Goal: Feedback & Contribution: Leave review/rating

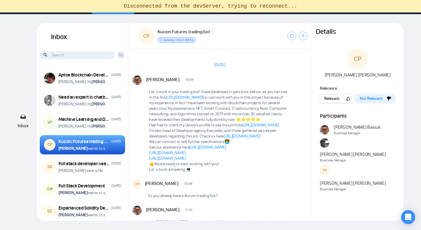
scroll to position [911, 0]
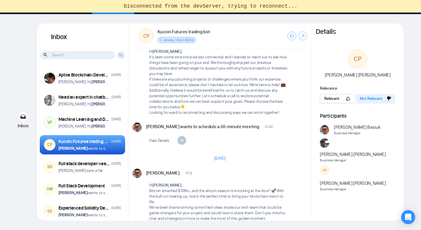
click at [294, 123] on div "Vitaliy Basiuk wants to schedule a 30-minute meeting 21:02 New Message" at bounding box center [226, 127] width 160 height 8
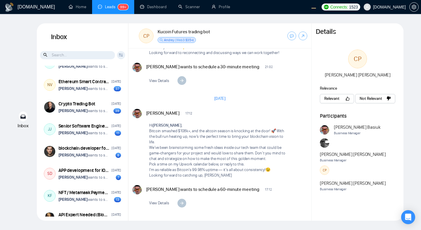
scroll to position [1390, 0]
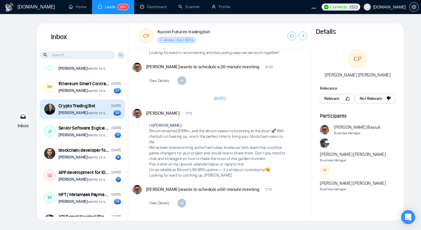
click at [92, 109] on div "Crypto Trading Bot December 10, 2024" at bounding box center [89, 106] width 63 height 6
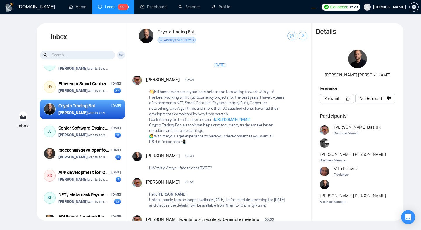
scroll to position [22, 0]
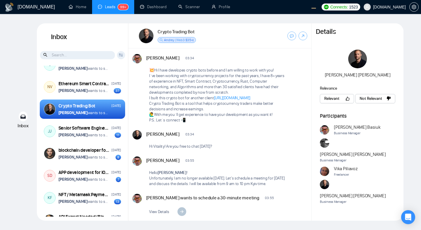
click at [281, 152] on div "Jeff Sekinger 03:34 New Message Hi Vitality! Are you free to chat today?" at bounding box center [226, 141] width 161 height 22
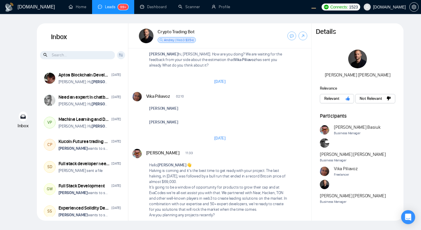
scroll to position [1128, 0]
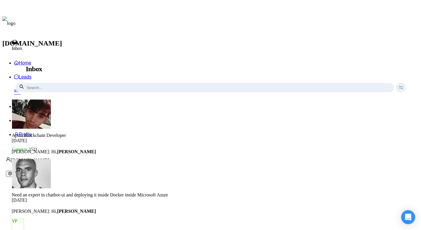
scroll to position [1128, 0]
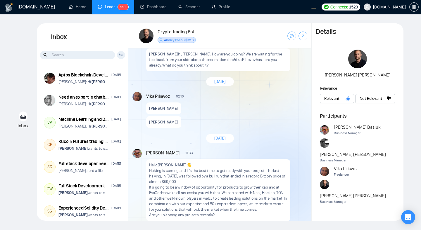
scroll to position [1128, 0]
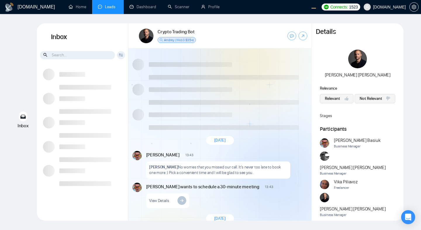
scroll to position [761, 0]
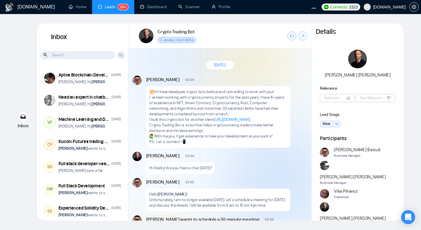
scroll to position [1128, 0]
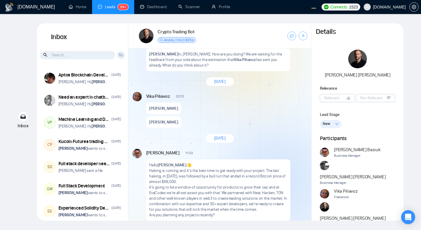
click at [332, 124] on button "New" at bounding box center [331, 124] width 22 height 8
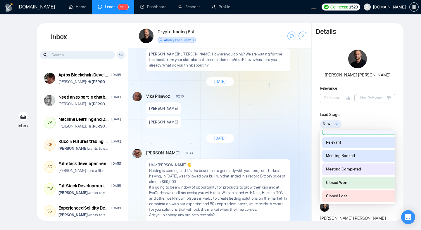
scroll to position [0, 0]
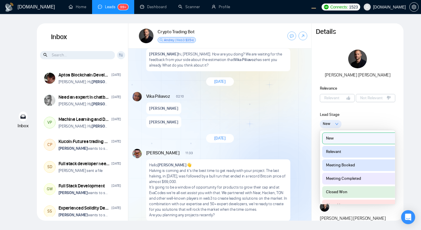
click at [378, 113] on div "Lead Stage" at bounding box center [357, 115] width 75 height 6
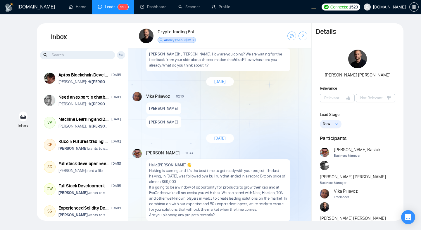
click at [323, 125] on span "New" at bounding box center [327, 124] width 8 height 6
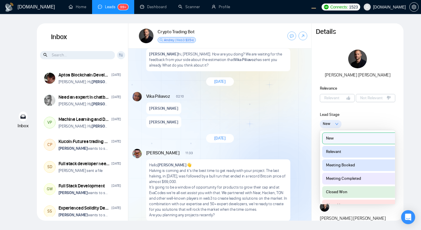
click at [372, 115] on div "Lead Stage" at bounding box center [357, 115] width 75 height 6
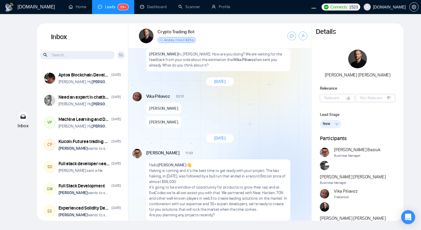
click at [346, 129] on div "Jeff Sekinger Relevance Relevant Not Relevant Lead Stage New New Relevant Meeti…" at bounding box center [357, 143] width 92 height 186
click at [341, 98] on button "Relevant" at bounding box center [337, 98] width 35 height 8
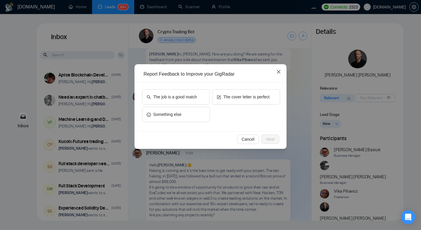
click at [278, 75] on span "Close" at bounding box center [279, 72] width 16 height 16
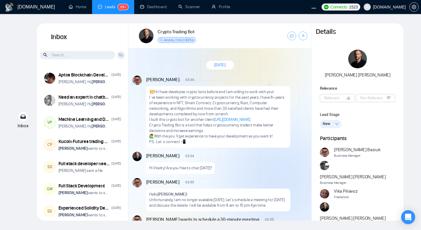
scroll to position [1128, 0]
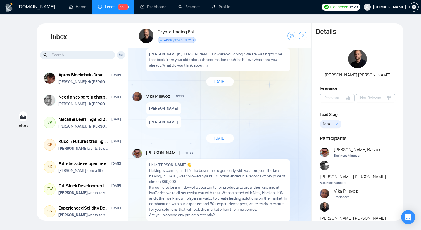
click at [335, 124] on icon "down" at bounding box center [337, 124] width 4 height 4
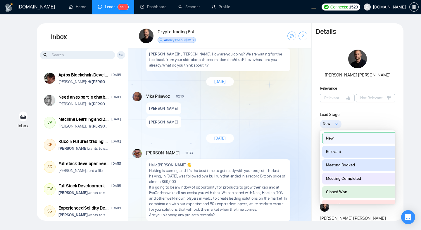
scroll to position [0, 1]
click at [344, 150] on button "Relevant" at bounding box center [359, 152] width 76 height 12
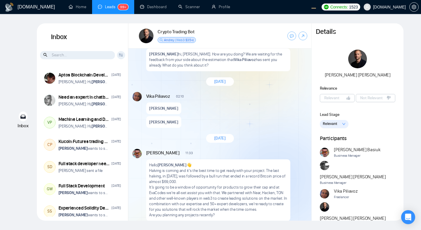
click at [336, 128] on button "Relevant" at bounding box center [334, 124] width 29 height 8
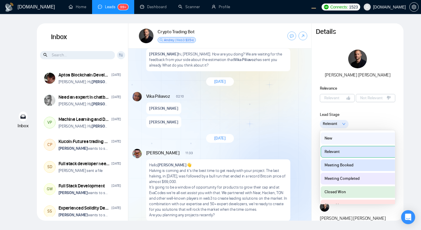
click at [351, 177] on button "Meeting Completed" at bounding box center [359, 179] width 76 height 12
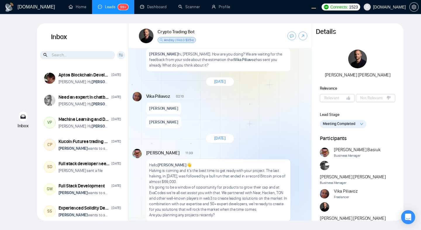
click at [345, 123] on span "Meeting Completed" at bounding box center [339, 124] width 32 height 6
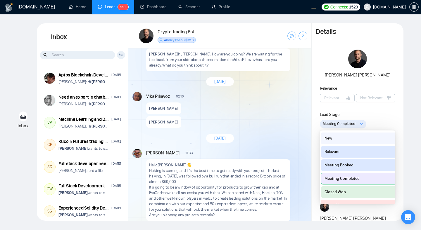
click at [350, 191] on button "Closed Won" at bounding box center [359, 192] width 76 height 12
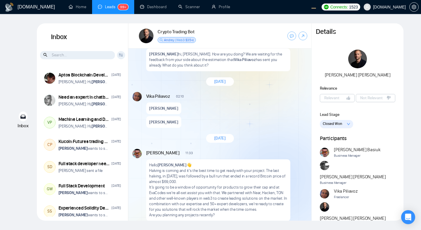
click at [344, 125] on button "Closed Won" at bounding box center [336, 124] width 33 height 8
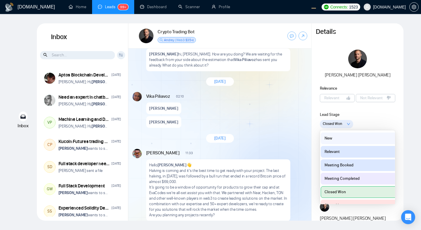
click at [356, 201] on button "Closed Lost" at bounding box center [359, 206] width 76 height 12
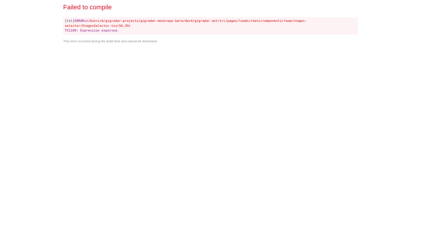
scroll to position [0, 0]
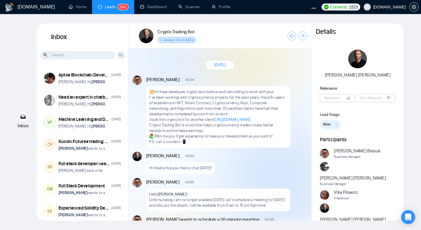
scroll to position [1128, 0]
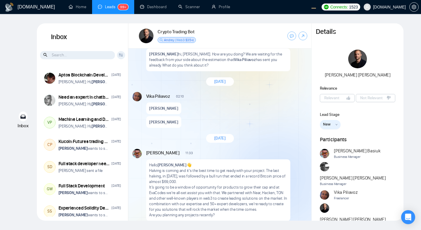
click at [335, 125] on icon "down" at bounding box center [336, 125] width 2 height 2
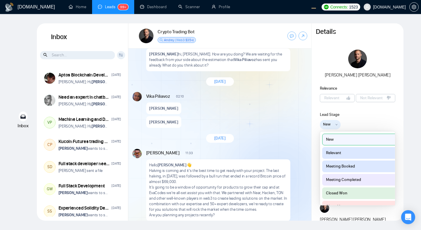
click at [335, 125] on icon "down" at bounding box center [336, 125] width 2 height 2
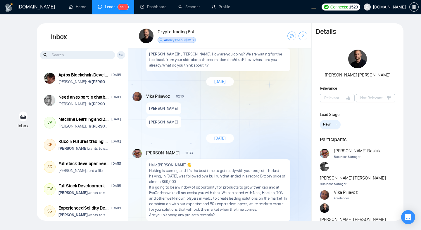
click at [290, 128] on div "Vika Piliavoz 02:10 New Message Jeff Sekinger Jeff Sekinger" at bounding box center [226, 110] width 161 height 36
click at [330, 124] on button "New" at bounding box center [330, 124] width 21 height 9
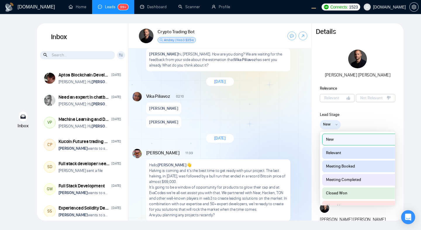
click at [273, 128] on div "Vika Piliavoz 02:10 New Message Jeff Sekinger Jeff Sekinger" at bounding box center [226, 110] width 161 height 36
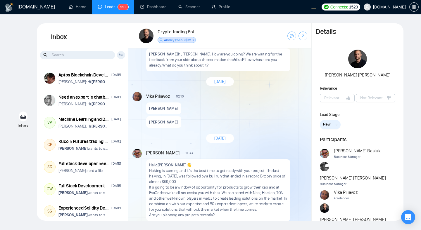
click at [228, 68] on p "Jeff Sekinger hi, Jeff. How are you doing? We are waiting for the feedback from…" at bounding box center [218, 59] width 138 height 17
click at [326, 125] on span "New" at bounding box center [327, 125] width 8 height 6
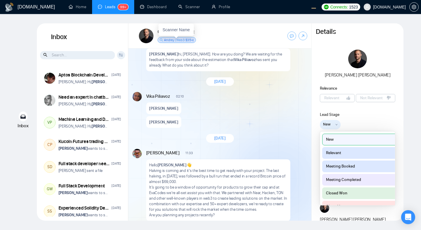
click at [326, 125] on span "New" at bounding box center [327, 125] width 8 height 6
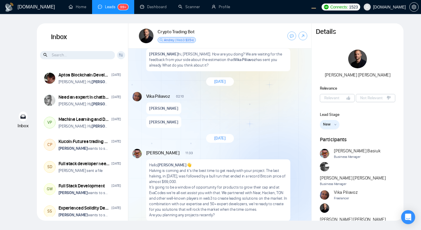
click at [327, 127] on span "New" at bounding box center [327, 125] width 8 height 6
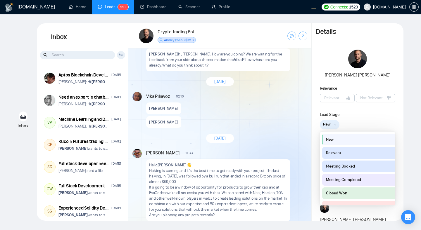
click at [327, 127] on span "New" at bounding box center [327, 125] width 8 height 6
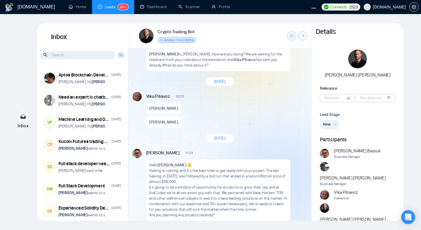
click at [280, 128] on div "Vika Piliavoz 02:10 New Message Jeff Sekinger Jeff Sekinger" at bounding box center [226, 110] width 161 height 36
click at [322, 126] on button "New" at bounding box center [330, 124] width 20 height 9
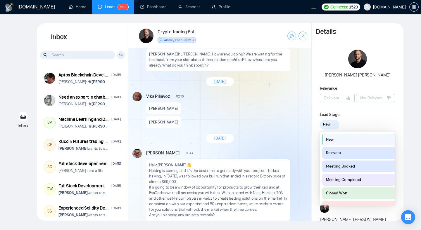
click at [322, 126] on button "New" at bounding box center [330, 124] width 20 height 9
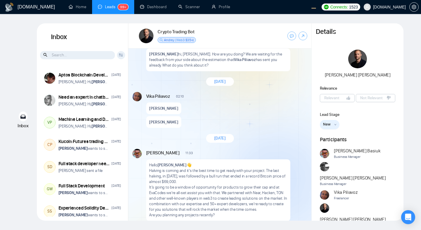
click at [278, 128] on div "Vika Piliavoz 02:10 New Message Jeff Sekinger Jeff Sekinger" at bounding box center [226, 110] width 161 height 36
click at [336, 99] on span "Relevant" at bounding box center [331, 98] width 15 height 6
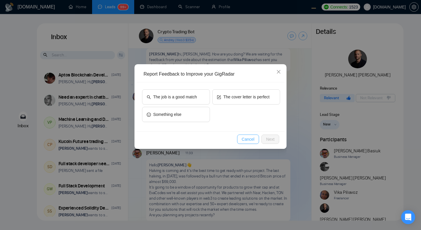
click at [243, 141] on span "Cancel" at bounding box center [248, 139] width 13 height 6
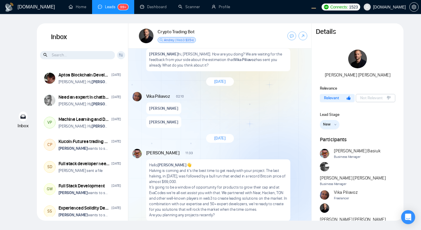
click at [366, 108] on div "Jeff Sekinger Relevance Relevant Not Relevant Lead Stage New New Relevant Meeti…" at bounding box center [357, 143] width 92 height 187
click at [361, 99] on span "Not Relevant" at bounding box center [371, 98] width 22 height 6
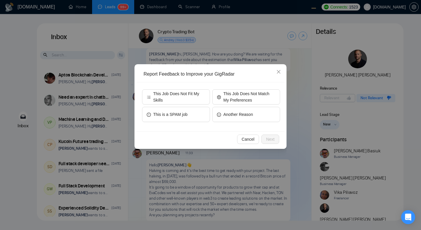
click at [321, 154] on div "Report Feedback to Improve your GigRadar This Job Does Not Fit My Skills This J…" at bounding box center [210, 115] width 421 height 230
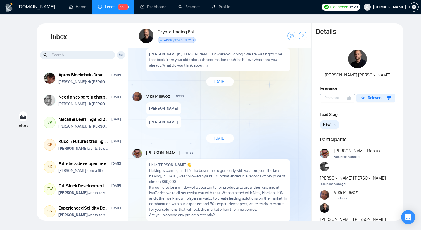
click at [271, 128] on div "Vika Piliavoz 02:10 New Message Jeff Sekinger Jeff Sekinger" at bounding box center [226, 110] width 161 height 36
click at [248, 128] on div "Vika Piliavoz 02:10 New Message Jeff Sekinger Jeff Sekinger" at bounding box center [226, 110] width 161 height 36
click at [365, 97] on span "Not Relevant" at bounding box center [371, 98] width 22 height 6
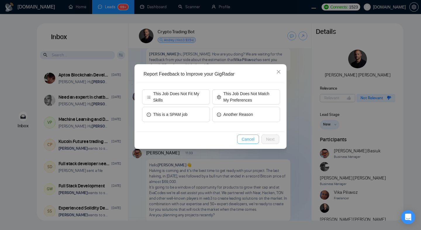
click at [249, 141] on span "Cancel" at bounding box center [248, 139] width 13 height 6
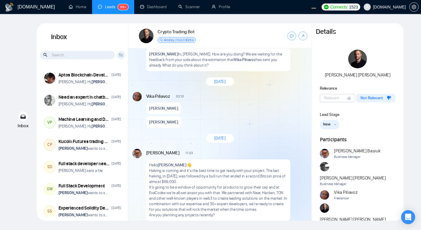
click at [278, 128] on div "Vika Piliavoz 02:10 New Message Jeff Sekinger Jeff Sekinger" at bounding box center [226, 110] width 161 height 36
click at [330, 128] on button "New" at bounding box center [330, 124] width 20 height 9
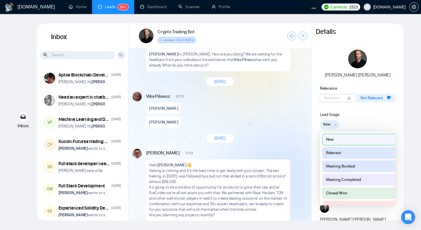
click at [277, 128] on div "Vika Piliavoz 02:10 New Message Jeff Sekinger Jeff Sekinger" at bounding box center [226, 110] width 161 height 36
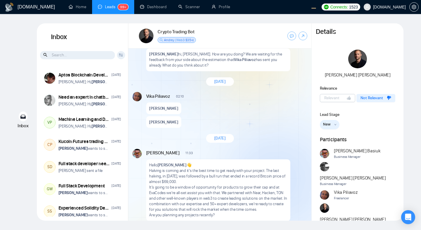
click at [329, 127] on span "New" at bounding box center [327, 125] width 8 height 6
click at [331, 124] on button "New" at bounding box center [330, 124] width 20 height 9
click at [330, 124] on span "New" at bounding box center [327, 125] width 8 height 6
click at [332, 125] on button "New" at bounding box center [330, 124] width 20 height 9
click at [330, 124] on button "New" at bounding box center [330, 124] width 20 height 9
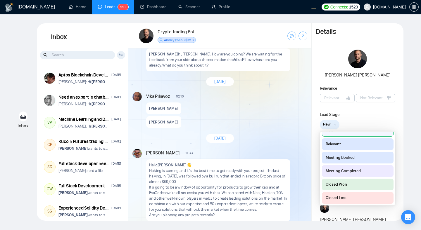
scroll to position [0, 0]
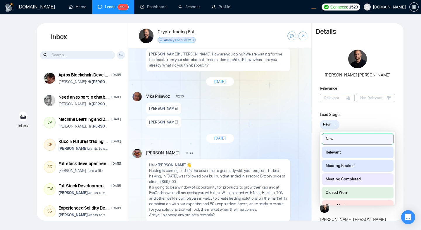
click at [406, 107] on div "Inbox Inbox Client Reset Date Reset Reset Apply Aptos Blockchain Developer Apr …" at bounding box center [210, 122] width 402 height 198
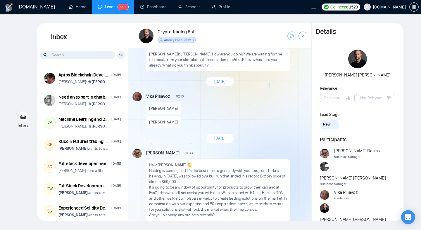
click at [335, 124] on icon "down" at bounding box center [335, 125] width 2 height 2
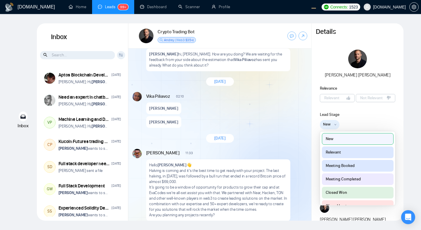
click at [335, 124] on icon "down" at bounding box center [335, 125] width 2 height 2
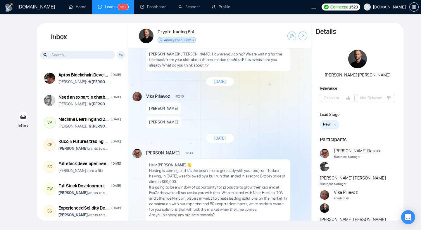
click at [335, 124] on icon "down" at bounding box center [335, 125] width 2 height 2
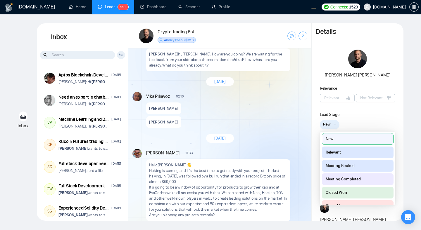
click at [335, 124] on icon "down" at bounding box center [335, 125] width 2 height 2
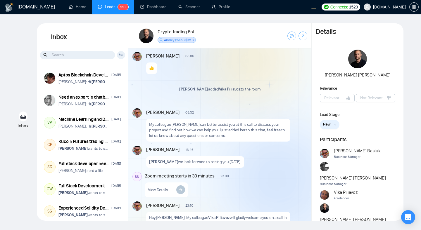
scroll to position [1128, 0]
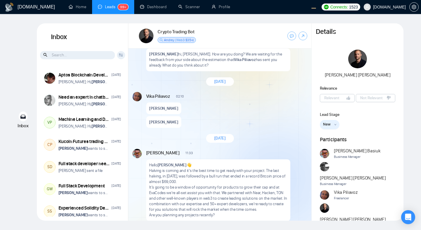
click at [337, 123] on button "New" at bounding box center [330, 124] width 20 height 9
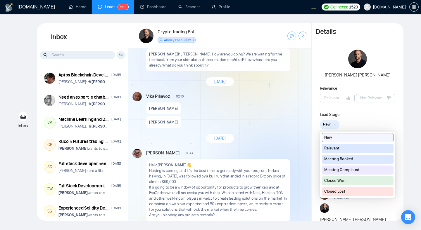
click at [359, 150] on button "Relevant" at bounding box center [358, 148] width 72 height 9
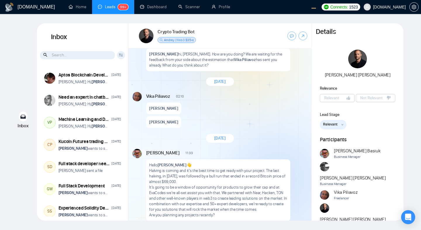
click at [334, 124] on span "Relevant" at bounding box center [330, 125] width 15 height 6
click at [333, 124] on button "New" at bounding box center [330, 124] width 20 height 9
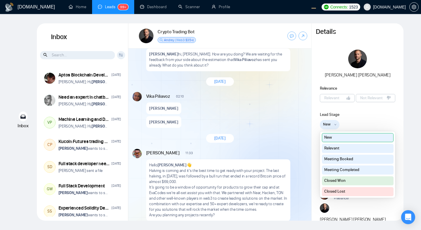
click at [366, 148] on button "Relevant" at bounding box center [358, 148] width 72 height 9
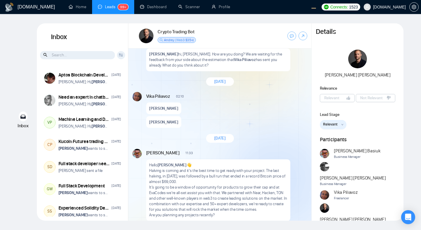
click at [340, 124] on button "Relevant" at bounding box center [333, 124] width 27 height 9
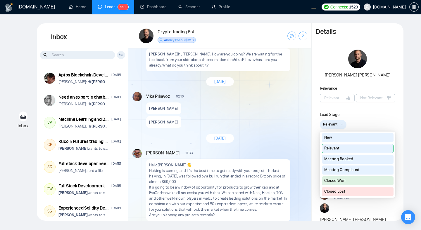
click at [349, 159] on button "Meeting Booked" at bounding box center [358, 159] width 72 height 9
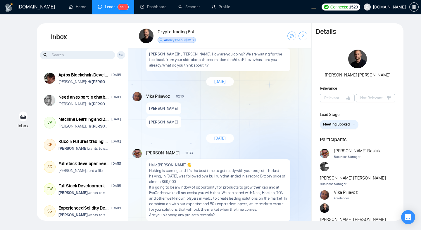
click at [337, 127] on span "Meeting Booked" at bounding box center [336, 125] width 27 height 6
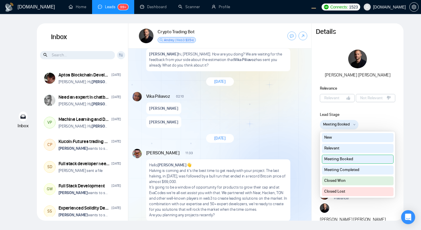
click at [353, 182] on button "Closed Won" at bounding box center [358, 180] width 72 height 9
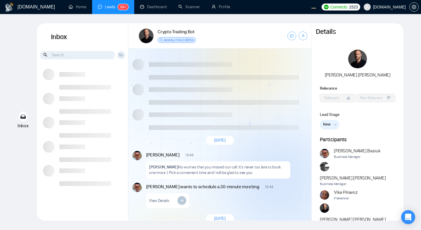
scroll to position [761, 0]
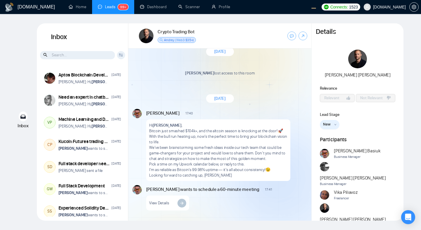
click at [333, 126] on button "New" at bounding box center [330, 124] width 20 height 9
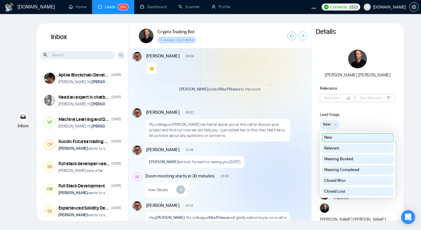
scroll to position [1128, 0]
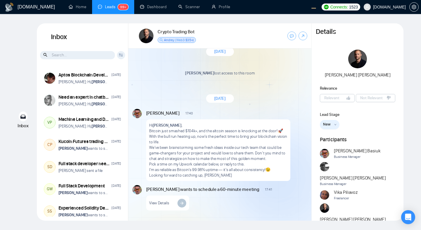
click at [332, 125] on button "New" at bounding box center [330, 124] width 20 height 9
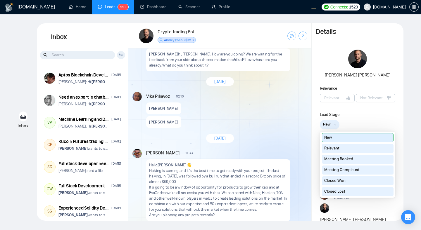
click at [296, 98] on span "New Message" at bounding box center [296, 97] width 20 height 4
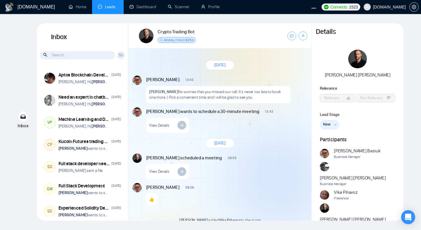
scroll to position [761, 0]
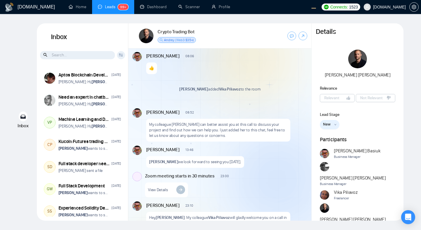
click at [330, 126] on span "New" at bounding box center [327, 125] width 8 height 6
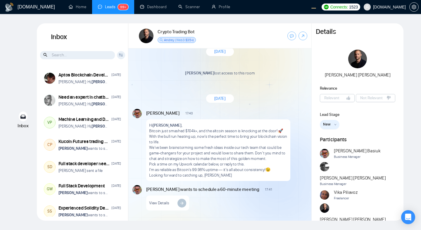
click at [328, 126] on span "New" at bounding box center [327, 125] width 8 height 6
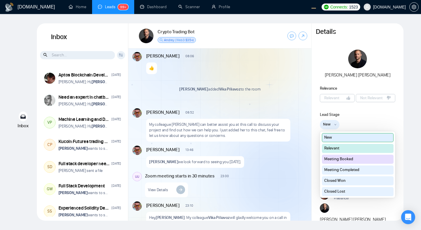
scroll to position [1128, 0]
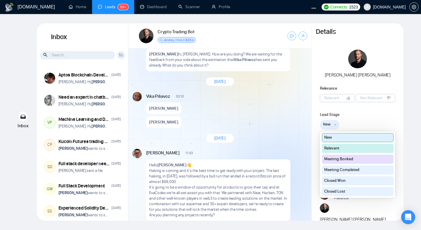
click at [328, 126] on span "New" at bounding box center [327, 125] width 8 height 6
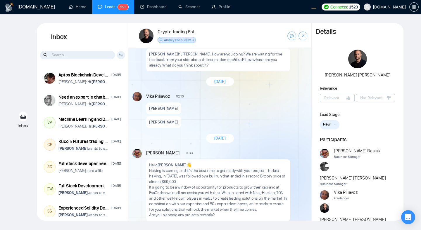
click at [332, 124] on button "New" at bounding box center [330, 124] width 20 height 9
click at [331, 125] on button "New" at bounding box center [330, 124] width 20 height 9
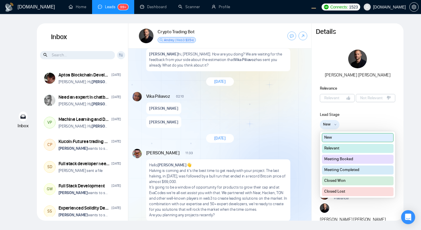
click at [349, 149] on button "Relevant" at bounding box center [358, 148] width 72 height 9
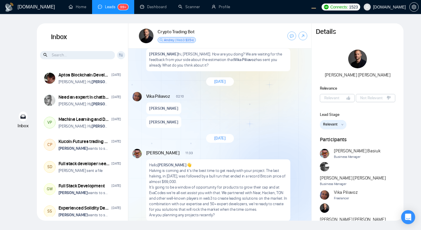
click at [335, 126] on span "Relevant" at bounding box center [330, 125] width 15 height 6
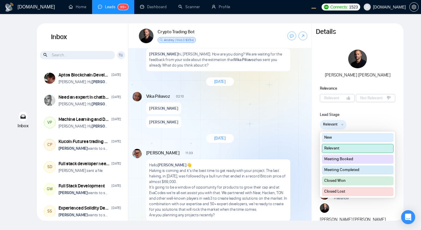
click at [375, 160] on button "Meeting Booked" at bounding box center [358, 159] width 72 height 9
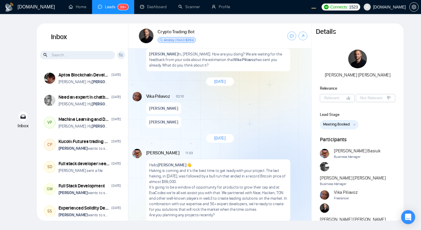
click at [346, 124] on span "Meeting Booked" at bounding box center [336, 125] width 27 height 6
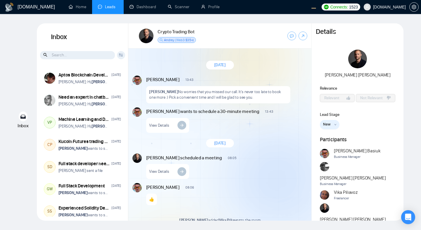
scroll to position [761, 0]
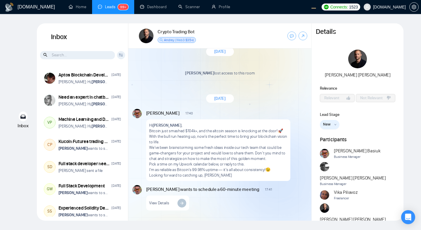
click at [332, 123] on button "New" at bounding box center [330, 124] width 20 height 9
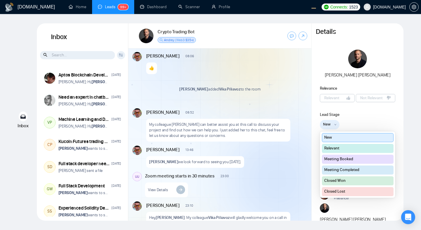
scroll to position [1128, 0]
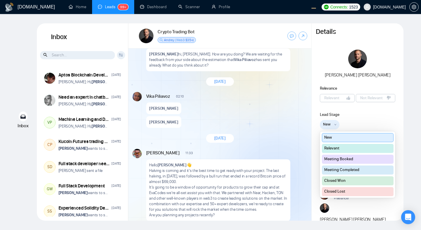
click at [355, 191] on button "Closed Lost" at bounding box center [358, 191] width 72 height 9
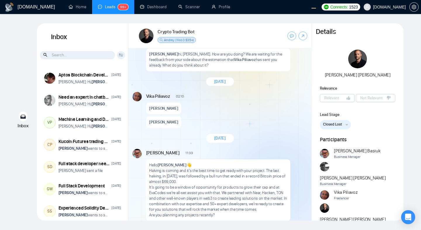
click at [335, 124] on span "Closed Lost" at bounding box center [332, 125] width 19 height 6
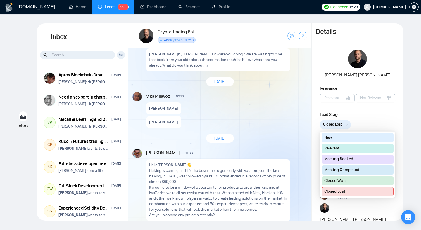
click at [417, 135] on div "GigRadar.io Home Leads 99+ Dashboard Scanner Profile Connects: 1523 evacodes.co…" at bounding box center [210, 115] width 421 height 230
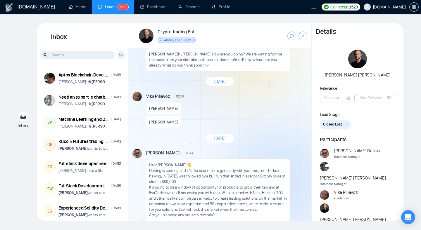
click at [342, 125] on span "Closed Lost" at bounding box center [332, 125] width 19 height 6
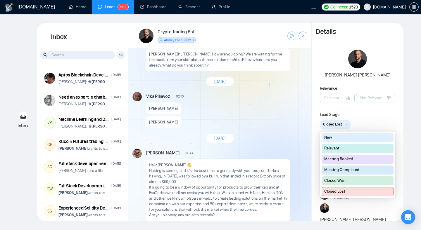
click at [359, 182] on button "Closed Won" at bounding box center [358, 180] width 72 height 9
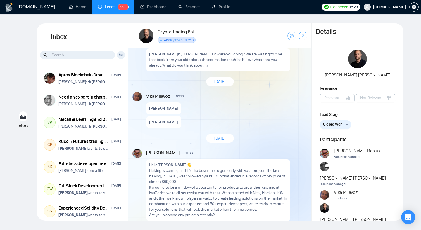
click at [326, 124] on span "Closed Won" at bounding box center [332, 125] width 19 height 6
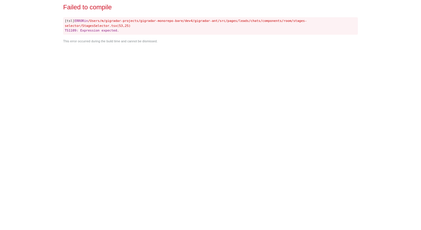
scroll to position [0, 0]
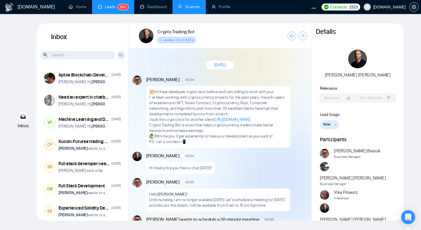
scroll to position [1128, 0]
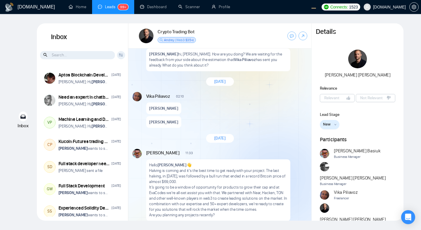
click at [334, 124] on icon "down" at bounding box center [335, 125] width 2 height 2
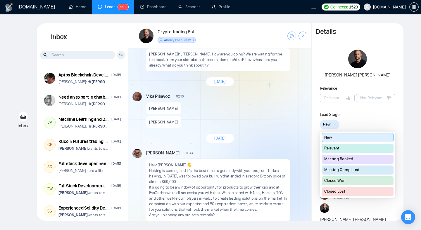
click at [351, 150] on button "Relevant" at bounding box center [358, 148] width 72 height 9
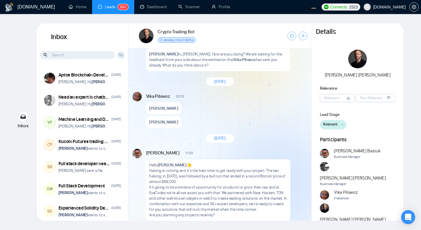
click at [338, 127] on button "Relevant" at bounding box center [333, 124] width 27 height 9
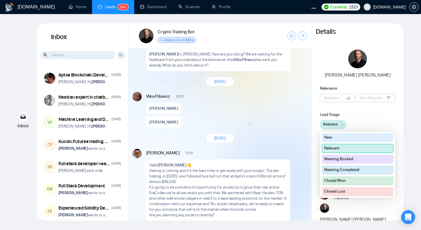
click at [346, 157] on button "Meeting Booked" at bounding box center [358, 159] width 72 height 9
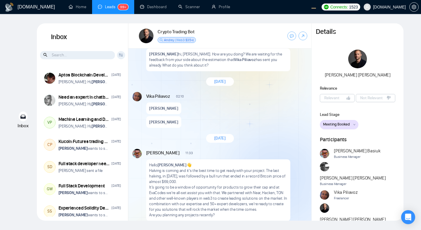
click at [341, 129] on button "Meeting Booked" at bounding box center [339, 124] width 39 height 9
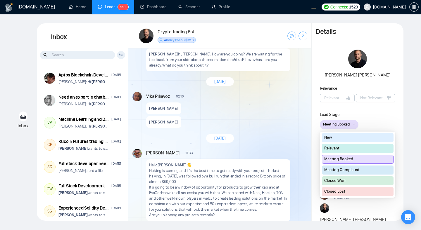
click at [358, 172] on button "Meeting Completed" at bounding box center [358, 170] width 72 height 9
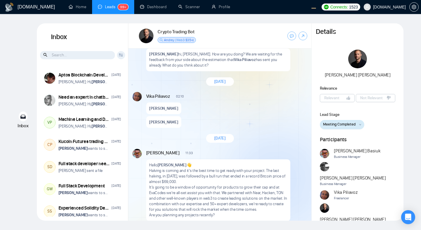
click at [342, 124] on span "Meeting Completed" at bounding box center [339, 125] width 32 height 6
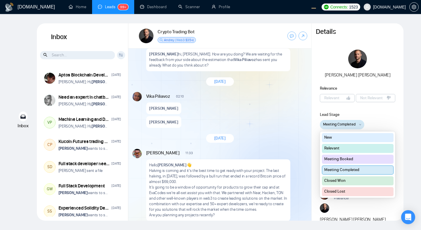
click at [363, 182] on button "Closed Won" at bounding box center [358, 180] width 72 height 9
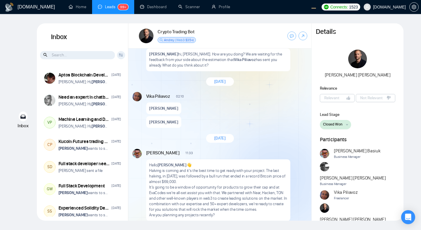
click at [340, 124] on span "Closed Won" at bounding box center [332, 125] width 19 height 6
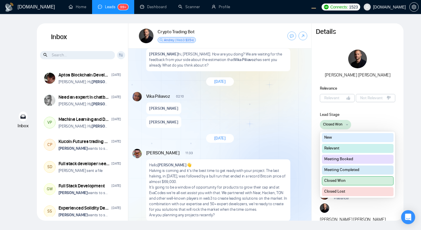
click at [357, 191] on button "Closed Lost" at bounding box center [358, 191] width 72 height 9
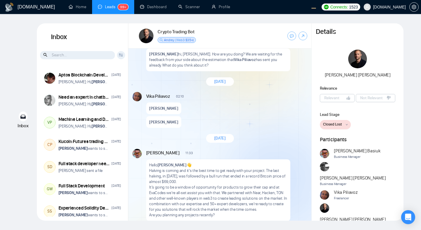
click at [341, 123] on span "Closed Lost" at bounding box center [332, 125] width 19 height 6
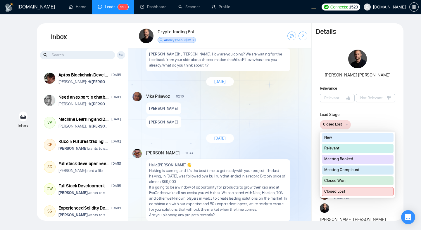
click at [345, 141] on button "New" at bounding box center [358, 137] width 72 height 9
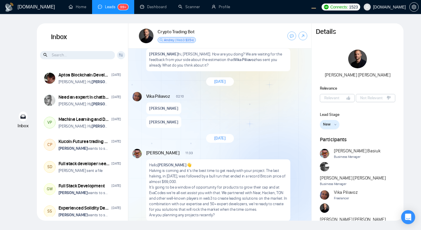
click at [409, 129] on div "Inbox Inbox Client Reset Date Reset Reset Apply Aptos Blockchain Developer Apr …" at bounding box center [210, 122] width 402 height 198
click at [305, 73] on div "Vitaliy Basiuk 01:29 New Message Jeff Sekinger hi, Jeff. How are you doing? We …" at bounding box center [219, 54] width 183 height 37
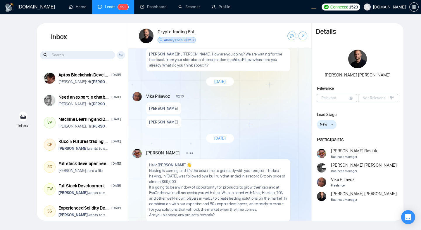
click at [415, 129] on div "GigRadar.io Home Leads 99+ Dashboard Scanner Profile Connects: 1523 evacodes.co…" at bounding box center [210, 115] width 421 height 230
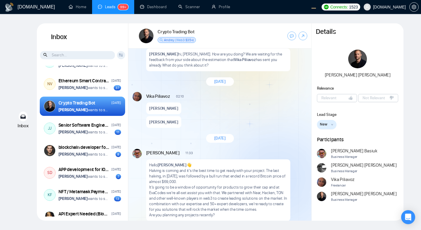
scroll to position [1382, 0]
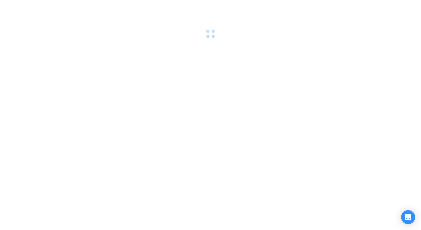
click at [285, 140] on div at bounding box center [210, 115] width 421 height 230
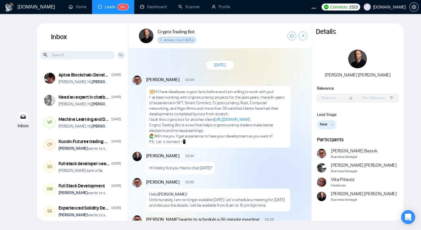
scroll to position [1128, 0]
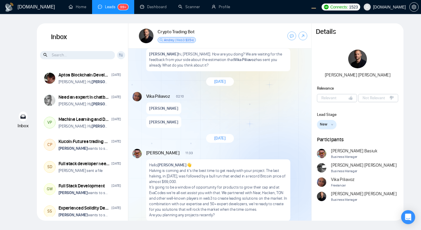
click at [333, 126] on button "New" at bounding box center [327, 124] width 20 height 9
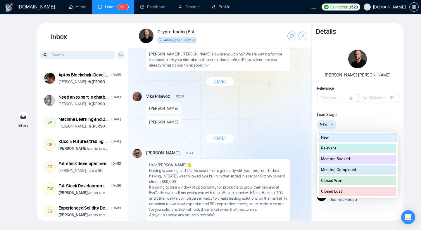
click at [345, 146] on button "Relevant" at bounding box center [357, 148] width 78 height 9
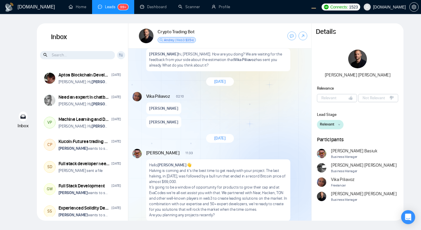
click at [332, 127] on span "Relevant" at bounding box center [327, 125] width 15 height 6
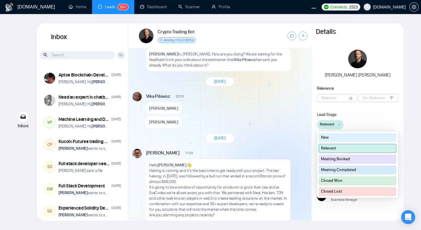
click at [356, 159] on button "Meeting Booked" at bounding box center [357, 159] width 78 height 9
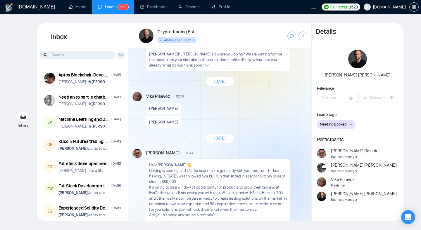
click at [334, 124] on span "Meeting Booked" at bounding box center [333, 125] width 27 height 6
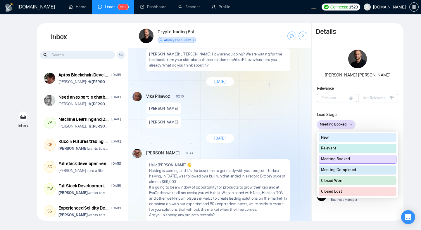
click at [360, 175] on div "New Relevant Meeting Booked Meeting Completed Closed Won Closed Lost" at bounding box center [357, 164] width 78 height 63
click at [358, 171] on button "Meeting Completed" at bounding box center [357, 170] width 78 height 9
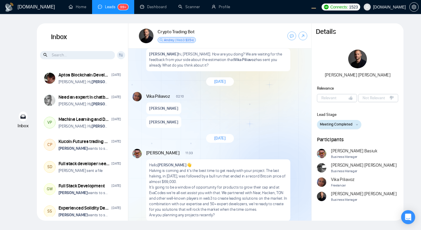
click at [341, 124] on span "Meeting Completed" at bounding box center [336, 125] width 32 height 6
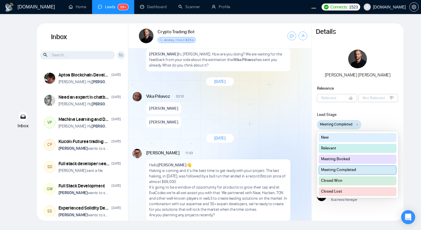
click at [357, 180] on button "Closed Won" at bounding box center [357, 180] width 78 height 9
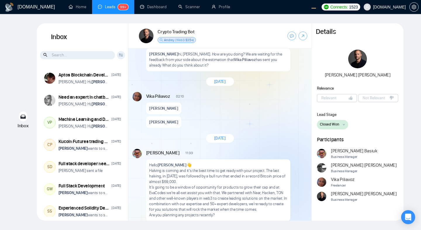
click at [331, 125] on span "Closed Won" at bounding box center [329, 125] width 19 height 6
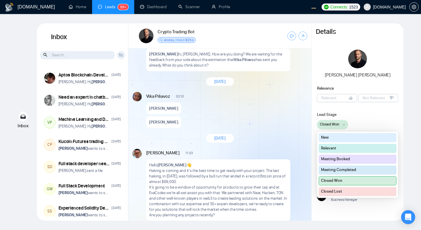
click at [358, 189] on button "Closed Lost" at bounding box center [357, 191] width 78 height 9
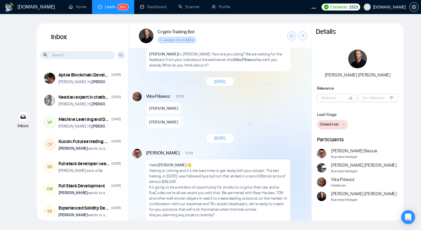
click at [258, 128] on div "Vika Piliavoz 02:10 New Message Jeff Sekinger Jeff Sekinger" at bounding box center [226, 110] width 161 height 36
click at [182, 128] on div "Vika Piliavoz 02:10 New Message Jeff Sekinger Jeff Sekinger" at bounding box center [226, 110] width 161 height 36
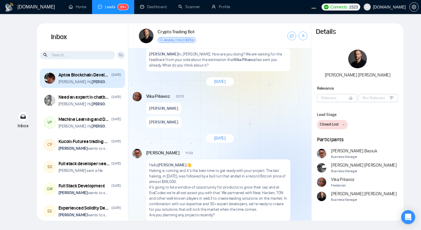
click at [102, 81] on strong "Cesar Villarroya" at bounding box center [105, 81] width 29 height 5
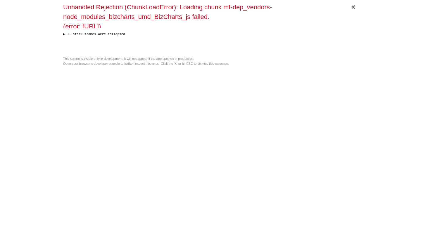
click at [197, 54] on div "Unhandled Rejection (ChunkLoadError): Loading chunk mf-dep_vendors-node_modules…" at bounding box center [210, 28] width 295 height 52
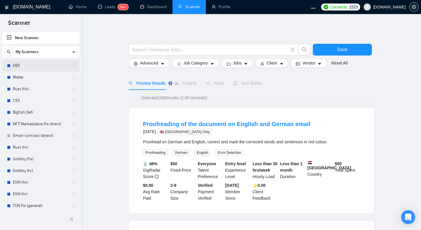
click at [44, 69] on link "DEX" at bounding box center [41, 66] width 56 height 12
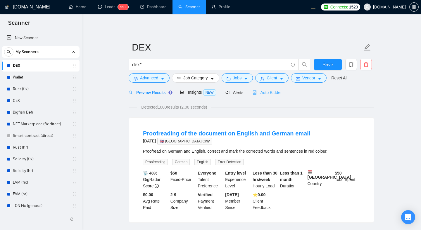
click at [263, 97] on div "Auto Bidder" at bounding box center [266, 93] width 29 height 14
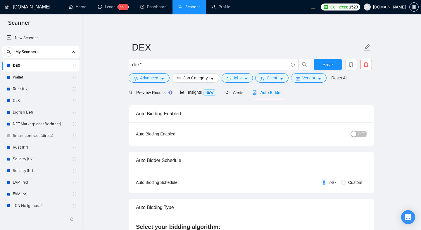
checkbox input "true"
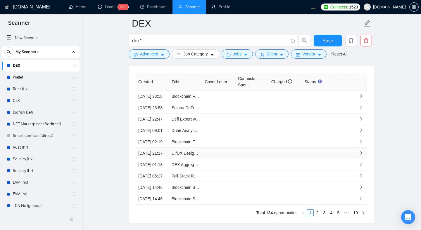
scroll to position [1533, 0]
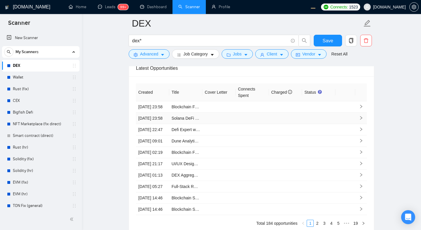
click at [259, 124] on td at bounding box center [252, 118] width 33 height 11
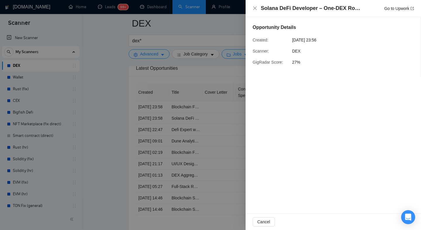
click at [299, 124] on div "Opportunity Details Created: 11 Aug, 2025 23:56 Scanner: DEX GigRadar Score: 27%" at bounding box center [332, 115] width 175 height 197
click at [263, 223] on span "Cancel" at bounding box center [263, 222] width 13 height 6
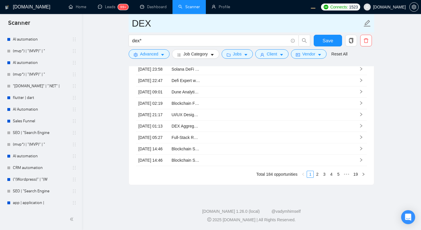
scroll to position [661, 0]
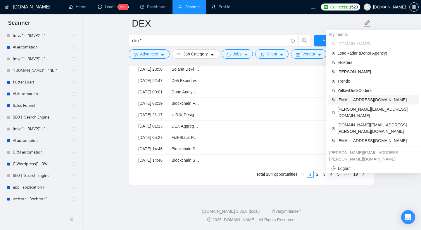
click at [354, 97] on span "workwiseupworkgency@gmail.com" at bounding box center [376, 100] width 78 height 6
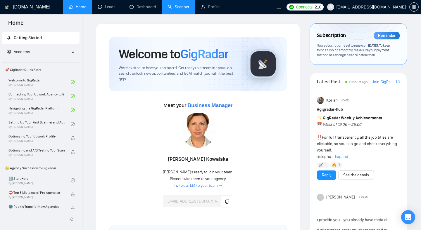
click at [174, 6] on link "Scanner" at bounding box center [179, 6] width 22 height 5
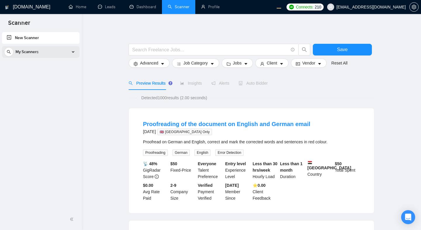
click at [50, 54] on div "My Scanners" at bounding box center [40, 52] width 73 height 12
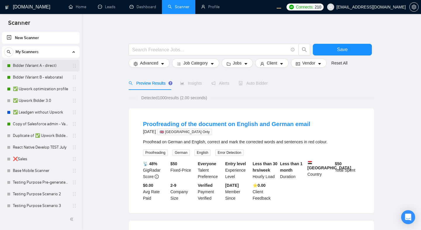
click at [45, 68] on link "Bidder (Variant A - direct)" at bounding box center [41, 66] width 56 height 12
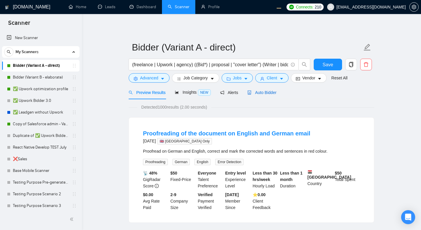
click at [258, 94] on span "Auto Bidder" at bounding box center [261, 92] width 29 height 5
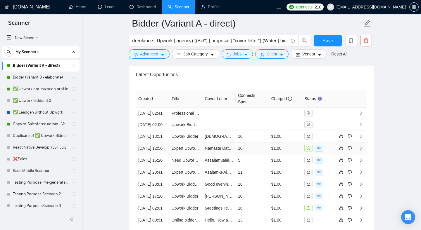
scroll to position [1506, 0]
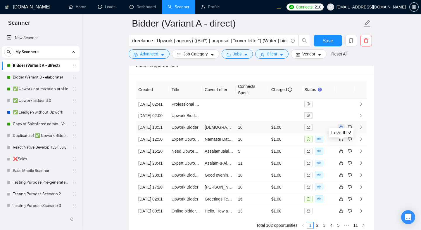
click at [343, 130] on icon "like" at bounding box center [341, 127] width 4 height 5
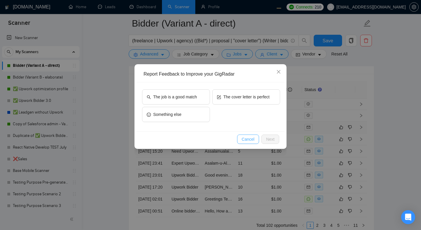
click at [253, 138] on span "Cancel" at bounding box center [248, 139] width 13 height 6
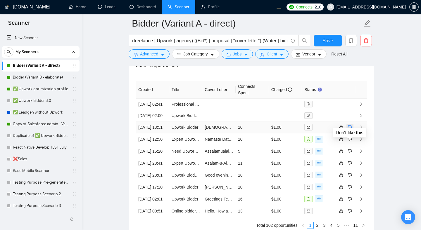
click at [350, 129] on icon "dislike" at bounding box center [350, 127] width 4 height 4
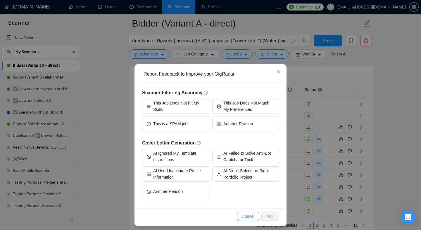
click at [247, 217] on span "Cancel" at bounding box center [248, 216] width 13 height 6
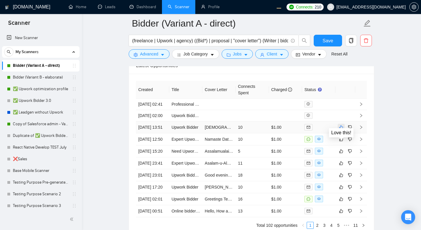
click at [339, 129] on icon "like" at bounding box center [341, 127] width 4 height 4
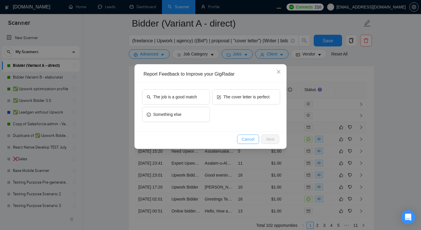
click at [239, 139] on button "Cancel" at bounding box center [248, 139] width 22 height 9
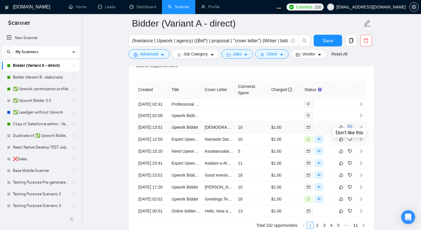
click at [350, 130] on icon "dislike" at bounding box center [350, 127] width 4 height 5
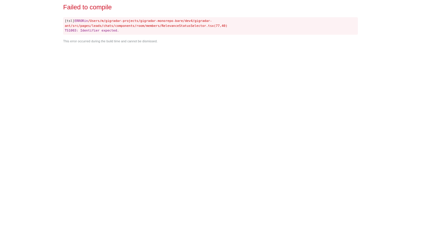
scroll to position [0, 0]
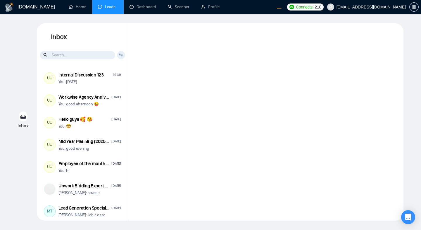
click at [209, 114] on div at bounding box center [265, 122] width 275 height 198
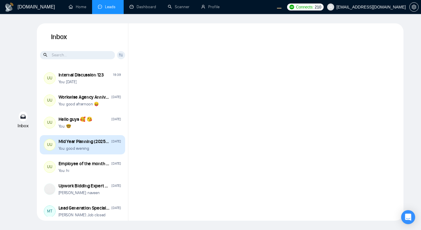
scroll to position [7, 0]
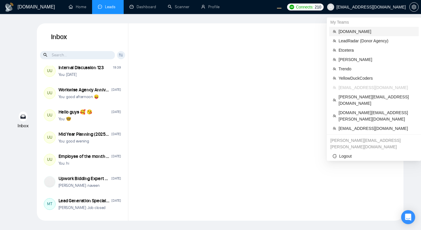
click at [345, 32] on span "[DOMAIN_NAME]" at bounding box center [376, 31] width 77 height 6
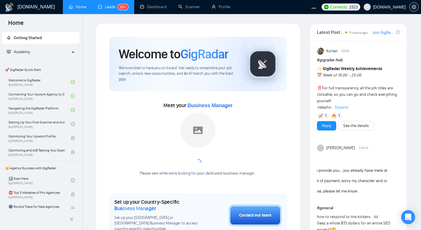
click at [103, 9] on link "Leads 99+" at bounding box center [113, 6] width 30 height 5
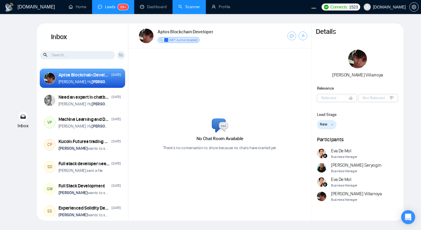
click at [188, 4] on link "Scanner" at bounding box center [189, 6] width 22 height 5
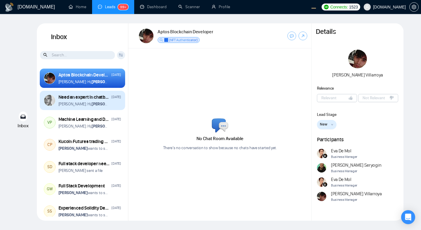
click at [103, 103] on div "[PERSON_NAME]: Hi, [PERSON_NAME]" at bounding box center [89, 104] width 63 height 6
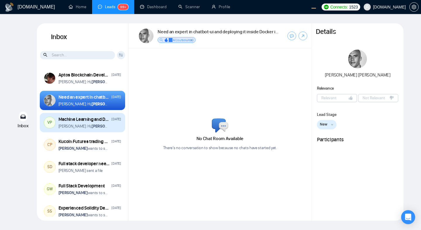
click at [106, 127] on div "[PERSON_NAME]: Hi, [PERSON_NAME]" at bounding box center [89, 127] width 63 height 6
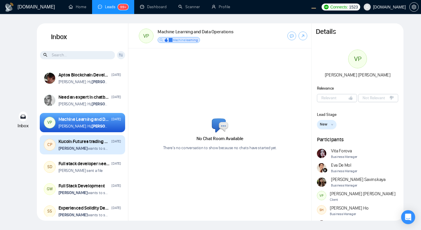
click at [104, 149] on p "[PERSON_NAME] wants to schedule a 60-minute meeting" at bounding box center [83, 149] width 50 height 6
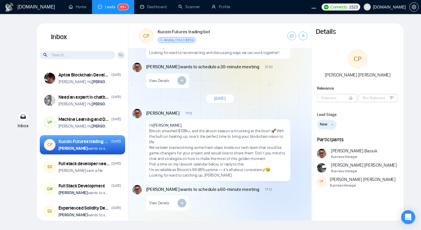
click at [25, 63] on div "Inbox Inbox Client Reset Date Reset Reset Apply Aptos Blockchain Developer [DAT…" at bounding box center [210, 122] width 402 height 198
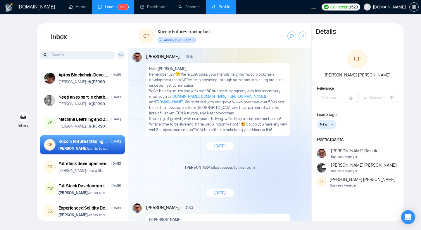
scroll to position [757, 0]
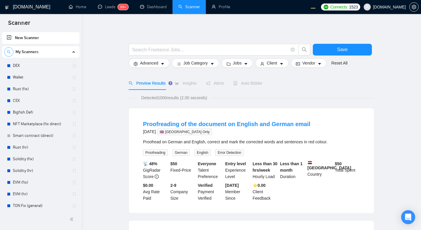
click at [11, 52] on icon "search" at bounding box center [9, 52] width 4 height 4
click at [58, 52] on input at bounding box center [40, 52] width 73 height 7
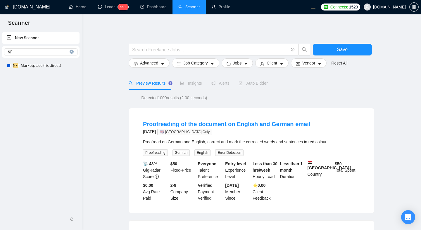
type input "N"
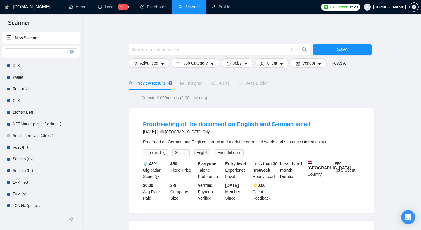
click at [36, 53] on input at bounding box center [40, 52] width 73 height 7
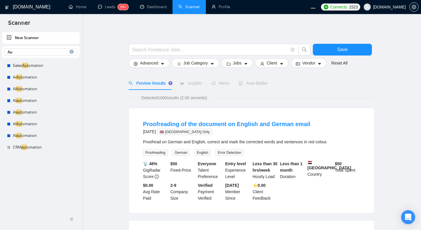
type input "A"
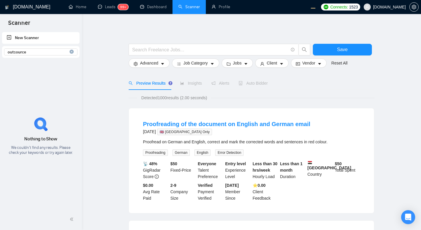
type input "outsource"
click at [71, 50] on icon "close-circle" at bounding box center [72, 52] width 4 height 4
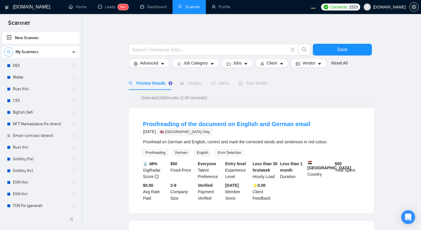
click at [10, 53] on icon "search" at bounding box center [9, 52] width 4 height 4
click at [56, 51] on input at bounding box center [40, 52] width 73 height 7
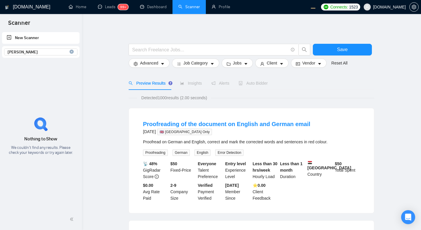
type input "[PERSON_NAME]"
click at [71, 52] on icon "close-circle" at bounding box center [72, 52] width 4 height 4
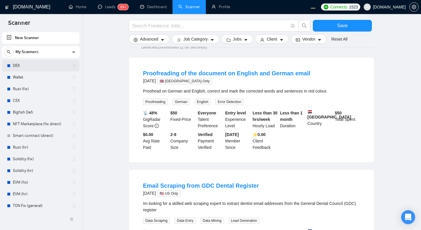
click at [40, 65] on link "DEX" at bounding box center [41, 66] width 56 height 12
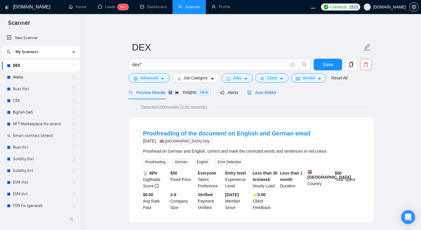
click at [270, 94] on span "Auto Bidder" at bounding box center [261, 92] width 29 height 5
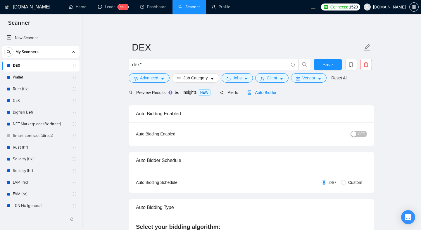
checkbox input "true"
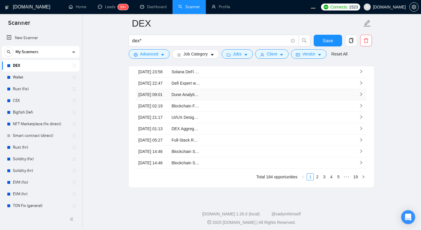
scroll to position [1647, 0]
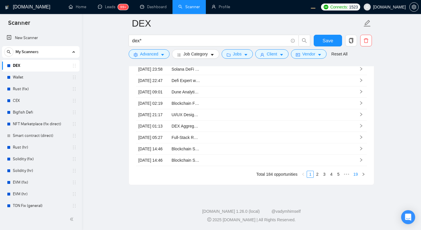
click at [355, 177] on link "19" at bounding box center [355, 174] width 8 height 6
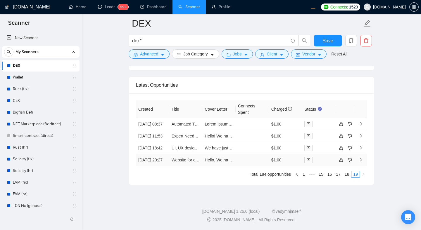
scroll to position [1540, 0]
click at [244, 118] on td at bounding box center [252, 124] width 33 height 12
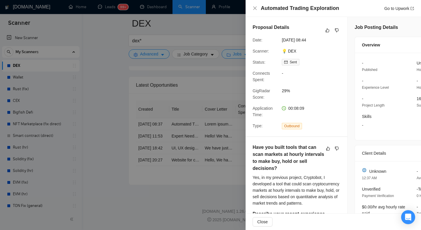
click at [201, 171] on div at bounding box center [210, 115] width 421 height 230
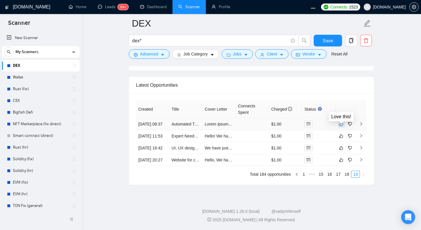
click at [341, 122] on icon "like" at bounding box center [341, 124] width 4 height 5
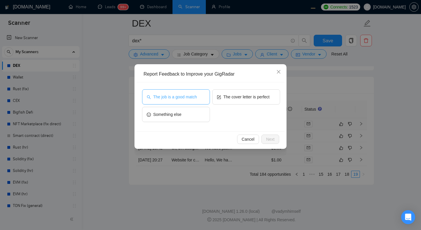
click at [188, 98] on span "The job is a good match" at bounding box center [175, 97] width 44 height 6
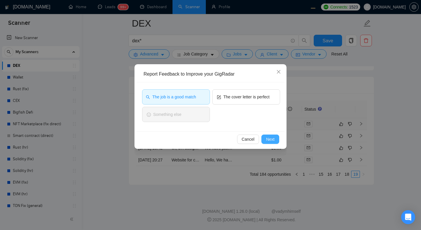
click at [272, 141] on span "Next" at bounding box center [270, 139] width 8 height 6
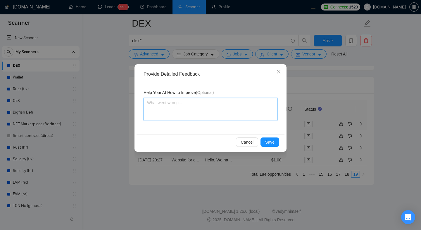
click at [209, 104] on textarea at bounding box center [210, 109] width 134 height 22
type textarea "G"
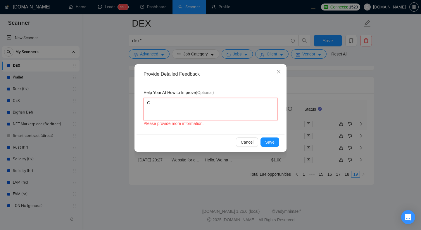
type textarea "Gi"
type textarea "Gig"
type textarea "GigR"
type textarea "GigRa"
type textarea "GigRada"
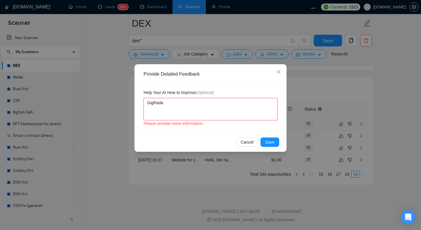
type textarea "GigRadar"
type textarea "GigRadar i"
type textarea "GigRadar is"
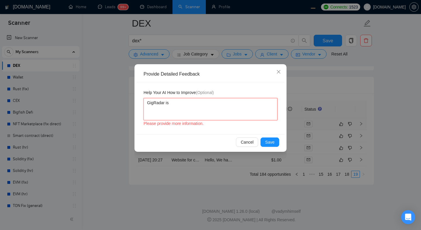
type textarea "GigRadar is t"
type textarea "GigRadar is th"
type textarea "GigRadar is the"
type textarea "GigRadar is the b"
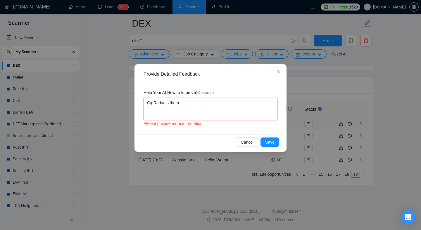
type textarea "GigRadar is the be"
type textarea "GigRadar is the bes"
type textarea "GigRadar is the best"
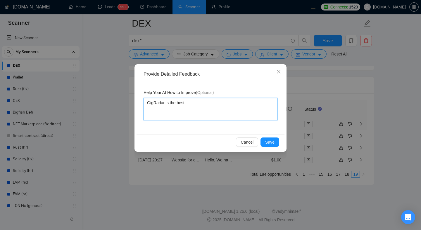
type textarea "GigRadar is the best U"
type textarea "GigRadar is the best Up"
type textarea "GigRadar is the best Upw"
type textarea "GigRadar is the best Upwo"
type textarea "GigRadar is the best Upwor"
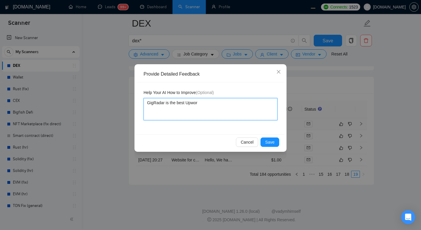
type textarea "GigRadar is the best Upwork"
type textarea "GigRadar is the best Upwork a"
type textarea "GigRadar is the best Upwork au"
type textarea "GigRadar is the best Upwork aut"
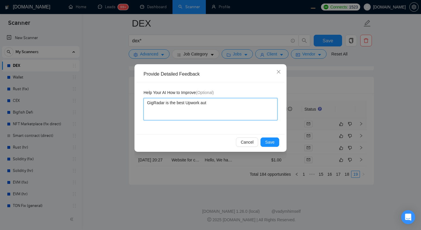
type textarea "GigRadar is the best Upwork auto"
type textarea "GigRadar is the best Upwork autom"
type textarea "GigRadar is the best Upwork automa"
type textarea "GigRadar is the best Upwork automat"
type textarea "GigRadar is the best Upwork automati"
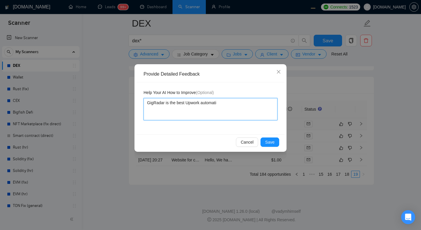
type textarea "GigRadar is the best Upwork automatio"
type textarea "GigRadar is the best Upwork automation"
type textarea "GigRadar is the best Upwork automation t"
type textarea "GigRadar is the best Upwork automation th"
type textarea "GigRadar is the best Upwork automation the"
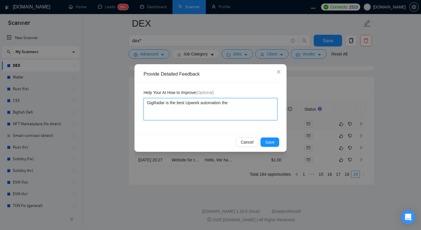
type textarea "GigRadar is the best Upwork automation ther"
type textarea "GigRadar is the best Upwork automation there"
type textarea "GigRadar is the best Upwork automation there i"
type textarea "GigRadar is the best Upwork automation there is"
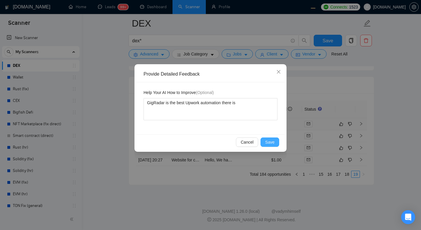
click at [272, 140] on span "Save" at bounding box center [269, 142] width 9 height 6
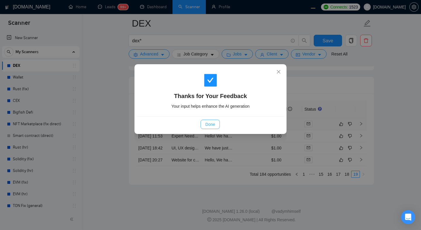
click at [211, 124] on span "Done" at bounding box center [210, 124] width 10 height 6
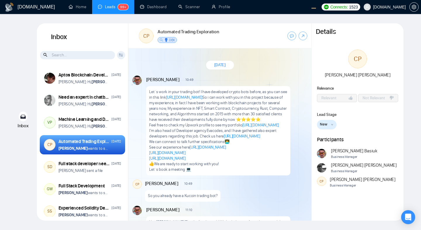
scroll to position [972, 0]
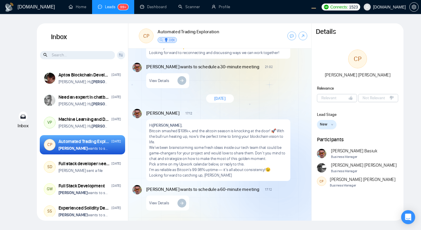
click at [29, 59] on div "Inbox Inbox Client Reset Date Reset Reset Apply Aptos Blockchain Developer [DAT…" at bounding box center [210, 122] width 402 height 198
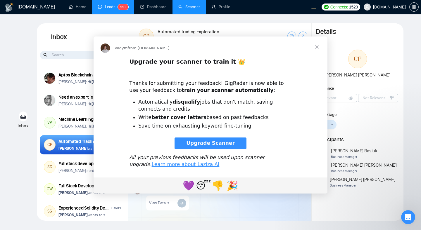
scroll to position [0, 0]
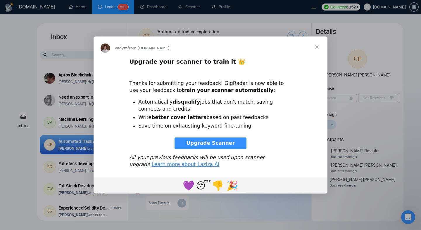
click at [316, 46] on span "Close" at bounding box center [316, 47] width 21 height 21
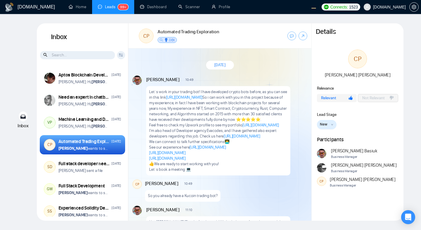
scroll to position [972, 0]
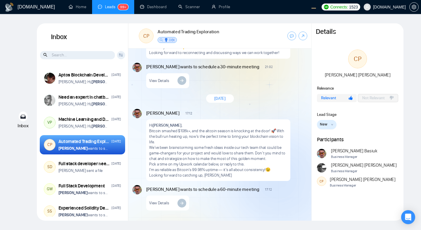
click at [365, 129] on div "New New Relevant Meeting Booked Meeting Completed Closed Won Closed Lost" at bounding box center [358, 124] width 82 height 9
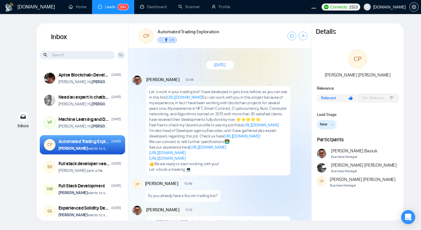
scroll to position [972, 0]
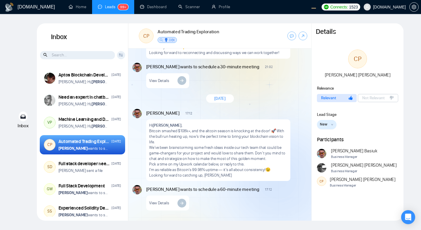
click at [350, 105] on div "CP [PERSON_NAME] Relevance Relevant Not Relevant Lead Stage New New Relevant Me…" at bounding box center [357, 123] width 92 height 147
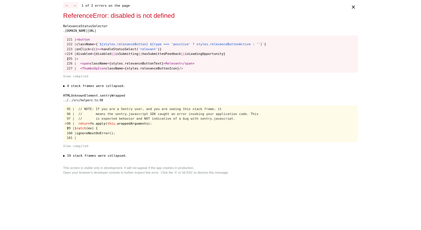
scroll to position [0, 0]
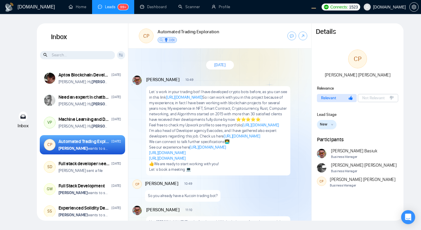
scroll to position [972, 0]
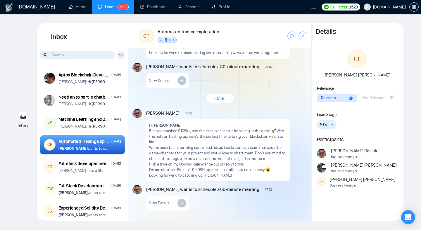
click at [327, 127] on button "New" at bounding box center [327, 124] width 20 height 9
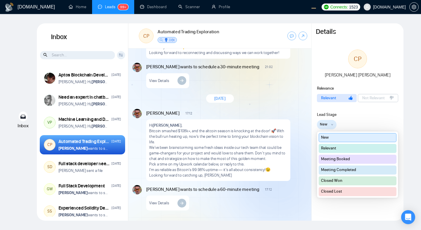
click at [327, 124] on span "New" at bounding box center [324, 125] width 8 height 6
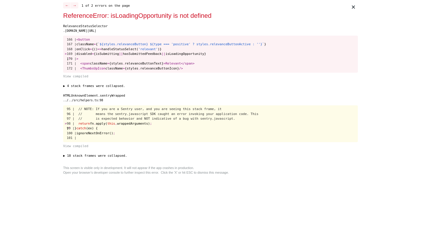
scroll to position [0, 0]
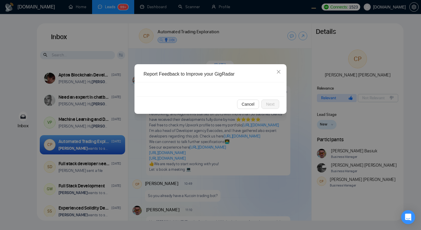
scroll to position [972, 0]
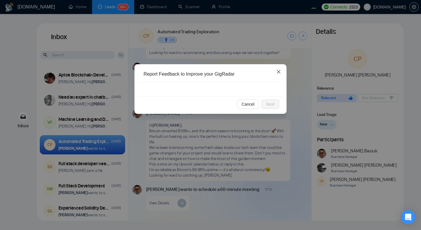
click at [279, 72] on icon "close" at bounding box center [278, 72] width 5 height 5
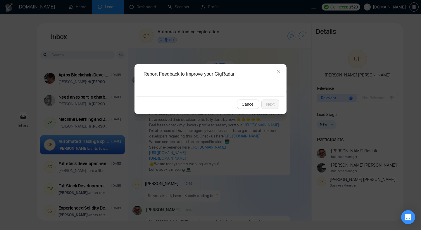
scroll to position [972, 0]
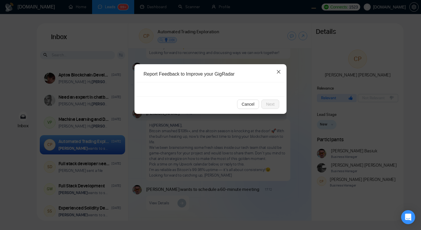
click at [277, 72] on icon "close" at bounding box center [278, 72] width 5 height 5
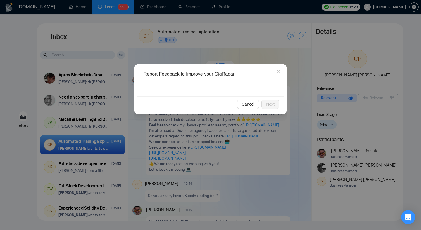
scroll to position [972, 0]
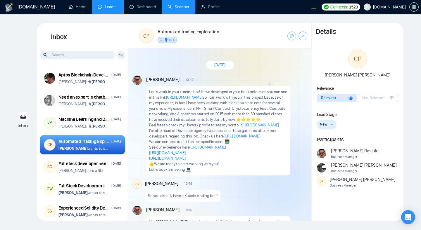
scroll to position [972, 0]
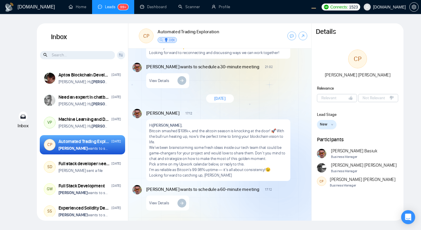
scroll to position [972, 0]
click at [339, 100] on button "Relevant" at bounding box center [337, 98] width 40 height 8
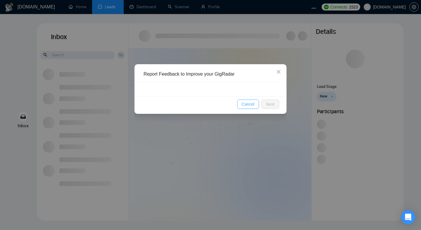
click at [246, 104] on span "Cancel" at bounding box center [248, 104] width 13 height 6
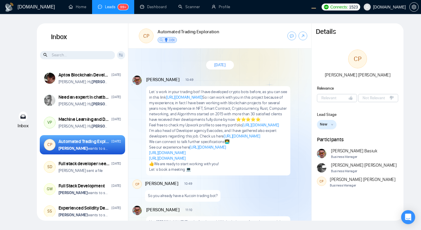
scroll to position [972, 0]
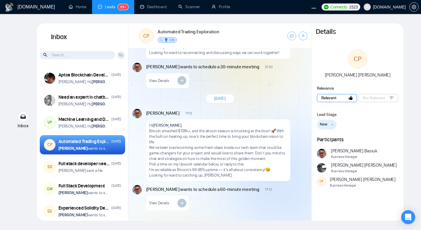
click at [336, 97] on span "Relevant" at bounding box center [328, 98] width 15 height 6
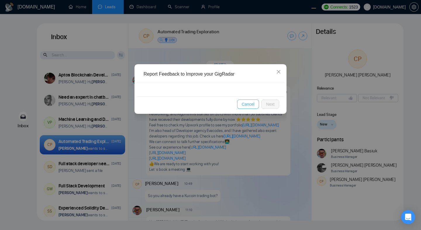
click at [252, 105] on span "Cancel" at bounding box center [248, 104] width 13 height 6
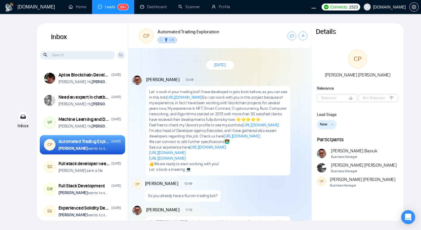
scroll to position [972, 0]
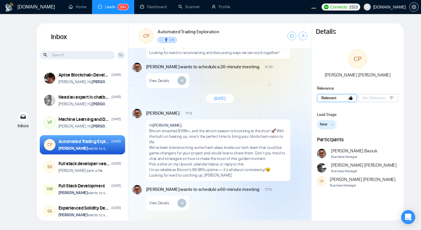
click at [338, 99] on button "Relevant" at bounding box center [337, 98] width 40 height 8
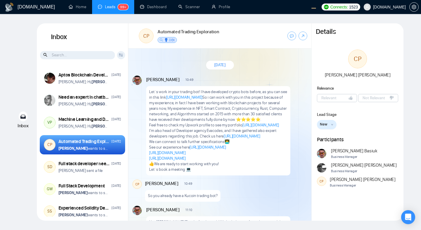
scroll to position [972, 0]
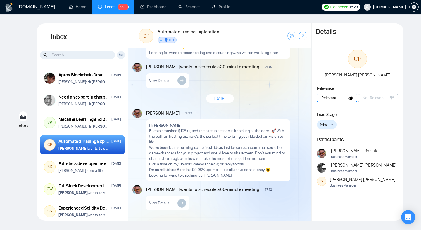
click at [340, 96] on button "Relevant" at bounding box center [337, 98] width 40 height 8
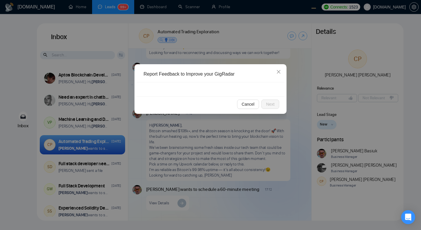
click at [247, 92] on div at bounding box center [210, 89] width 148 height 14
click at [248, 106] on span "Cancel" at bounding box center [248, 104] width 13 height 6
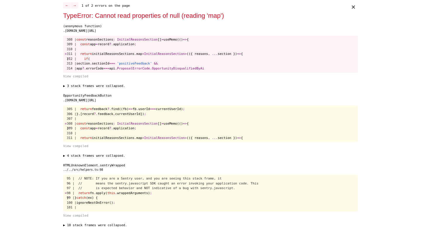
scroll to position [0, 0]
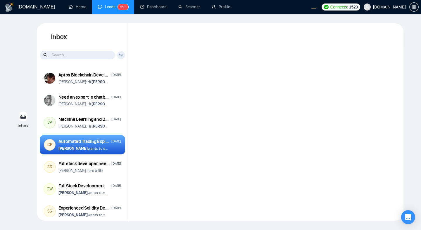
scroll to position [972, 0]
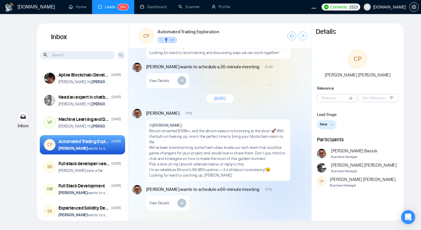
click at [248, 110] on div "New Message" at bounding box center [251, 112] width 110 height 5
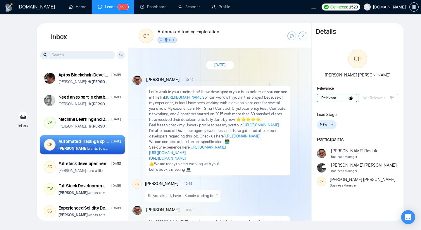
scroll to position [972, 0]
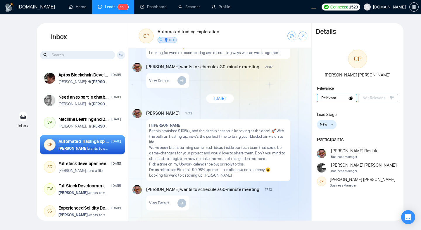
click at [326, 99] on span "Relevant" at bounding box center [328, 98] width 15 height 6
click at [330, 98] on span "Relevant" at bounding box center [328, 98] width 15 height 6
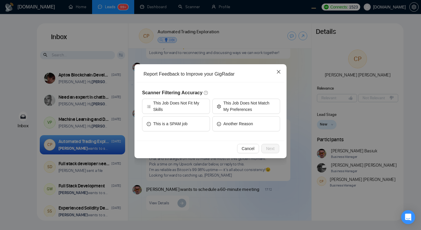
click at [281, 73] on span "Close" at bounding box center [279, 72] width 16 height 16
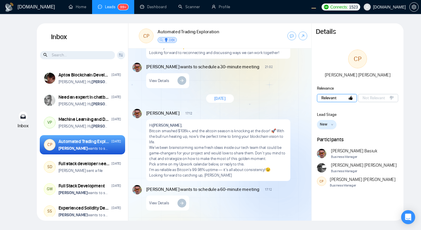
click at [332, 99] on span "Relevant" at bounding box center [328, 98] width 15 height 6
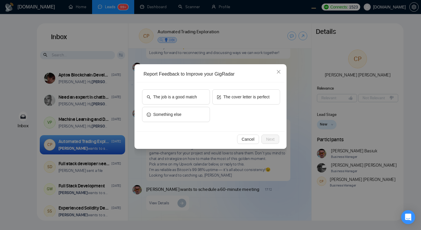
click at [352, 147] on div "Report Feedback to Improve your GigRadar The job is a good match The cover lett…" at bounding box center [210, 115] width 421 height 230
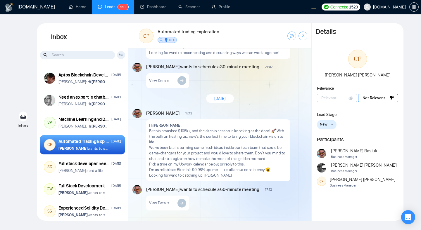
click at [363, 96] on span "Not Relevant" at bounding box center [373, 98] width 22 height 6
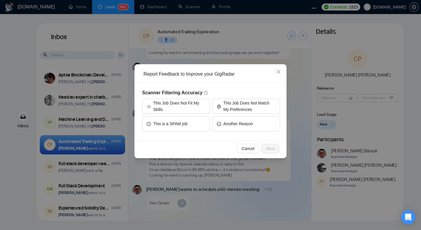
click at [328, 162] on div "Report Feedback to Improve your GigRadar Scanner Filtering Accuracy This Job Do…" at bounding box center [210, 115] width 421 height 230
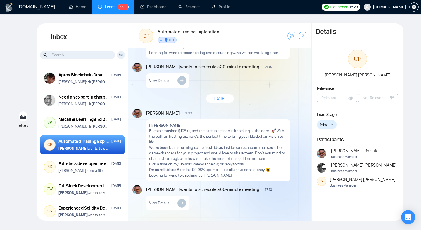
click at [373, 127] on div "New New Relevant Meeting Booked Meeting Completed Closed Won Closed Lost" at bounding box center [358, 124] width 82 height 9
click at [342, 100] on button "Relevant" at bounding box center [337, 98] width 40 height 8
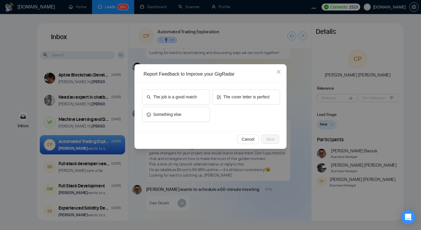
click at [333, 132] on div "Report Feedback to Improve your GigRadar The job is a good match The cover lett…" at bounding box center [210, 115] width 421 height 230
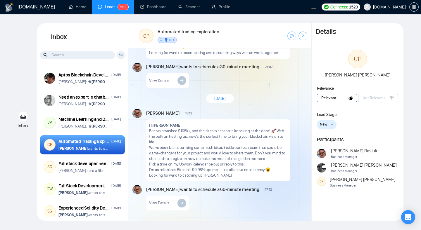
click at [345, 99] on button "Relevant" at bounding box center [337, 98] width 40 height 8
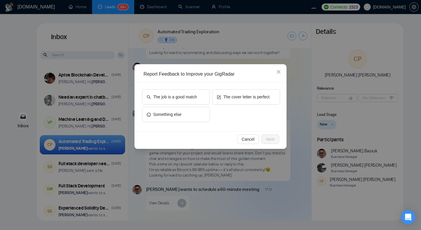
click at [326, 94] on div "Report Feedback to Improve your GigRadar The job is a good match The cover lett…" at bounding box center [210, 115] width 421 height 230
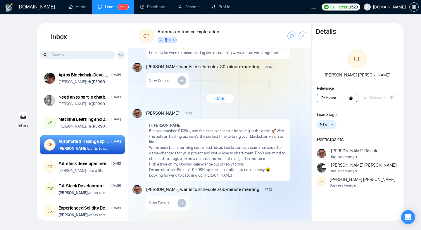
click at [338, 99] on button "Relevant" at bounding box center [337, 98] width 40 height 8
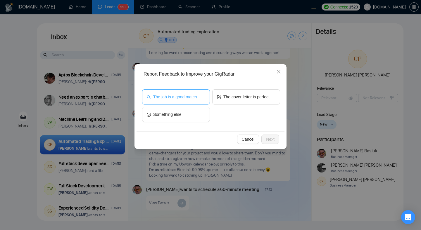
click at [196, 102] on button "The job is a good match" at bounding box center [176, 96] width 68 height 15
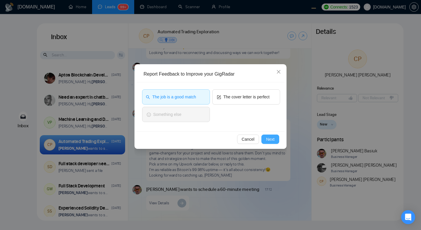
click at [264, 141] on button "Next" at bounding box center [270, 139] width 18 height 9
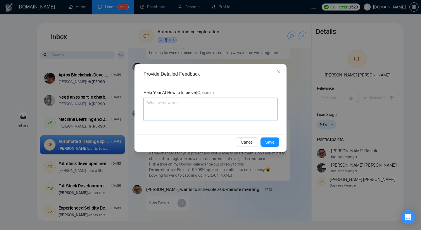
click at [195, 104] on textarea at bounding box center [210, 109] width 134 height 22
click at [281, 72] on span "Close" at bounding box center [279, 72] width 16 height 16
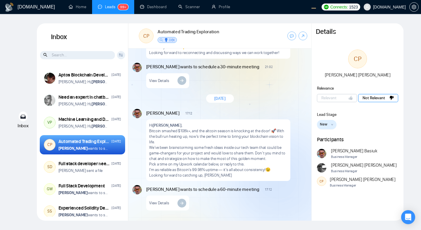
click at [368, 97] on span "Not Relevant" at bounding box center [373, 98] width 22 height 6
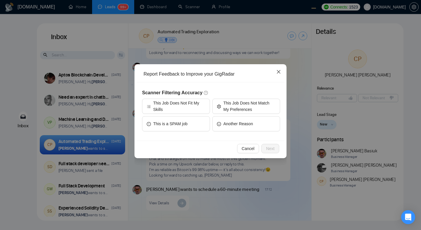
click at [280, 71] on icon "close" at bounding box center [278, 72] width 5 height 5
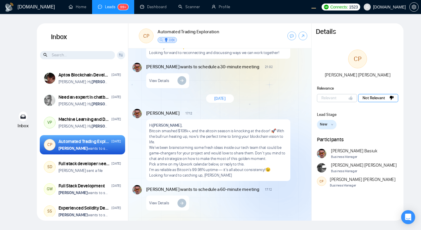
click at [366, 98] on span "Not Relevant" at bounding box center [373, 98] width 22 height 6
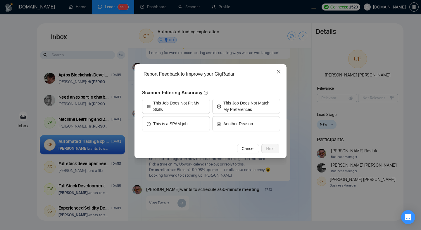
click at [279, 72] on icon "close" at bounding box center [278, 72] width 5 height 5
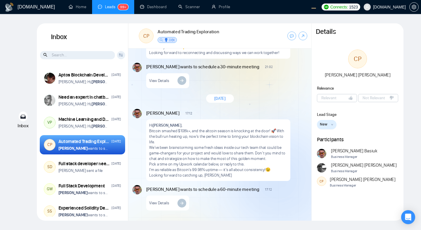
click at [338, 103] on div "Relevance Relevant Not Relevant" at bounding box center [357, 94] width 92 height 19
click at [330, 99] on span "Relevant" at bounding box center [328, 98] width 15 height 6
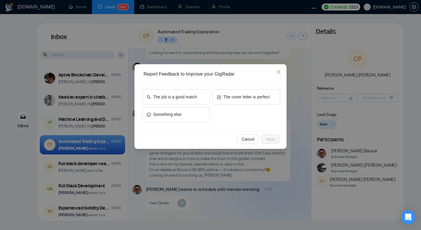
click at [356, 131] on div "Report Feedback to Improve your GigRadar The job is a good match The cover lett…" at bounding box center [210, 115] width 421 height 230
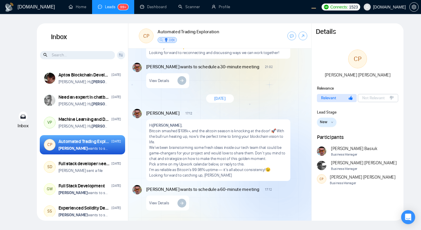
click at [281, 120] on div "Hi Carlos Pachon , Bitcoin smashed $108k+, and the altcoin season is knocking a…" at bounding box center [218, 151] width 144 height 62
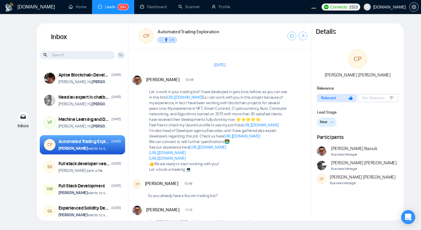
scroll to position [972, 0]
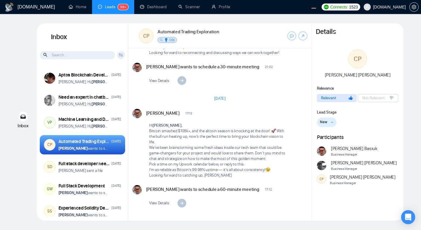
click at [265, 99] on div "[DATE]" at bounding box center [219, 98] width 183 height 17
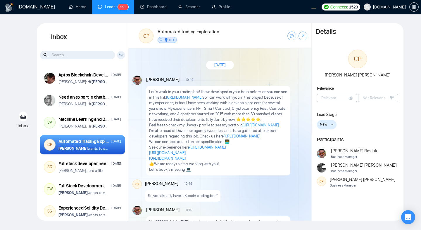
scroll to position [972, 0]
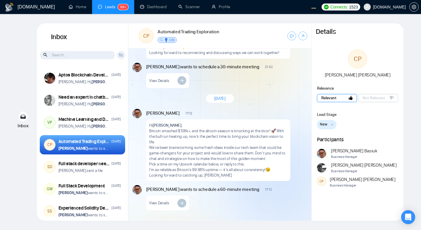
click at [328, 98] on span "Relevant" at bounding box center [328, 98] width 15 height 6
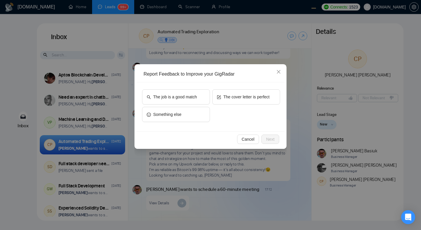
click at [245, 128] on div "The job is a good match The cover letter is perfect Something else" at bounding box center [210, 106] width 148 height 49
click at [185, 98] on span "The job is a good match" at bounding box center [175, 97] width 44 height 6
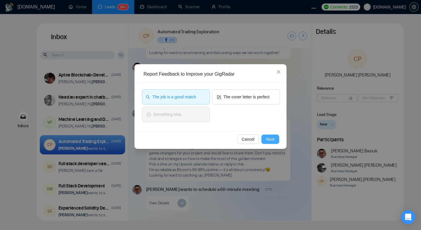
click at [270, 137] on span "Next" at bounding box center [270, 139] width 8 height 6
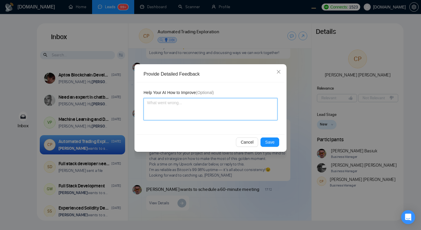
click at [250, 109] on textarea at bounding box center [210, 109] width 134 height 22
click at [217, 105] on textarea at bounding box center [210, 109] width 134 height 22
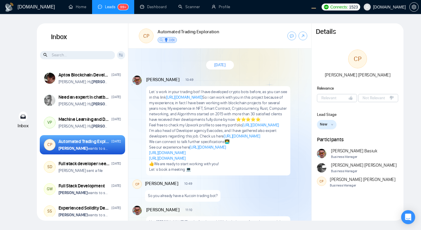
scroll to position [972, 0]
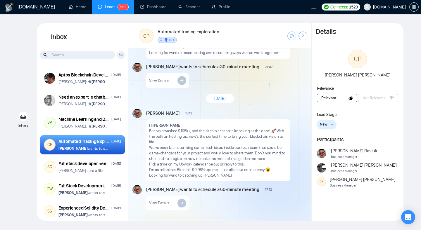
click at [328, 98] on span "Relevant" at bounding box center [328, 98] width 15 height 6
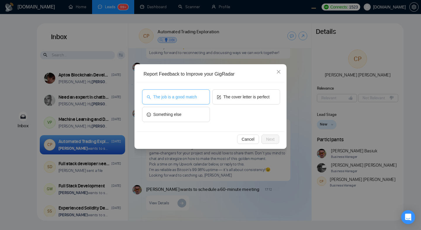
click at [192, 98] on span "The job is a good match" at bounding box center [175, 97] width 44 height 6
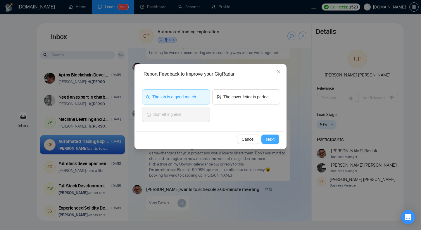
click at [271, 139] on span "Next" at bounding box center [270, 139] width 8 height 6
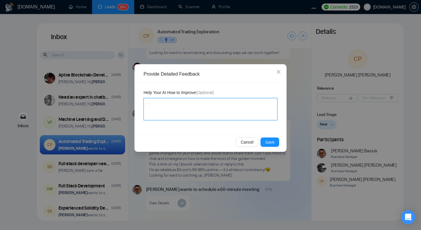
click at [210, 114] on textarea at bounding box center [210, 109] width 134 height 22
click at [279, 75] on span "Close" at bounding box center [279, 72] width 16 height 16
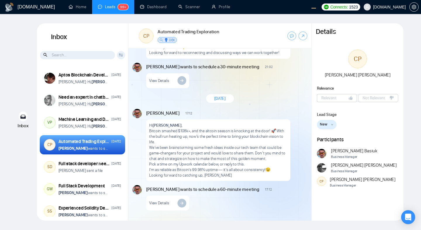
click at [302, 100] on div "[DATE]" at bounding box center [219, 98] width 183 height 17
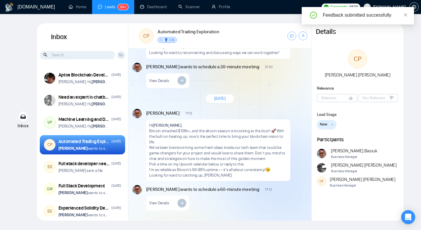
click at [273, 83] on div "Vitaliy Basiuk wants to schedule a 30-minute meeting 21:02 New Message View Det…" at bounding box center [226, 75] width 161 height 25
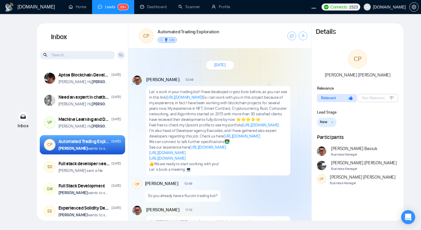
scroll to position [972, 0]
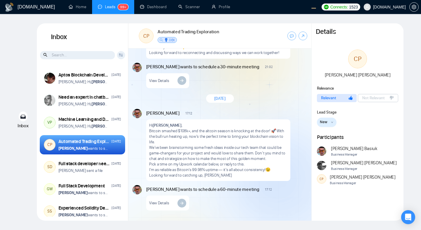
click at [197, 109] on div "[PERSON_NAME] 17:12 New Message" at bounding box center [226, 113] width 160 height 8
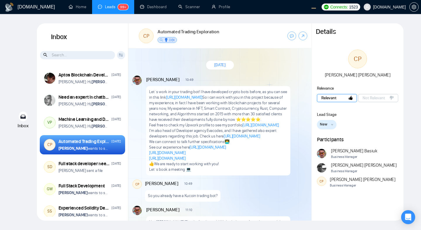
scroll to position [972, 0]
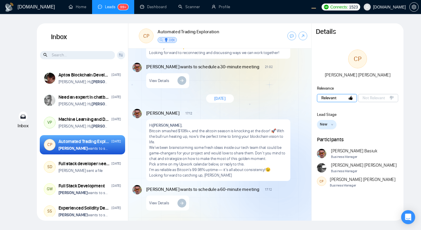
click at [338, 100] on button "Relevant" at bounding box center [337, 98] width 40 height 8
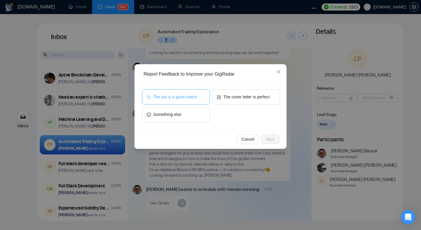
click at [195, 99] on span "The job is a good match" at bounding box center [175, 97] width 44 height 6
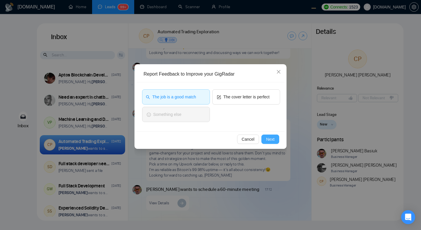
click at [275, 138] on button "Next" at bounding box center [270, 139] width 18 height 9
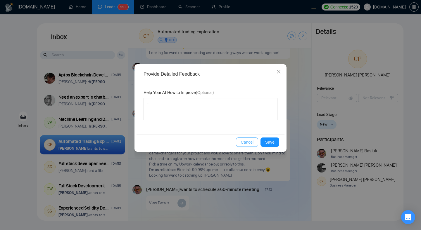
click at [246, 142] on span "Cancel" at bounding box center [246, 142] width 13 height 6
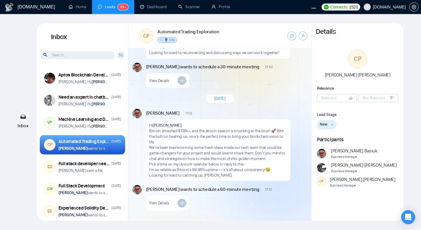
click at [298, 168] on div "Vitaliy Basiuk 17:12 New Message Hi Carlos Pachon , Bitcoin smashed $108k+, and…" at bounding box center [226, 145] width 161 height 72
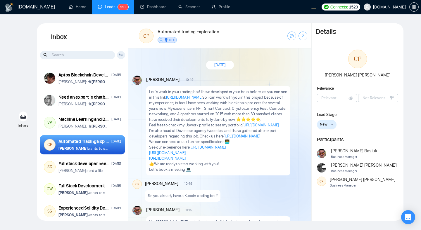
scroll to position [972, 0]
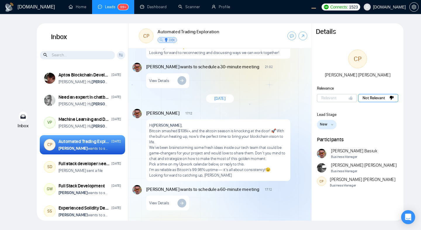
click at [370, 94] on button "Not Relevant" at bounding box center [378, 98] width 40 height 8
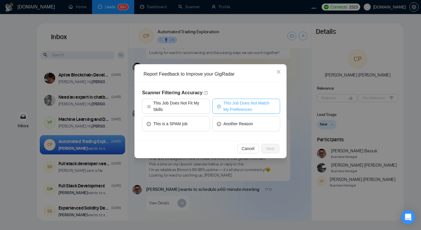
click at [247, 107] on span "This Job Does Not Match My Preferences" at bounding box center [249, 106] width 52 height 13
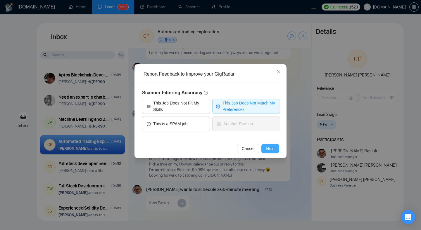
click at [272, 148] on span "Next" at bounding box center [270, 149] width 8 height 6
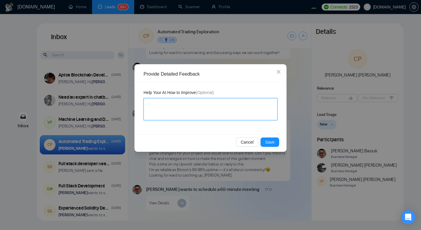
click at [203, 111] on textarea at bounding box center [210, 109] width 134 height 22
type textarea "B"
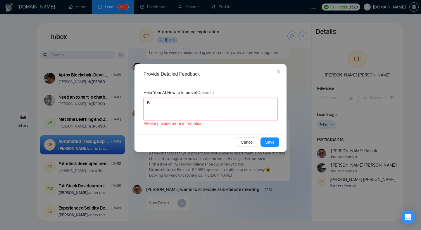
type textarea "BA"
type textarea "BAA"
type textarea "BAAD"
type textarea "th"
type textarea "thi"
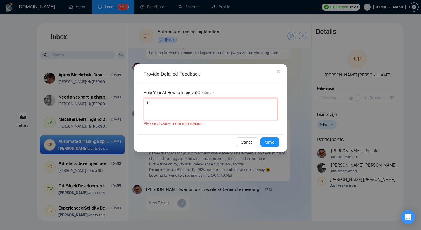
type textarea "this"
type textarea "this j"
type textarea "this jo"
type textarea "this job"
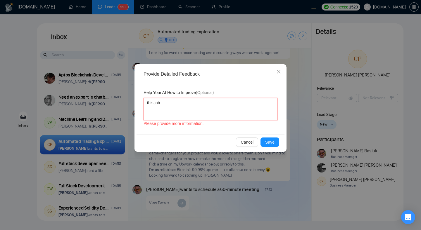
type textarea "this job"
type textarea "this job o"
type textarea "this job oa"
type textarea "this job oay"
type textarea "this job oays"
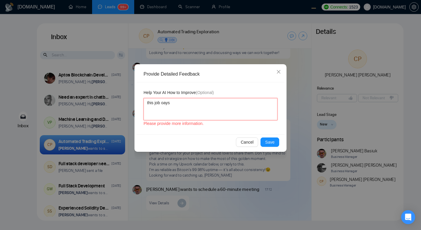
type textarea "this job oays"
type textarea "this job oay"
type textarea "this job oa"
type textarea "this job o"
type textarea "this job"
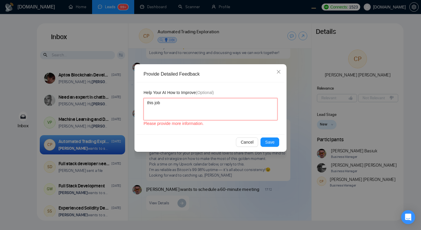
type textarea "this job p"
type textarea "this job pa"
type textarea "this job pas"
type textarea "this job pasy"
type textarea "this job pas"
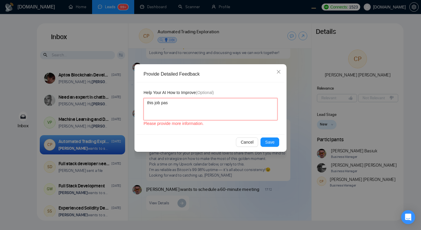
type textarea "this job pa"
type textarea "this job p"
type textarea "this job py"
type textarea "this job pys"
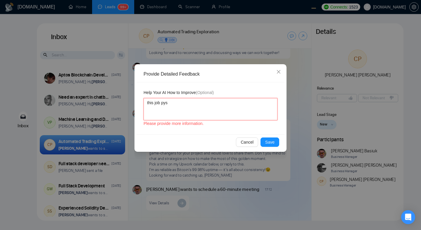
type textarea "this job pys t"
type textarea "this job pys to"
type textarea "this job pys too"
type textarea "this job pys to"
type textarea "this job pys t"
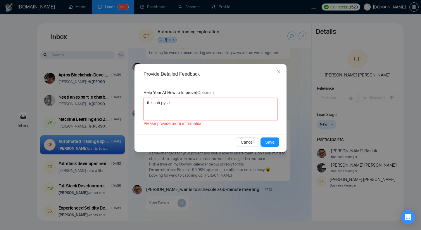
type textarea "this job pys"
type textarea "this job py"
type textarea "this job p"
type textarea "this job pa"
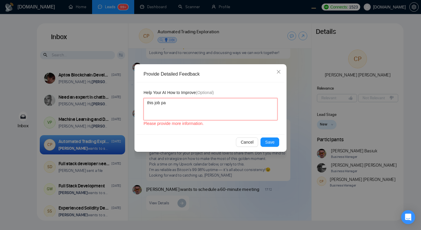
type textarea "this job pay"
type textarea "this job pays"
type textarea "this job pays to"
type textarea "this job pays too"
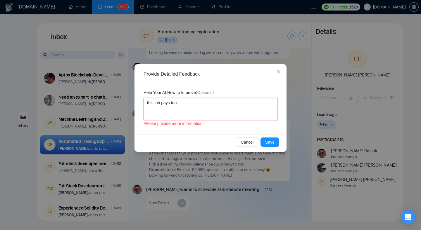
type textarea "this job pays too"
type textarea "this job pays too l"
type textarea "this job pays too li"
type textarea "this job pays too lit"
type textarea "this job pays too litt"
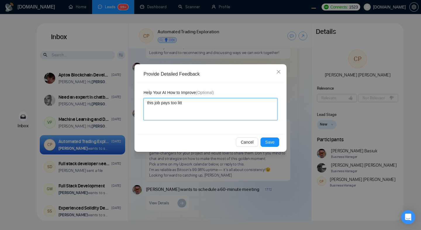
type textarea "this job pays too littl"
type textarea "this job pays too little"
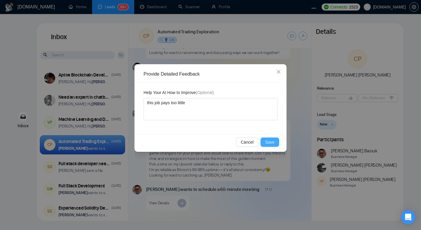
click at [271, 142] on span "Save" at bounding box center [269, 142] width 9 height 6
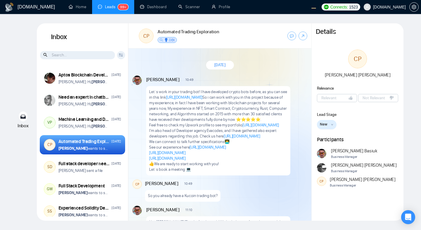
scroll to position [972, 0]
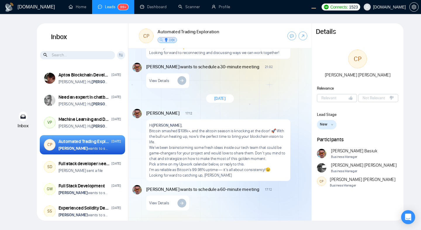
click at [418, 109] on div "[DOMAIN_NAME] Home Leads 99+ Dashboard Scanner Profile Connects: 1523 [DOMAIN_N…" at bounding box center [210, 115] width 421 height 230
click at [343, 98] on button "Relevant" at bounding box center [337, 98] width 40 height 8
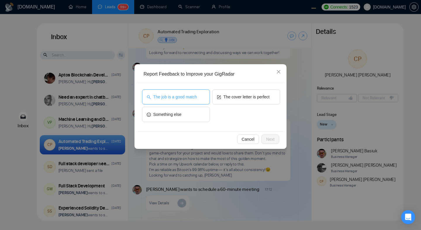
click at [184, 97] on span "The job is a good match" at bounding box center [175, 97] width 44 height 6
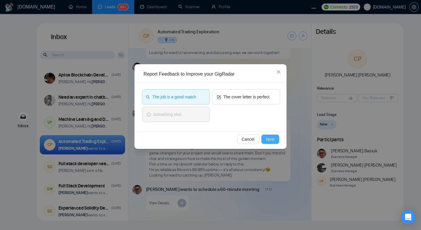
click at [271, 140] on span "Next" at bounding box center [270, 139] width 8 height 6
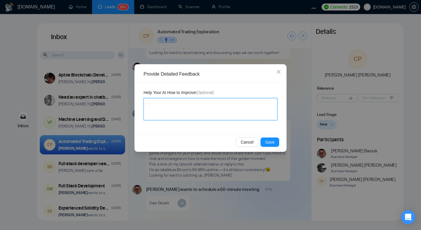
click at [191, 108] on textarea at bounding box center [210, 109] width 134 height 22
type textarea "p"
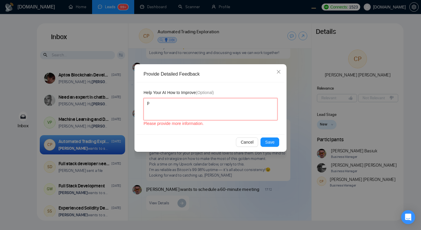
type textarea "pu"
type textarea "purr"
type textarea "purrr"
type textarea "purrrf"
type textarea "purrrfe"
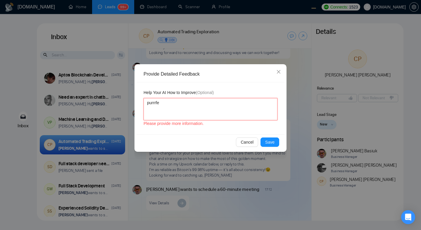
type textarea "purrrfec"
type textarea "purrrfect"
click at [272, 138] on button "Save" at bounding box center [269, 142] width 19 height 9
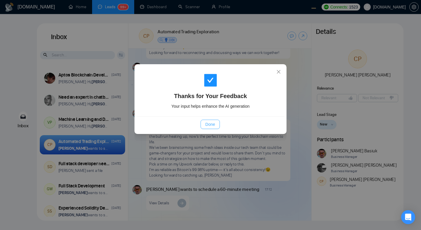
click at [211, 126] on span "Done" at bounding box center [210, 124] width 10 height 6
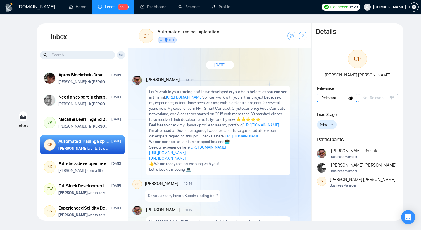
scroll to position [972, 0]
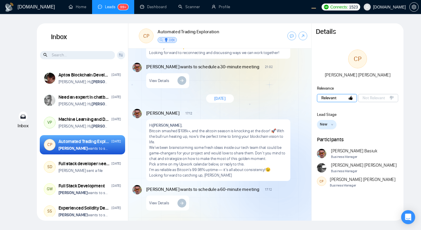
click at [340, 98] on button "Relevant" at bounding box center [337, 98] width 40 height 8
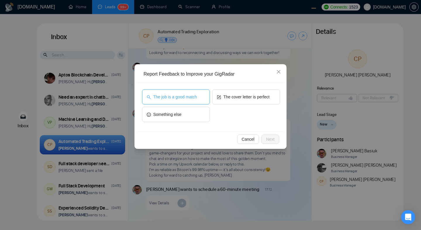
click at [199, 99] on button "The job is a good match" at bounding box center [176, 96] width 68 height 15
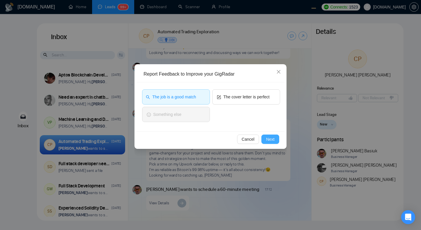
click at [270, 142] on span "Next" at bounding box center [270, 139] width 8 height 6
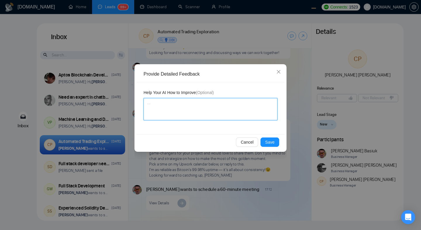
click at [200, 112] on textarea at bounding box center [210, 109] width 134 height 22
type textarea "p"
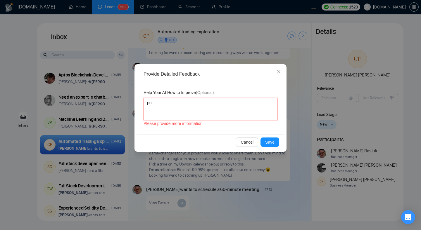
type textarea "pur"
type textarea "purrf"
type textarea "purrfe"
type textarea "purrfec"
type textarea "purrfect"
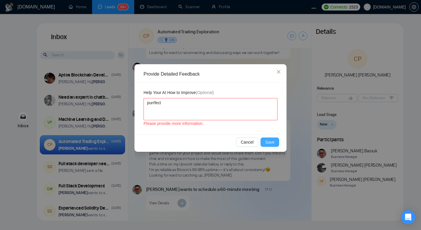
click at [269, 143] on span "Save" at bounding box center [269, 142] width 9 height 6
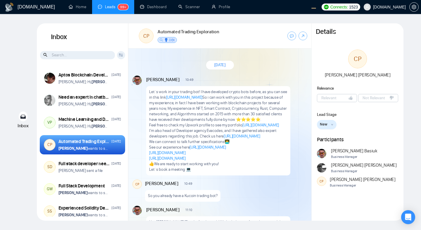
scroll to position [972, 0]
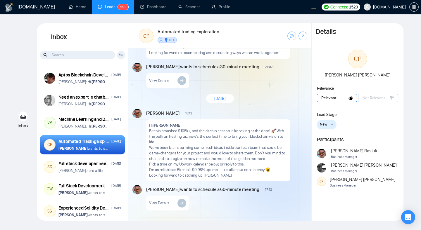
click at [323, 101] on button "Relevant" at bounding box center [337, 98] width 40 height 8
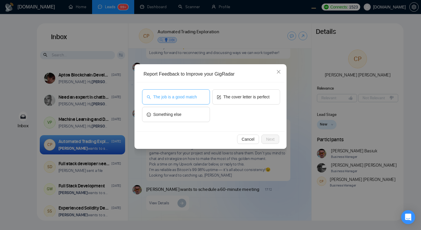
click at [192, 102] on button "The job is a good match" at bounding box center [176, 96] width 68 height 15
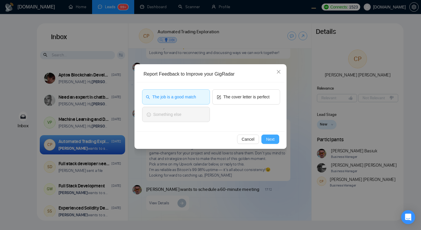
click at [270, 142] on span "Next" at bounding box center [270, 139] width 8 height 6
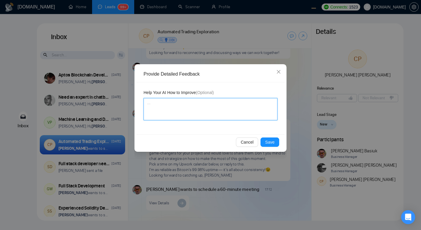
click at [203, 115] on textarea at bounding box center [210, 109] width 134 height 22
type textarea "p"
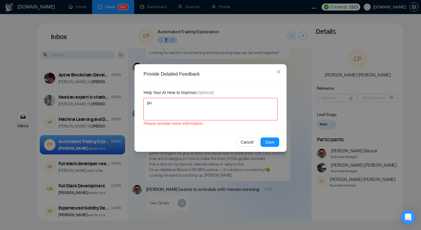
type textarea "pur"
type textarea "purr"
type textarea "purrf"
type textarea "purrfe"
type textarea "purrfec"
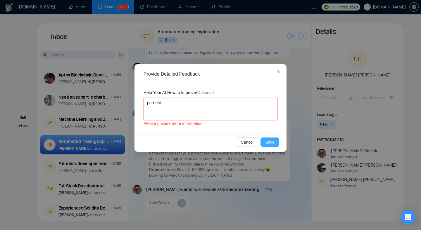
type textarea "purrfect"
click at [276, 143] on button "Save" at bounding box center [269, 142] width 19 height 9
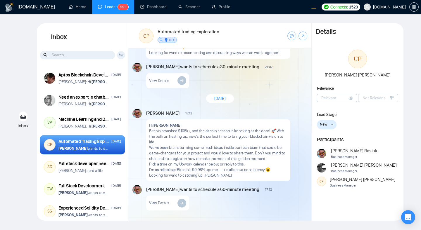
click at [330, 127] on button "New" at bounding box center [327, 124] width 20 height 9
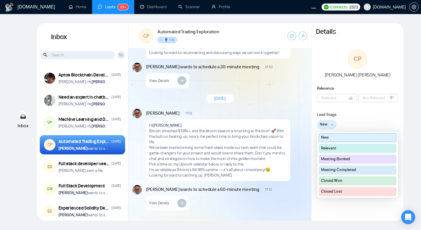
click at [295, 99] on div "[DATE]" at bounding box center [219, 98] width 183 height 17
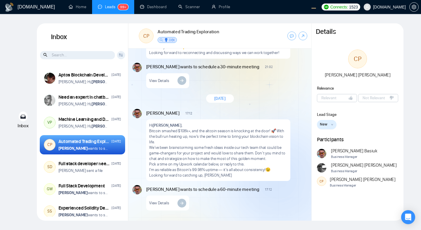
click at [331, 126] on button "New" at bounding box center [327, 124] width 20 height 9
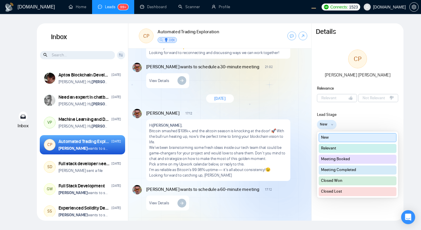
click at [261, 100] on div "[DATE]" at bounding box center [219, 98] width 183 height 17
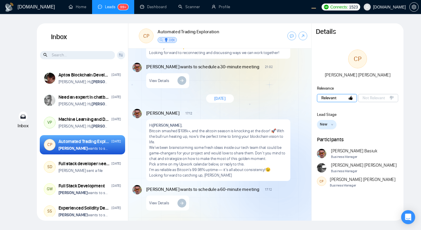
click at [332, 100] on span "Relevant" at bounding box center [328, 98] width 15 height 6
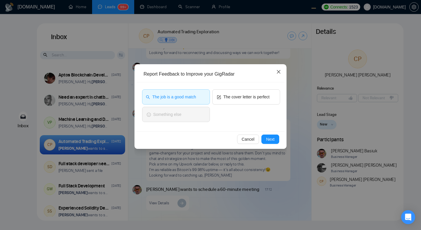
click at [276, 72] on icon "close" at bounding box center [278, 72] width 5 height 5
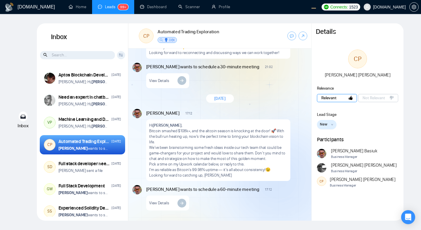
click at [332, 97] on span "Relevant" at bounding box center [328, 98] width 15 height 6
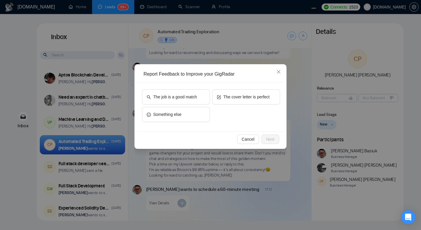
click at [315, 101] on div "Report Feedback to Improve your GigRadar The job is a good match The cover lett…" at bounding box center [210, 115] width 421 height 230
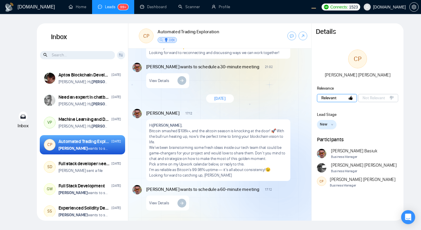
click at [335, 98] on span "Relevant" at bounding box center [328, 98] width 15 height 6
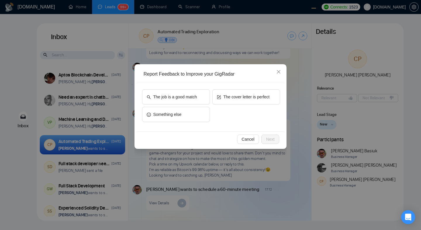
click at [350, 129] on div "Report Feedback to Improve your GigRadar The job is a good match The cover lett…" at bounding box center [210, 115] width 421 height 230
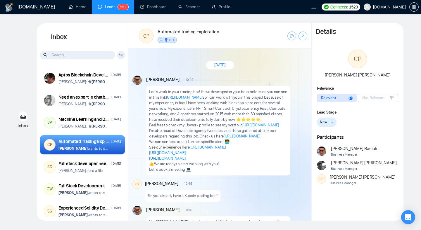
scroll to position [972, 0]
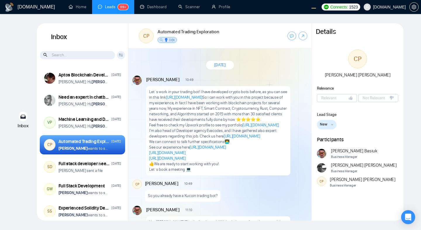
scroll to position [972, 0]
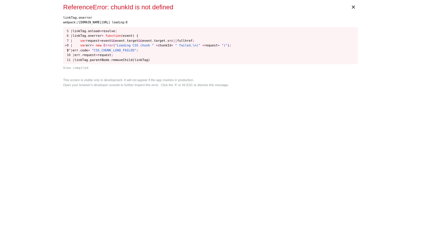
click at [270, 97] on div "× ReferenceError: chunkId is not defined linkTag.onerror webpack:/[DOMAIN_NAME]…" at bounding box center [210, 115] width 299 height 230
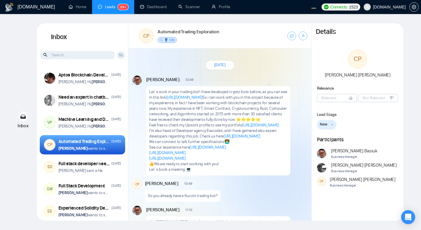
scroll to position [972, 0]
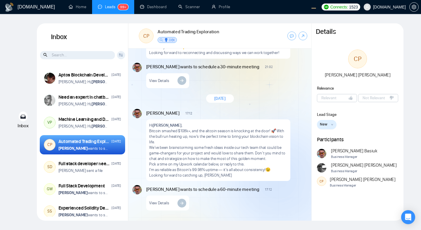
click at [280, 71] on div "Vitaliy Basiuk wants to schedule a 30-minute meeting 21:02 New Message View Det…" at bounding box center [226, 75] width 161 height 25
click at [324, 95] on span "Relevant" at bounding box center [328, 98] width 15 height 6
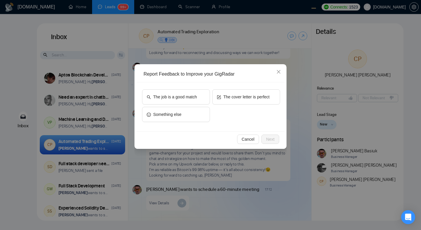
click at [240, 115] on div "The job is a good match The cover letter is perfect Something else" at bounding box center [211, 106] width 138 height 35
click at [195, 96] on span "The job is a good match" at bounding box center [175, 97] width 44 height 6
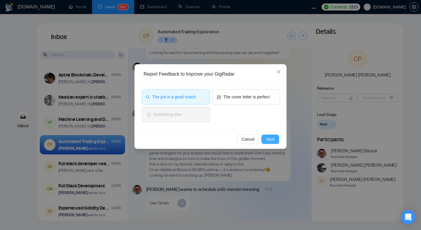
click at [271, 137] on span "Next" at bounding box center [270, 139] width 8 height 6
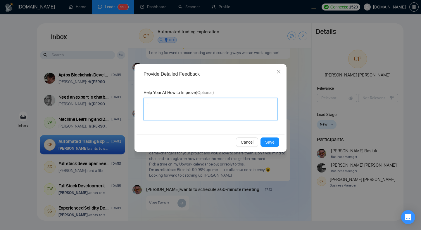
click at [217, 107] on textarea at bounding box center [210, 109] width 134 height 22
type textarea "O"
type textarea "OK"
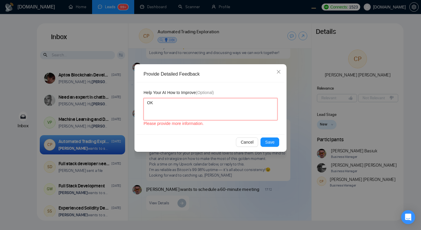
click at [226, 103] on textarea "OK" at bounding box center [210, 109] width 134 height 22
type textarea "p"
type textarea "pe"
type textarea "per"
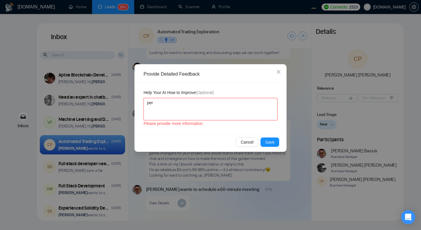
type textarea "perf"
type textarea "perfe"
type textarea "perfec"
type textarea "perfect"
click at [268, 142] on span "Save" at bounding box center [269, 142] width 9 height 6
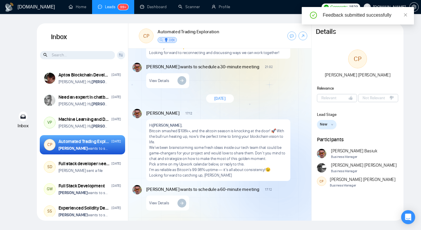
click at [245, 63] on div "Vitaliy Basiuk wants to schedule a 30-minute meeting 21:02" at bounding box center [209, 67] width 127 height 8
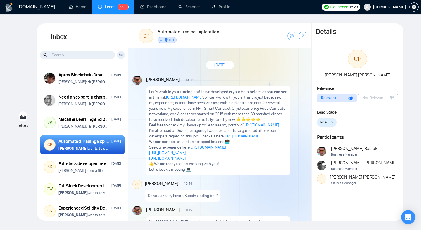
scroll to position [972, 0]
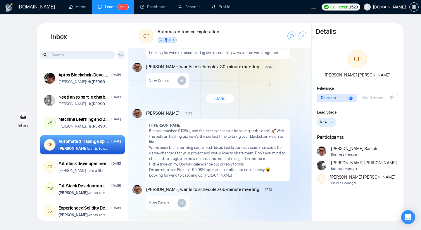
click at [217, 96] on span "[DATE]" at bounding box center [219, 99] width 11 height 6
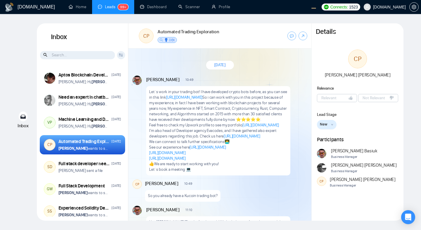
scroll to position [972, 0]
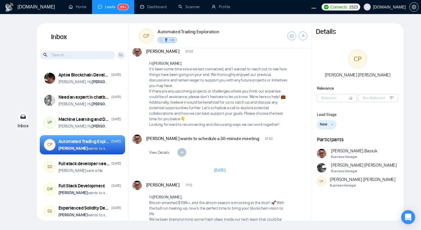
scroll to position [972, 0]
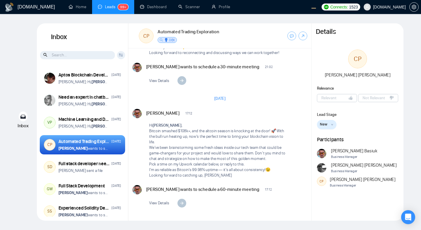
click at [219, 103] on div "[DATE]" at bounding box center [219, 98] width 183 height 17
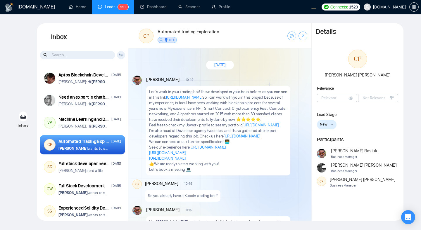
scroll to position [972, 0]
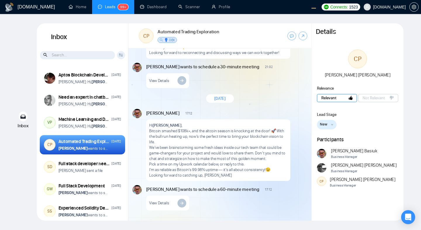
click at [335, 98] on span "Relevant" at bounding box center [328, 98] width 15 height 6
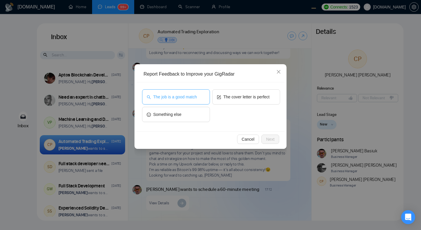
click at [188, 102] on button "The job is a good match" at bounding box center [176, 96] width 68 height 15
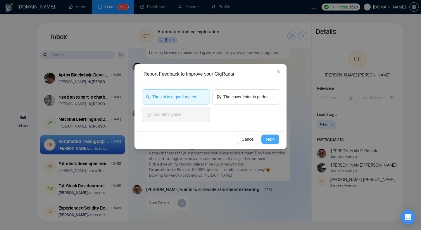
click at [267, 139] on span "Next" at bounding box center [270, 139] width 8 height 6
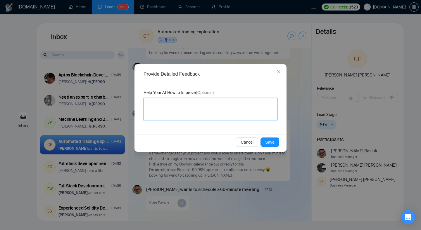
click at [200, 107] on textarea at bounding box center [210, 109] width 134 height 22
type textarea "p"
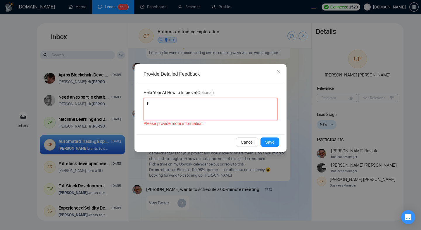
type textarea "pu"
type textarea "pur"
type textarea "purr"
type textarea "purrf"
type textarea "purrfe"
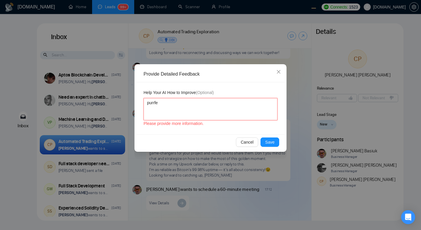
type textarea "purrfec"
type textarea "purrfect"
click at [268, 144] on span "Save" at bounding box center [269, 142] width 9 height 6
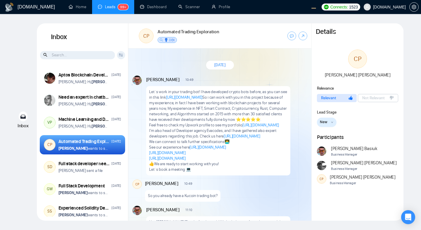
scroll to position [972, 0]
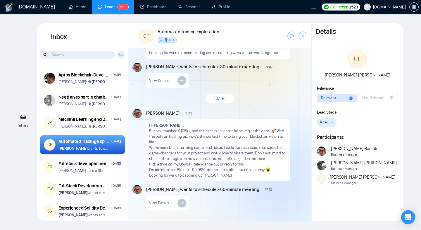
click at [235, 94] on div "[DATE]" at bounding box center [219, 98] width 183 height 17
click at [233, 114] on div "New Message" at bounding box center [251, 112] width 110 height 5
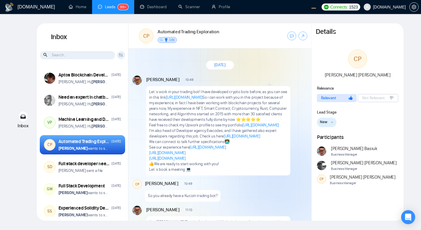
scroll to position [972, 0]
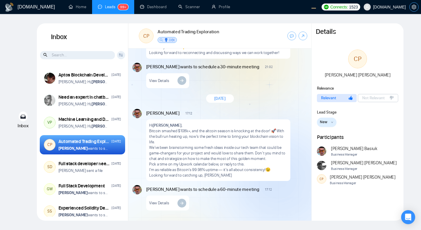
click at [416, 6] on span "setting" at bounding box center [413, 7] width 9 height 5
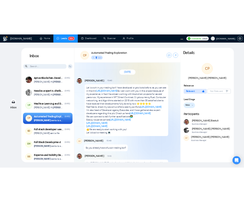
scroll to position [972, 0]
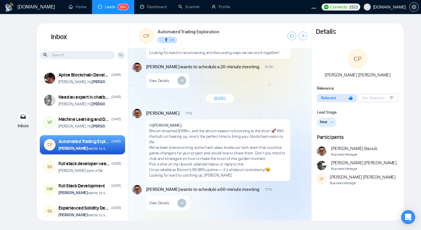
click at [330, 123] on button "New" at bounding box center [327, 122] width 20 height 9
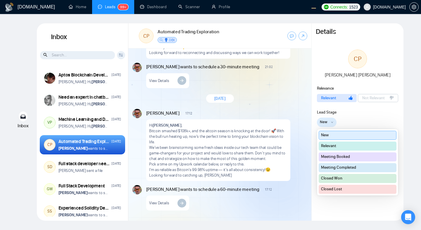
click at [332, 146] on button "Relevant" at bounding box center [357, 146] width 78 height 9
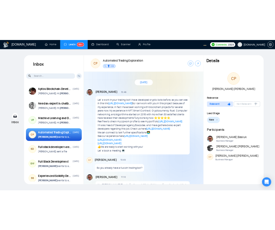
scroll to position [972, 0]
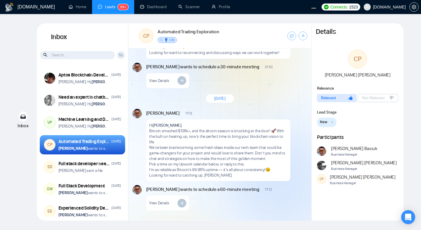
click at [330, 123] on button "New" at bounding box center [327, 122] width 20 height 9
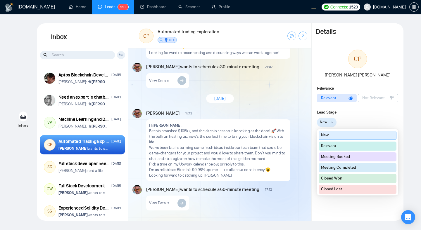
click at [336, 146] on button "Relevant" at bounding box center [357, 146] width 78 height 9
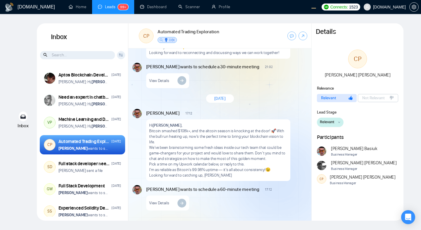
click at [408, 117] on div "Inbox Inbox Client Reset Date Reset Reset Apply Aptos Blockchain Developer [DAT…" at bounding box center [210, 122] width 402 height 198
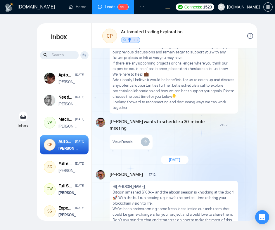
scroll to position [1027, 0]
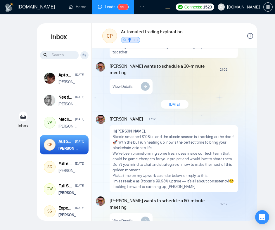
click at [251, 39] on div at bounding box center [250, 35] width 6 height 17
click at [250, 34] on icon "info-circle" at bounding box center [250, 36] width 6 height 6
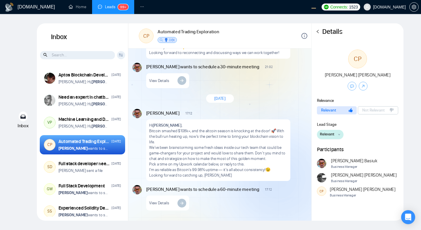
scroll to position [972, 0]
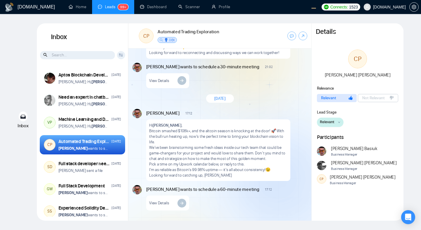
click at [332, 122] on span "Relevant" at bounding box center [327, 122] width 15 height 6
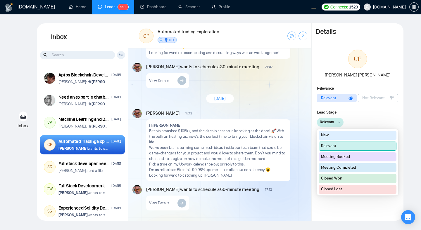
click at [335, 159] on button "Meeting Booked" at bounding box center [357, 157] width 78 height 9
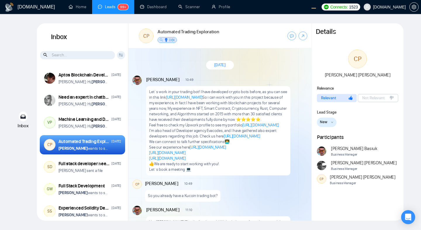
scroll to position [972, 0]
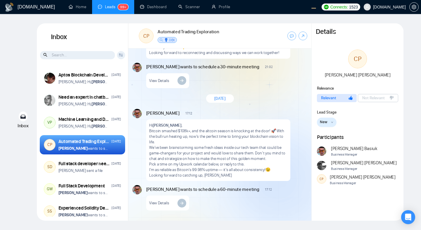
click at [321, 122] on span "New" at bounding box center [324, 122] width 8 height 6
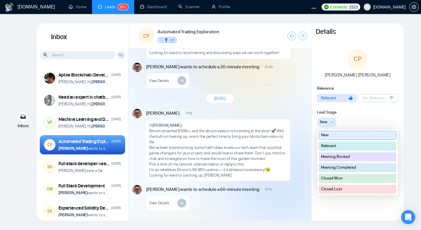
click at [333, 146] on button "Relevant" at bounding box center [357, 146] width 78 height 9
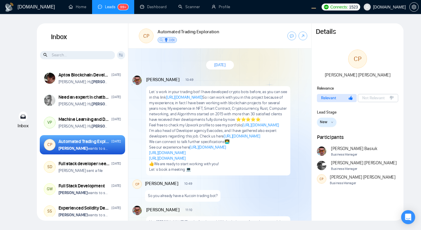
scroll to position [972, 0]
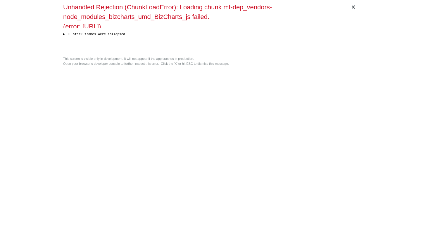
click at [238, 82] on div "× Unhandled Rejection (ChunkLoadError): Loading chunk mf-dep_vendors-node_modul…" at bounding box center [210, 115] width 299 height 230
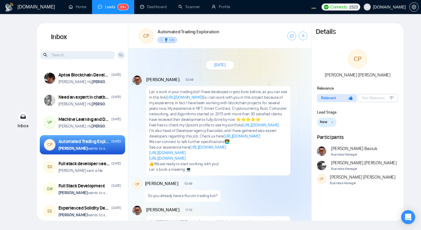
scroll to position [972, 0]
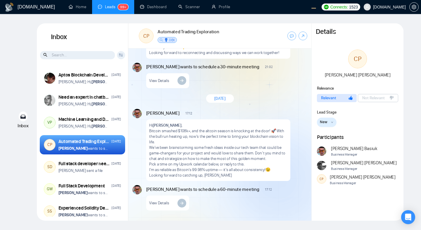
click at [256, 89] on div "Vitaliy Basiuk 21:02 New Message Hi Carlos Pachon , It's been some time since w…" at bounding box center [219, 31] width 183 height 117
click at [328, 123] on button "New" at bounding box center [327, 122] width 20 height 9
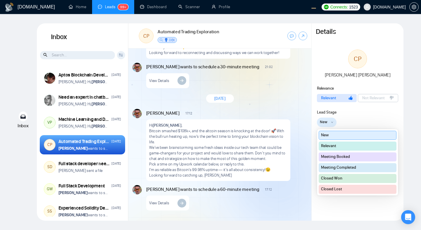
click at [333, 142] on button "Relevant" at bounding box center [357, 146] width 78 height 9
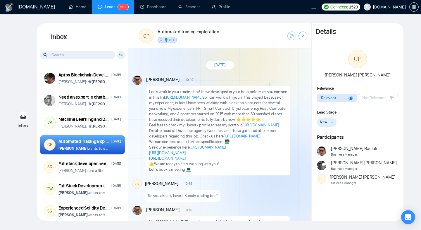
scroll to position [972, 0]
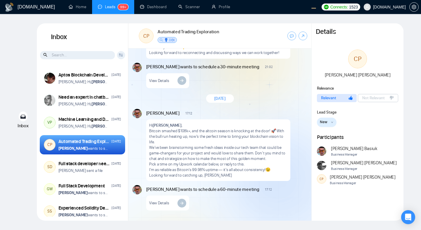
click at [250, 127] on p "Hi [PERSON_NAME] ," at bounding box center [218, 126] width 138 height 6
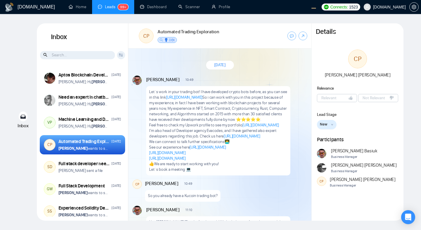
scroll to position [972, 0]
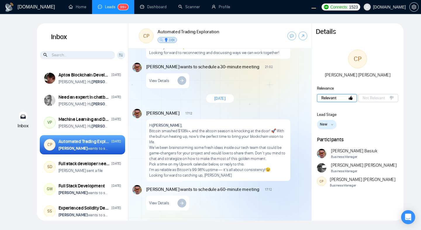
click at [339, 101] on button "Relevant" at bounding box center [337, 98] width 40 height 8
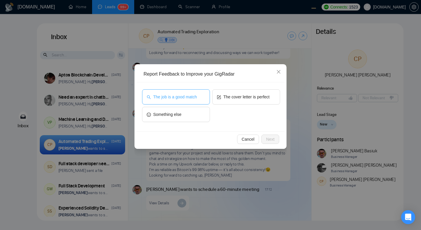
click at [200, 98] on button "The job is a good match" at bounding box center [176, 96] width 68 height 15
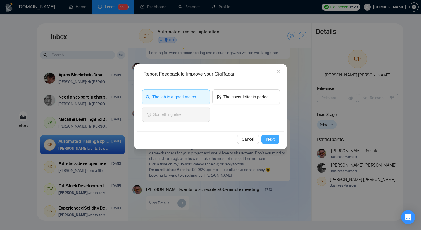
click at [269, 141] on span "Next" at bounding box center [270, 139] width 8 height 6
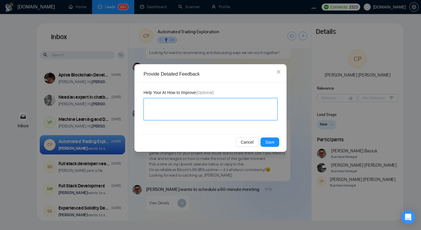
click at [221, 111] on textarea at bounding box center [210, 109] width 134 height 22
type textarea "pe"
type textarea "per"
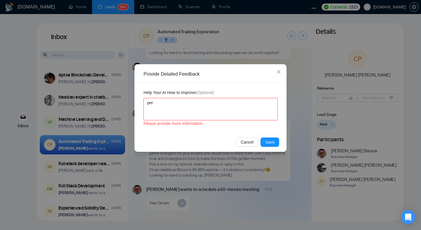
type textarea "perf"
type textarea "perfe"
type textarea "perfec"
type textarea "perfect"
type textarea "perfect,"
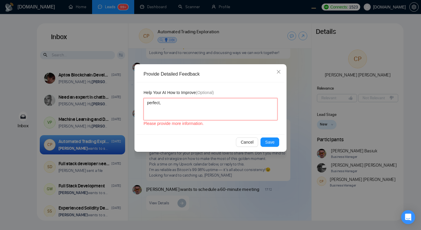
type textarea "perfect,"
type textarea "perfect, g"
type textarea "perfect, gi"
type textarea "perfect, gig"
type textarea "perfect, gigr"
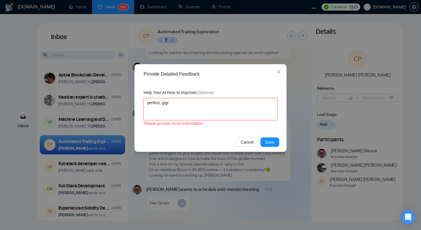
type textarea "perfect, gigra"
type textarea "perfect, gigrad"
type textarea "perfect, gigrada"
type textarea "perfect, gigradar"
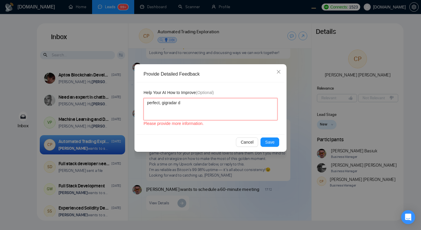
type textarea "perfect, gigradar da"
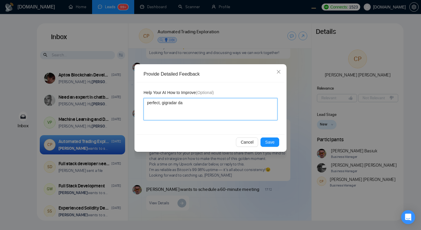
type textarea "perfect, gigradar da"
type textarea "perfect, gigradar da b"
type textarea "perfect, gigradar da be"
type textarea "perfect, gigradar da bes"
type textarea "perfect, gigradar da best"
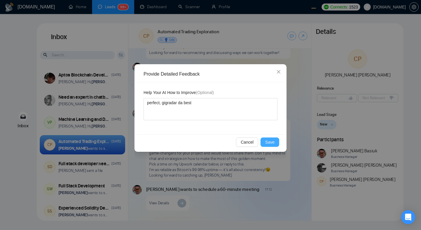
click at [269, 145] on span "Save" at bounding box center [269, 142] width 9 height 6
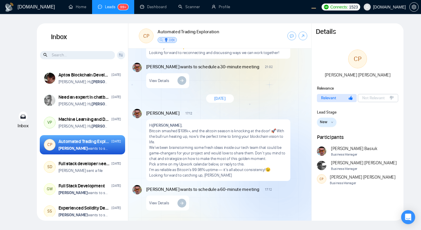
click at [325, 127] on div "CP Carlos Pachon Relevance Relevant Not Relevant Lead Stage New New Relevant Me…" at bounding box center [357, 122] width 92 height 145
click at [323, 123] on span "New" at bounding box center [324, 122] width 8 height 6
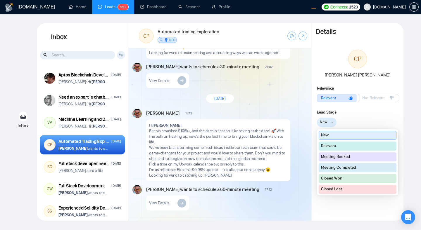
click at [332, 144] on button "Relevant" at bounding box center [357, 146] width 78 height 9
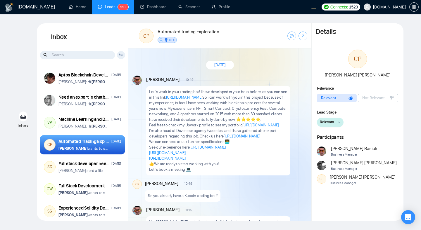
scroll to position [972, 0]
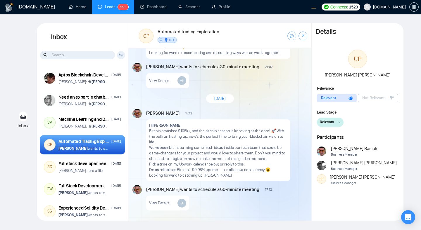
click at [340, 121] on span "down" at bounding box center [339, 122] width 2 height 3
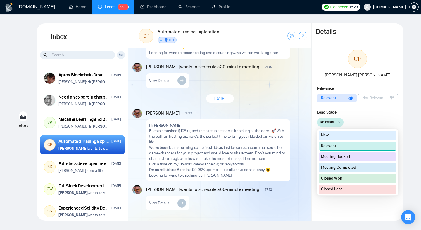
click at [347, 158] on button "Meeting Booked" at bounding box center [357, 157] width 78 height 9
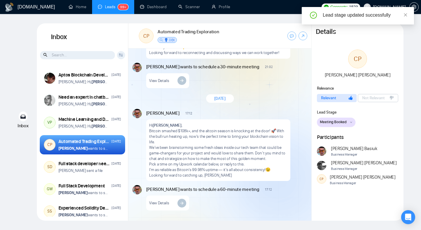
click at [339, 122] on span "Meeting Booked" at bounding box center [333, 122] width 27 height 6
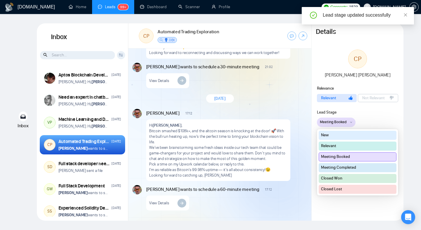
click at [349, 178] on button "Closed Won" at bounding box center [357, 178] width 78 height 9
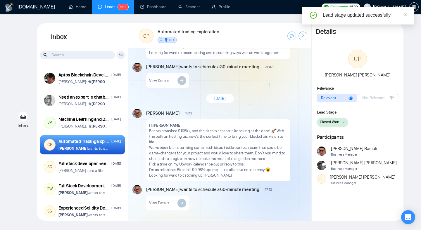
click at [336, 122] on span "Closed Won" at bounding box center [329, 122] width 19 height 6
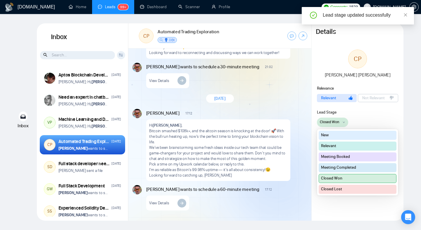
click at [344, 190] on button "Closed Lost" at bounding box center [357, 189] width 78 height 9
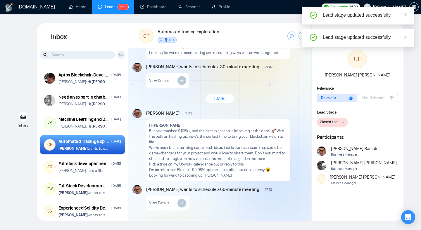
click at [328, 120] on span "Closed Lost" at bounding box center [329, 122] width 19 height 6
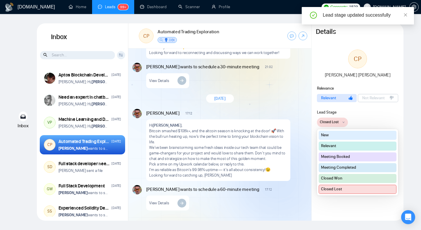
click at [337, 135] on button "New" at bounding box center [357, 135] width 78 height 9
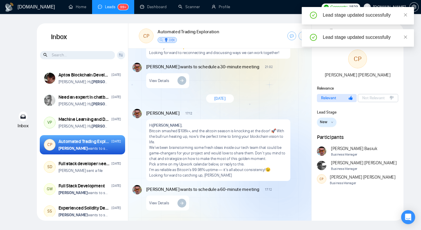
click at [393, 134] on h1 "Participants" at bounding box center [358, 137] width 82 height 6
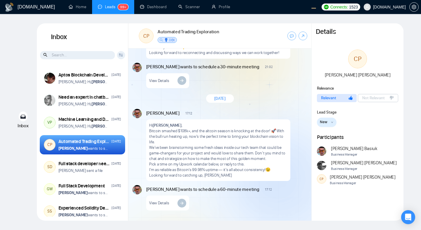
click at [329, 125] on button "New" at bounding box center [327, 122] width 20 height 9
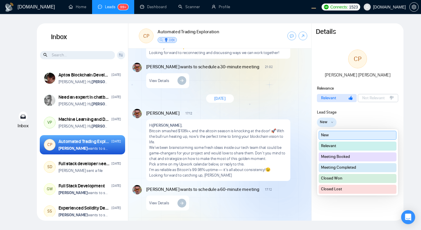
click at [332, 146] on button "Relevant" at bounding box center [357, 146] width 78 height 9
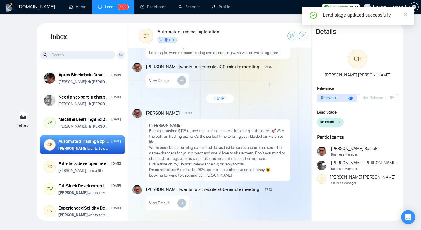
click at [394, 122] on div "Relevant New Relevant Meeting Booked Meeting Completed Closed Won Closed Lost" at bounding box center [358, 122] width 82 height 9
click at [259, 106] on div "[DATE]" at bounding box center [219, 98] width 183 height 17
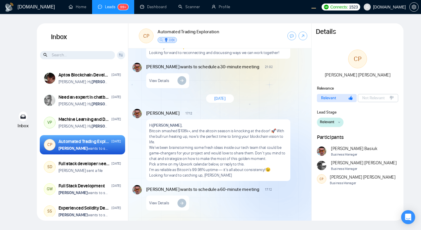
click at [335, 123] on button "Relevant" at bounding box center [330, 122] width 27 height 9
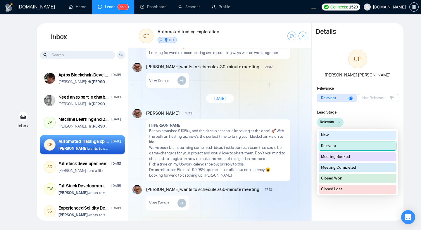
click at [338, 122] on icon "down" at bounding box center [339, 122] width 2 height 2
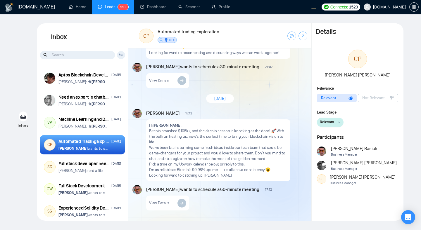
click at [336, 122] on button "Relevant" at bounding box center [330, 122] width 27 height 9
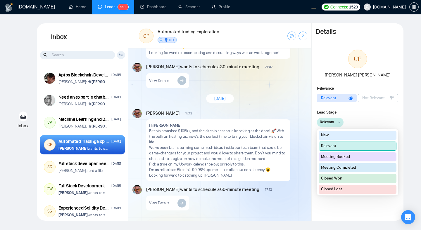
click at [378, 117] on div "Lead Stage Relevant New Relevant Meeting Booked Meeting Completed Closed Won Cl…" at bounding box center [357, 118] width 92 height 18
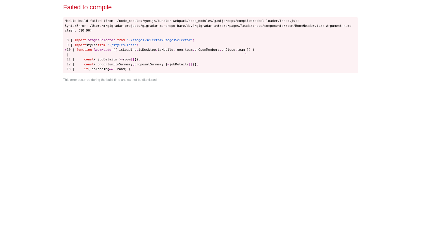
scroll to position [0, 0]
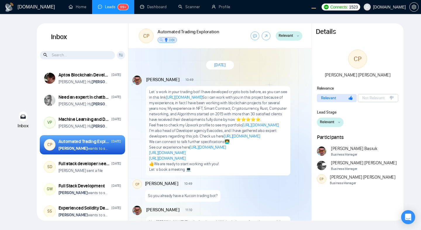
scroll to position [972, 0]
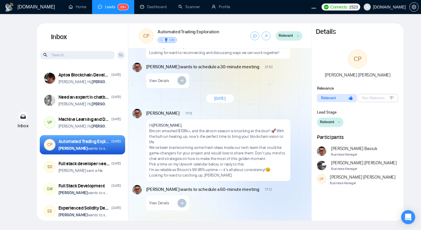
click at [294, 35] on button "Relevant" at bounding box center [289, 35] width 27 height 9
click at [293, 37] on span "Relevant" at bounding box center [285, 36] width 15 height 6
click at [291, 39] on button "Relevant" at bounding box center [289, 35] width 27 height 9
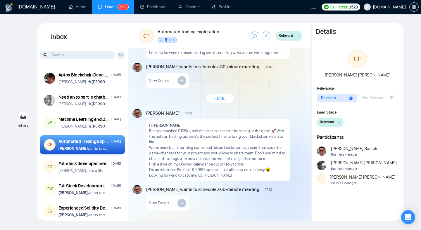
click at [294, 35] on button "Relevant" at bounding box center [289, 35] width 27 height 9
click at [291, 37] on span "Relevant" at bounding box center [285, 36] width 15 height 6
click at [295, 37] on button "Relevant" at bounding box center [289, 35] width 27 height 9
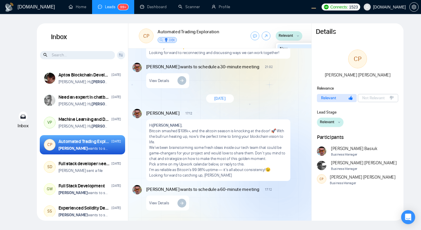
click at [295, 37] on button "Relevant" at bounding box center [289, 35] width 27 height 9
click at [284, 34] on span "Relevant" at bounding box center [285, 36] width 15 height 6
click at [335, 122] on button "Relevant" at bounding box center [330, 122] width 27 height 9
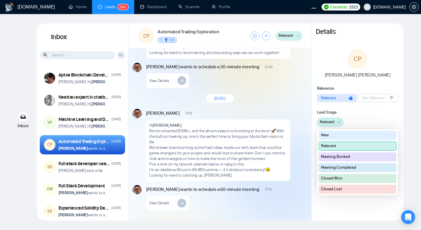
click at [335, 157] on button "Meeting Booked" at bounding box center [357, 157] width 78 height 9
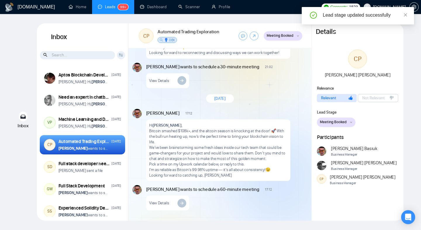
click at [338, 121] on span "Meeting Booked" at bounding box center [333, 122] width 27 height 6
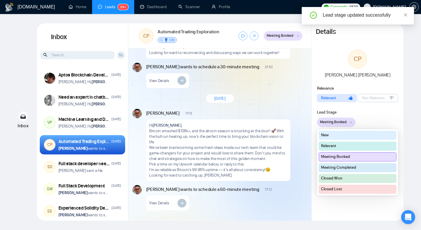
click at [293, 129] on div "[PERSON_NAME] 17:12 New Message Hi [PERSON_NAME] , Bitcoin smashed $108k+, and …" at bounding box center [226, 145] width 161 height 72
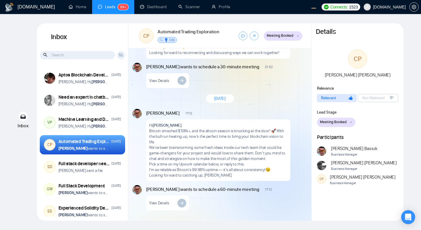
click at [293, 38] on button "Meeting Booked" at bounding box center [283, 35] width 39 height 9
click at [278, 113] on div "New Message" at bounding box center [251, 112] width 110 height 5
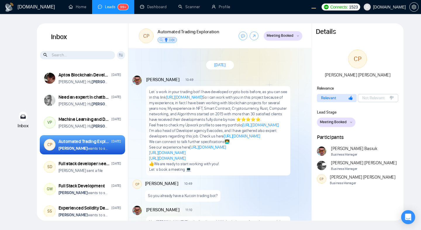
scroll to position [972, 0]
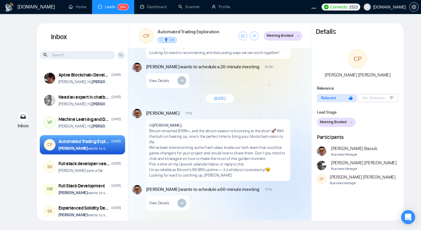
click at [334, 124] on span "Meeting Booked" at bounding box center [333, 122] width 27 height 6
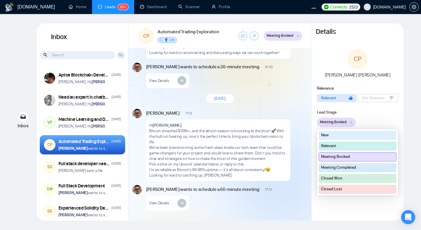
click at [334, 124] on span "Meeting Booked" at bounding box center [333, 122] width 27 height 6
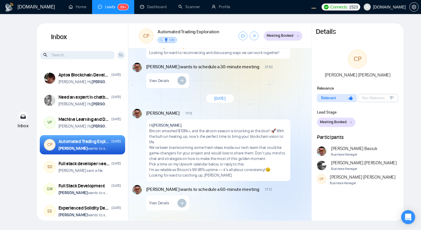
click at [334, 124] on span "Meeting Booked" at bounding box center [333, 122] width 27 height 6
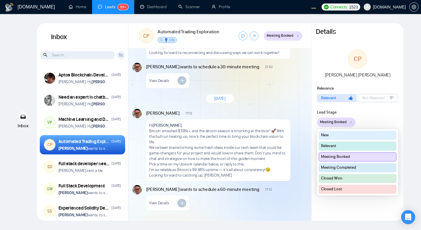
click at [334, 124] on span "Meeting Booked" at bounding box center [333, 122] width 27 height 6
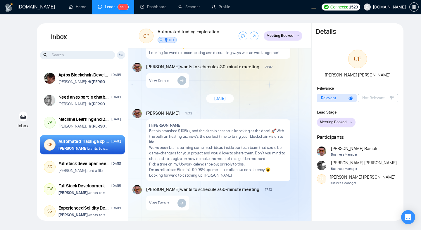
click at [276, 37] on span "Meeting Booked" at bounding box center [279, 36] width 27 height 6
click at [290, 37] on span "Meeting Booked" at bounding box center [279, 36] width 27 height 6
click at [287, 36] on span "Meeting Booked" at bounding box center [279, 36] width 27 height 6
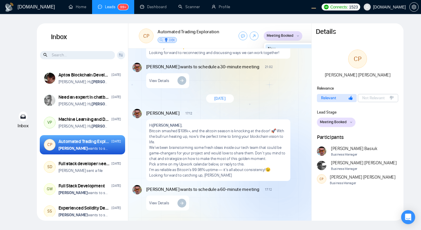
click at [287, 36] on span "Meeting Booked" at bounding box center [279, 36] width 27 height 6
click at [290, 36] on span "Meeting Booked" at bounding box center [279, 36] width 27 height 6
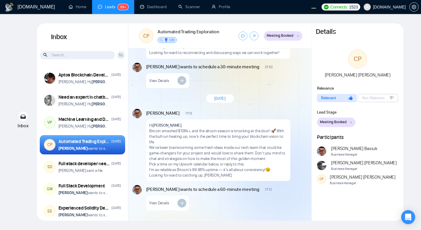
click at [290, 36] on span "Meeting Booked" at bounding box center [279, 36] width 27 height 6
click at [345, 120] on span "Meeting Booked" at bounding box center [333, 122] width 27 height 6
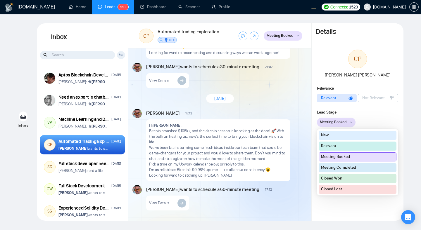
click at [345, 120] on span "Meeting Booked" at bounding box center [333, 122] width 27 height 6
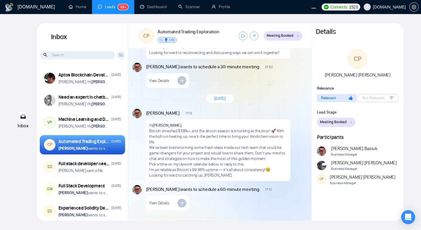
click at [287, 34] on span "Meeting Booked" at bounding box center [279, 36] width 27 height 6
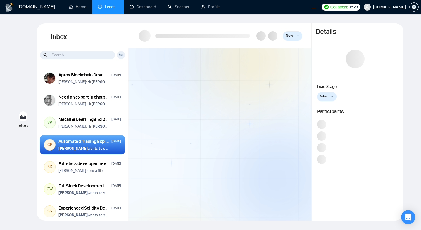
click at [290, 37] on span "New" at bounding box center [289, 36] width 8 height 6
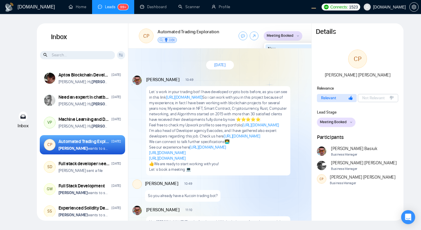
click at [290, 37] on span "Meeting Booked" at bounding box center [279, 36] width 27 height 6
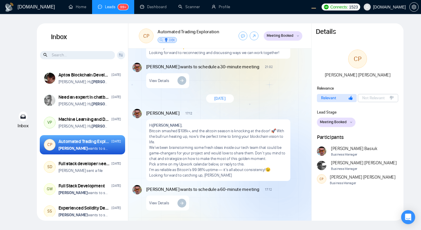
click at [284, 36] on span "Meeting Booked" at bounding box center [279, 36] width 27 height 6
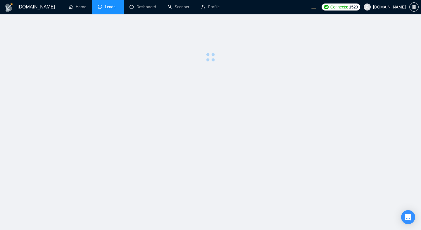
click at [207, 79] on main at bounding box center [210, 122] width 402 height 198
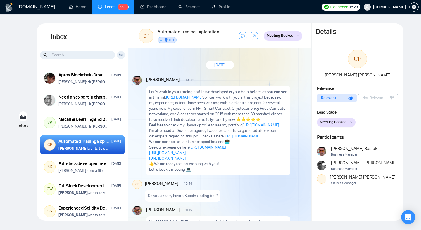
scroll to position [972, 0]
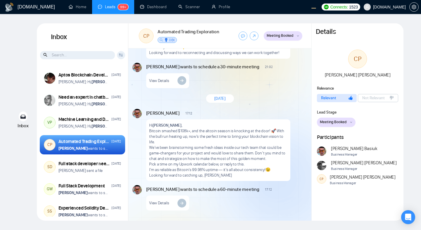
click at [275, 34] on span "Meeting Booked" at bounding box center [279, 36] width 27 height 6
click at [296, 35] on span "Meeting Booked" at bounding box center [285, 36] width 27 height 6
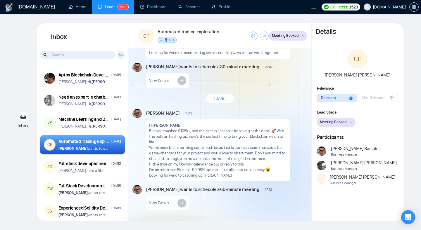
click at [296, 35] on span "Meeting Booked" at bounding box center [285, 36] width 27 height 6
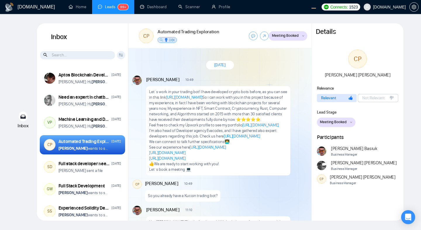
scroll to position [972, 0]
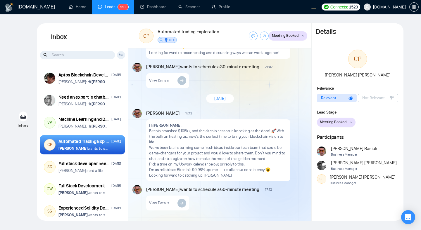
click at [290, 38] on span "Meeting Booked" at bounding box center [285, 36] width 27 height 6
click at [292, 35] on span "Meeting Booked" at bounding box center [285, 36] width 27 height 6
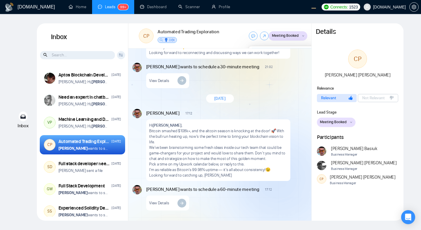
click at [292, 35] on span "Meeting Booked" at bounding box center [285, 36] width 27 height 6
click at [290, 38] on span "Meeting Booked" at bounding box center [285, 36] width 27 height 6
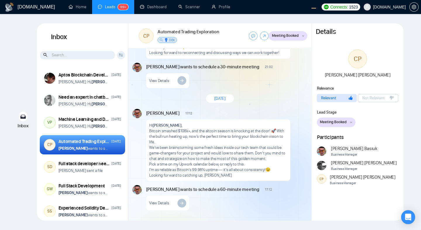
click at [290, 38] on span "Meeting Booked" at bounding box center [285, 36] width 27 height 6
click at [277, 37] on span "Meeting Booked" at bounding box center [285, 36] width 27 height 6
click at [292, 36] on span "Meeting Booked" at bounding box center [285, 36] width 27 height 6
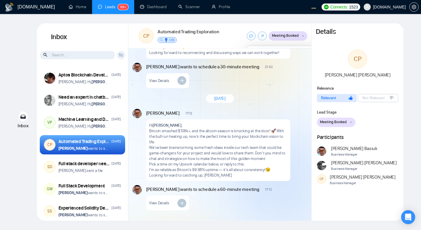
click at [292, 36] on span "Meeting Booked" at bounding box center [285, 36] width 27 height 6
click at [285, 37] on span "Meeting Booked" at bounding box center [285, 36] width 27 height 6
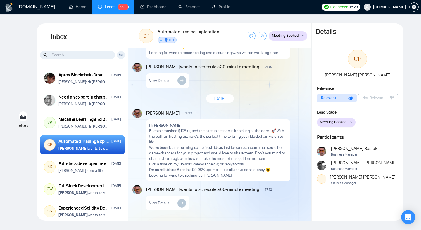
click at [285, 37] on span "Meeting Booked" at bounding box center [285, 36] width 27 height 6
click at [290, 36] on span "Meeting Booked" at bounding box center [285, 36] width 27 height 6
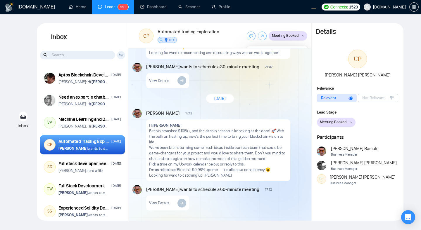
click at [290, 36] on span "Meeting Booked" at bounding box center [285, 36] width 27 height 6
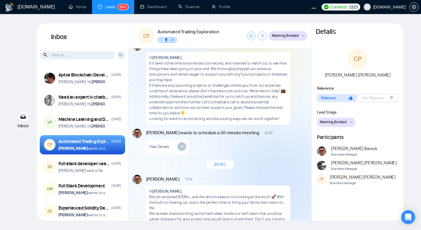
scroll to position [852, 0]
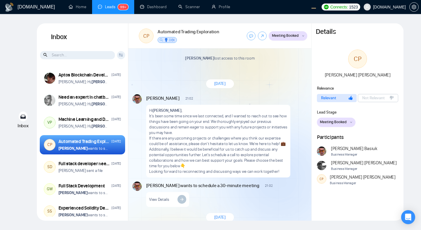
click at [285, 35] on span "Meeting Booked" at bounding box center [285, 36] width 27 height 6
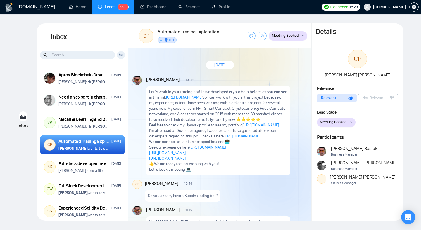
scroll to position [972, 0]
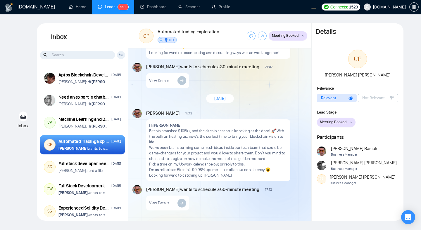
click at [285, 36] on span "Meeting Booked" at bounding box center [285, 36] width 27 height 6
click at [288, 36] on span "Meeting Booked" at bounding box center [285, 36] width 27 height 6
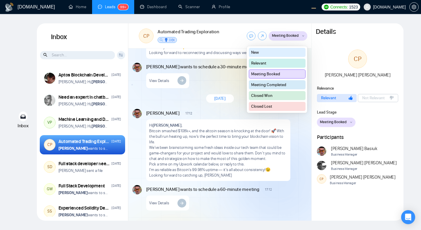
click at [288, 36] on span "Meeting Booked" at bounding box center [285, 36] width 27 height 6
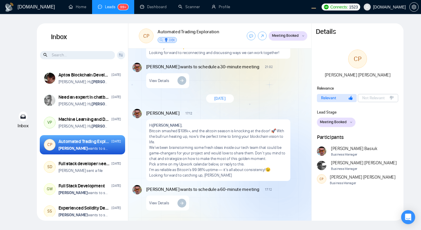
click at [303, 38] on button "Meeting Booked" at bounding box center [288, 35] width 39 height 9
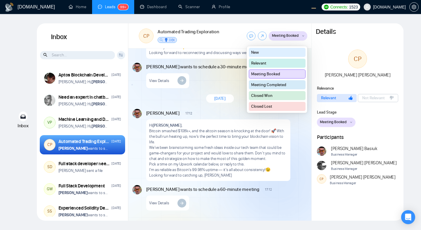
click at [288, 54] on button "New" at bounding box center [277, 52] width 57 height 9
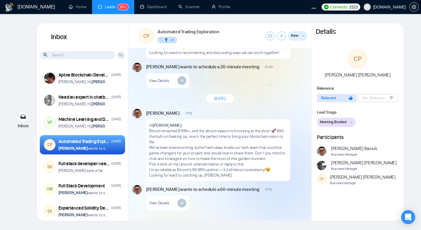
click at [298, 36] on button "New" at bounding box center [298, 35] width 20 height 9
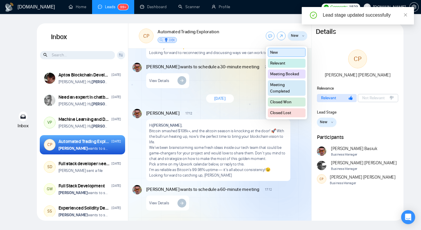
click at [291, 87] on button "Meeting Completed" at bounding box center [287, 87] width 38 height 15
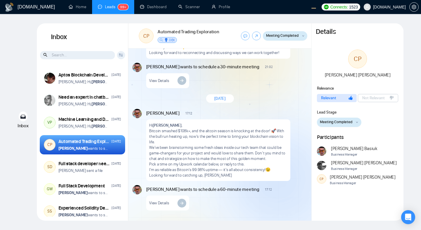
click at [299, 33] on button "Meeting Completed" at bounding box center [285, 35] width 44 height 9
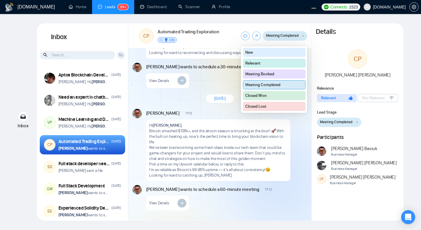
click at [289, 51] on button "New" at bounding box center [274, 52] width 63 height 9
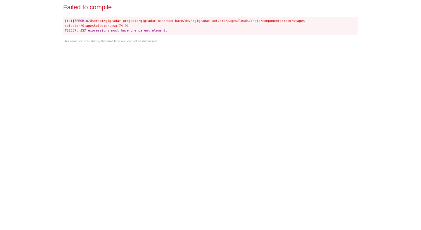
scroll to position [0, 0]
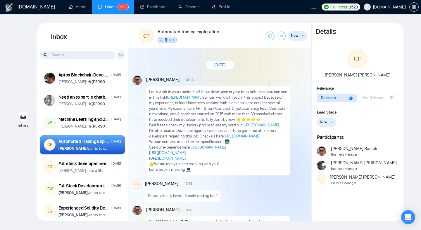
scroll to position [972, 0]
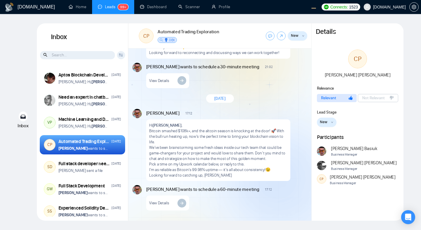
click at [295, 39] on button "New" at bounding box center [298, 35] width 20 height 9
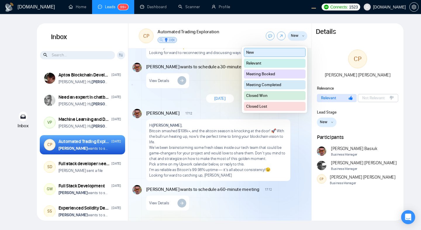
click at [287, 62] on button "Relevant" at bounding box center [275, 63] width 62 height 9
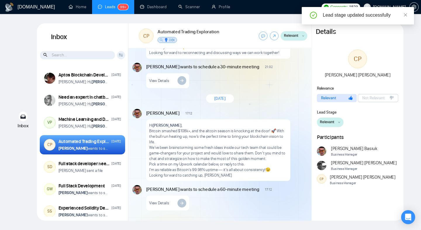
click at [296, 39] on button "Relevant" at bounding box center [294, 35] width 27 height 9
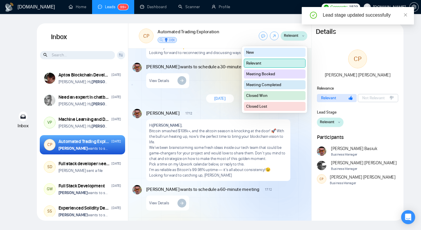
click at [292, 74] on button "Meeting Booked" at bounding box center [275, 74] width 62 height 9
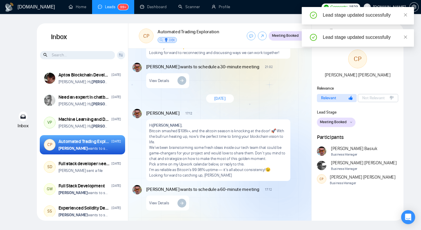
click at [293, 40] on button "Meeting Booked" at bounding box center [288, 35] width 39 height 9
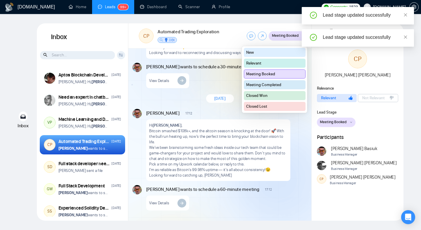
click at [288, 85] on button "Meeting Completed" at bounding box center [275, 84] width 62 height 9
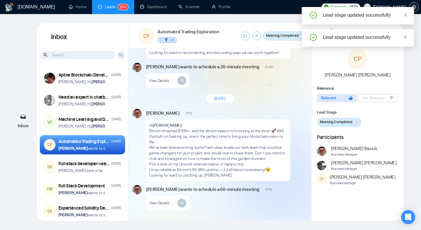
click at [281, 37] on span "Meeting Completed" at bounding box center [282, 36] width 32 height 6
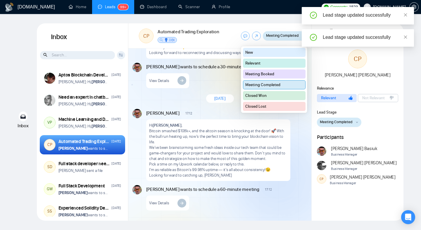
click at [280, 96] on button "Closed Won" at bounding box center [274, 95] width 63 height 9
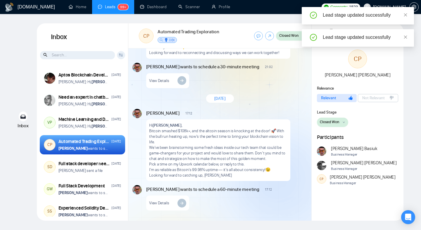
click at [284, 37] on span "Closed Won" at bounding box center [288, 36] width 19 height 6
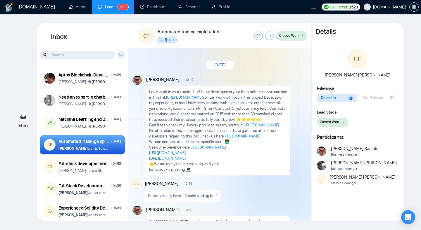
scroll to position [972, 0]
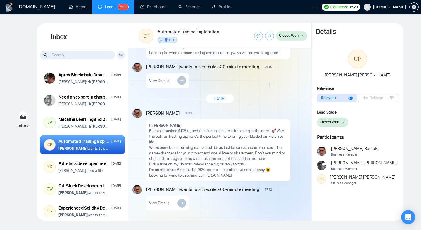
click at [297, 38] on span "Closed Won" at bounding box center [288, 36] width 19 height 6
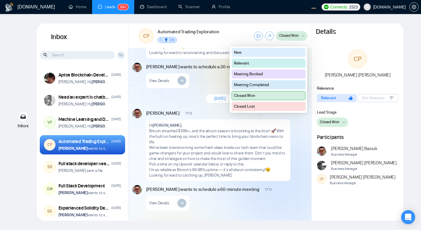
click at [297, 38] on span "Closed Won" at bounding box center [288, 36] width 19 height 6
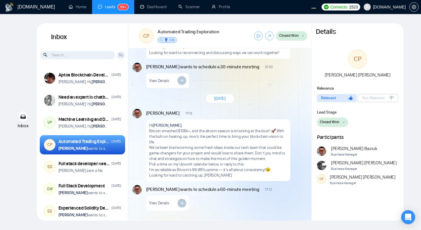
click at [297, 38] on span "Closed Won" at bounding box center [288, 36] width 19 height 6
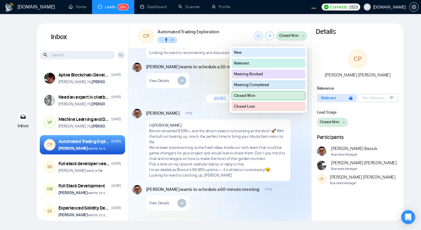
click at [276, 64] on button "Relevant" at bounding box center [268, 63] width 74 height 9
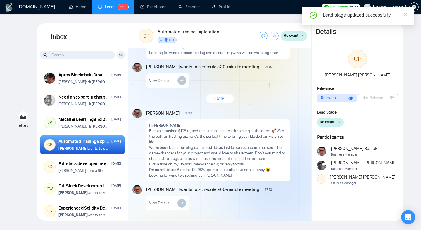
click at [298, 39] on button "Relevant" at bounding box center [294, 35] width 27 height 9
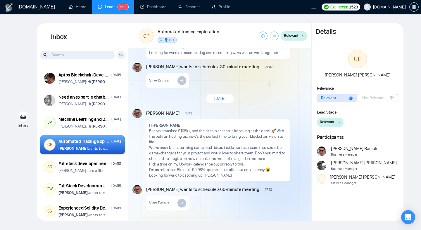
click at [297, 36] on span "Relevant" at bounding box center [291, 36] width 15 height 6
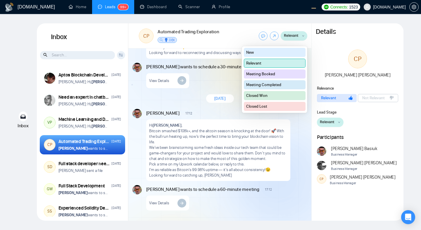
click at [297, 36] on span "Relevant" at bounding box center [291, 36] width 15 height 6
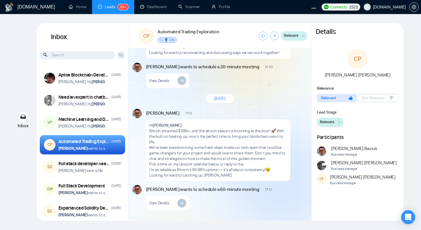
click at [294, 36] on span "Relevant" at bounding box center [291, 36] width 15 height 6
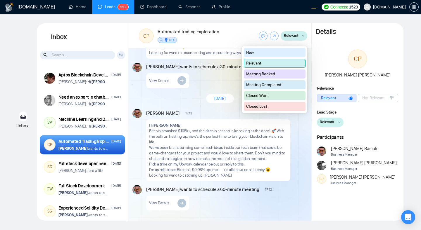
click at [285, 53] on button "New" at bounding box center [275, 52] width 62 height 9
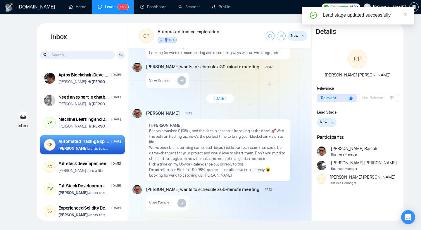
click at [302, 37] on button "New" at bounding box center [298, 35] width 20 height 9
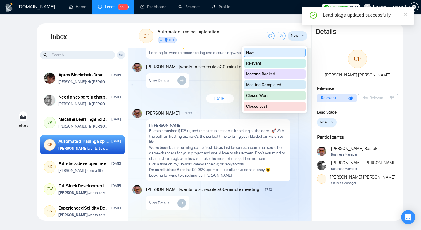
click at [292, 85] on button "Meeting Completed" at bounding box center [275, 84] width 62 height 9
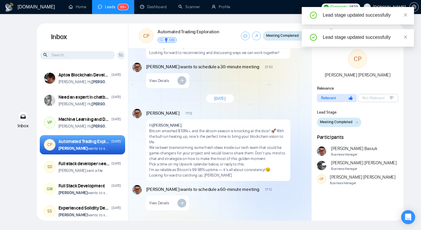
click at [286, 36] on span "Meeting Completed" at bounding box center [282, 36] width 32 height 6
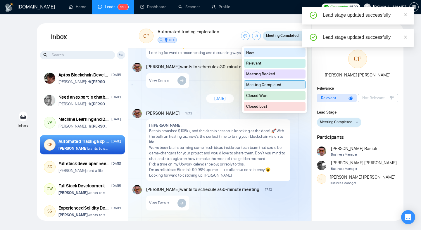
click at [277, 105] on button "Closed Lost" at bounding box center [275, 106] width 62 height 9
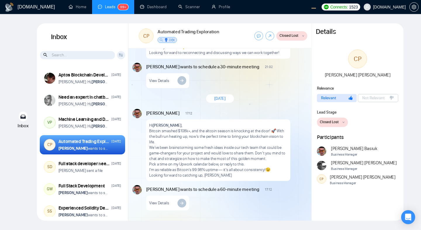
click at [291, 39] on span "Closed Lost" at bounding box center [288, 36] width 19 height 6
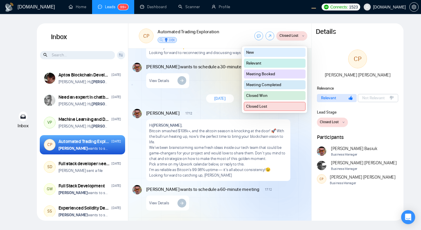
click at [287, 64] on button "Relevant" at bounding box center [275, 63] width 62 height 9
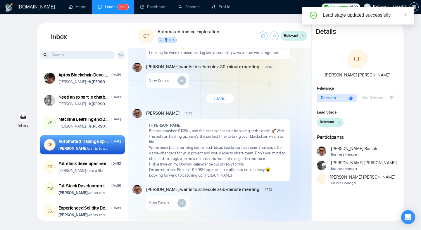
click at [289, 113] on span "New Message" at bounding box center [296, 114] width 20 height 4
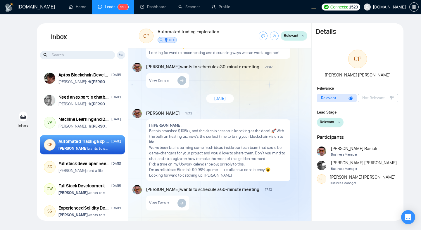
click at [294, 35] on span "Relevant" at bounding box center [291, 36] width 15 height 6
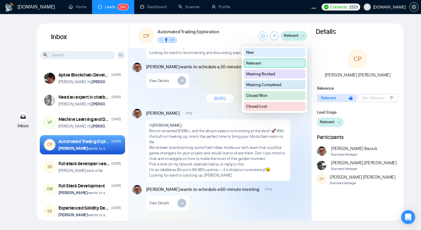
click at [294, 35] on span "Relevant" at bounding box center [291, 36] width 15 height 6
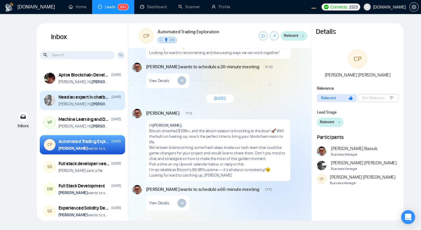
click at [110, 101] on div "Need an expert in chatbot-ui and deploying it inside Docker inside Microsoft Az…" at bounding box center [89, 100] width 63 height 13
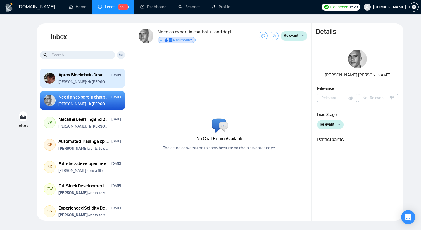
click at [115, 85] on div "Aptos Blockchain Developer [DATE] [PERSON_NAME]: Hi, [PERSON_NAME]" at bounding box center [82, 78] width 85 height 19
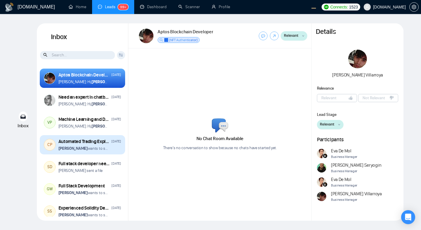
click at [117, 151] on div "[PERSON_NAME] wants to schedule a 60-minute meeting" at bounding box center [89, 149] width 63 height 6
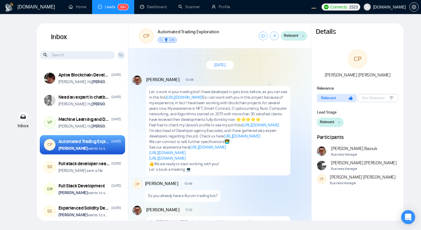
scroll to position [972, 0]
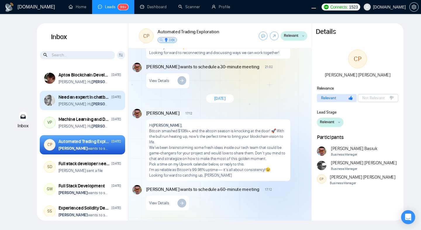
click at [110, 102] on div "[PERSON_NAME]: Hi, [PERSON_NAME]" at bounding box center [89, 104] width 63 height 6
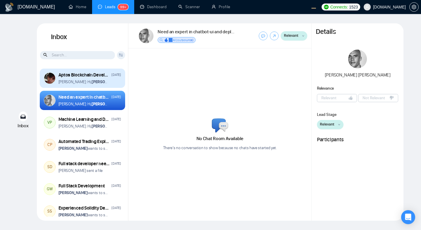
click at [106, 82] on div "[PERSON_NAME]: Hi, [PERSON_NAME]" at bounding box center [89, 82] width 63 height 6
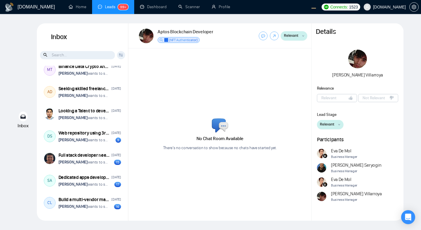
scroll to position [595, 0]
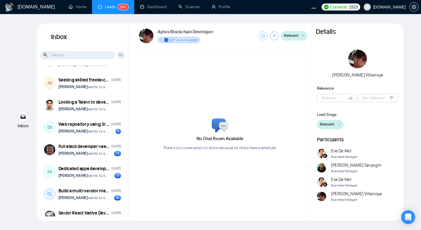
click at [58, 62] on div "Inbox Client Reset Date Reset Reset Apply" at bounding box center [82, 44] width 91 height 42
click at [56, 56] on input at bounding box center [77, 55] width 75 height 8
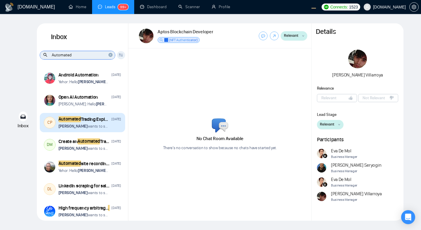
type input "Automated"
click at [108, 125] on p "Vitaliy Basiuk wants to schedule a 60-minute meeting" at bounding box center [83, 127] width 50 height 6
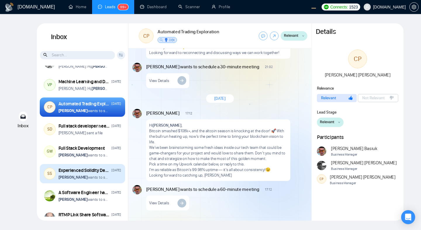
scroll to position [5, 0]
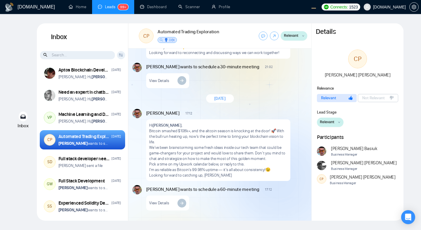
click at [294, 35] on span "Relevant" at bounding box center [291, 36] width 15 height 6
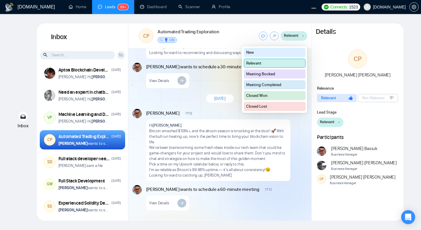
click at [275, 75] on button "Meeting Booked" at bounding box center [275, 74] width 62 height 9
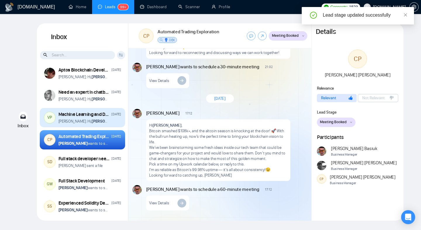
click at [105, 119] on div "Anna: Hi, Vihang Patel" at bounding box center [89, 122] width 63 height 6
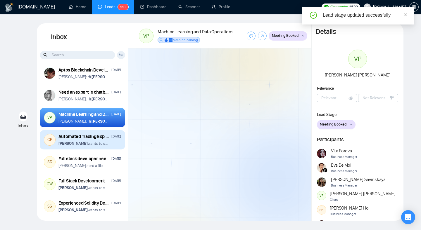
click at [95, 139] on div "Automated Trading Exploration" at bounding box center [83, 137] width 51 height 6
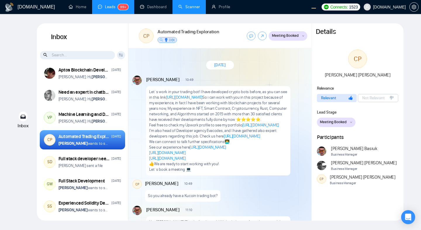
scroll to position [972, 0]
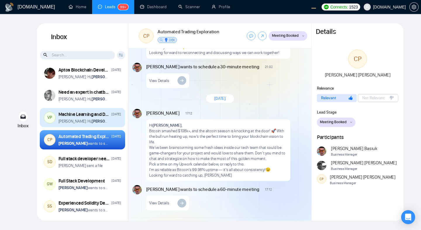
click at [98, 122] on div "Anna: Hi, Vihang Patel" at bounding box center [89, 122] width 63 height 6
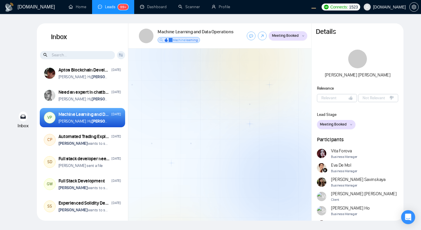
click at [280, 37] on span "Meeting Booked" at bounding box center [285, 36] width 27 height 6
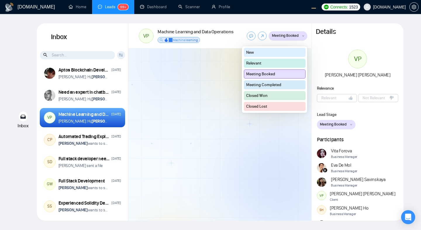
click at [271, 65] on button "Relevant" at bounding box center [275, 63] width 62 height 9
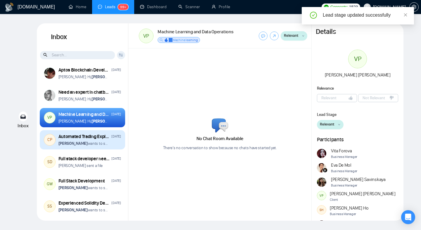
click at [108, 143] on p "Vitaliy Basiuk wants to schedule a 60-minute meeting" at bounding box center [83, 144] width 50 height 6
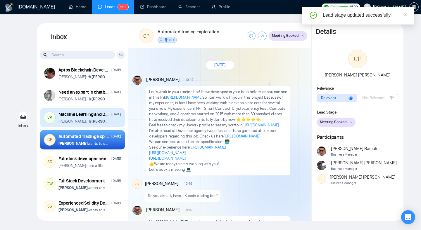
scroll to position [972, 0]
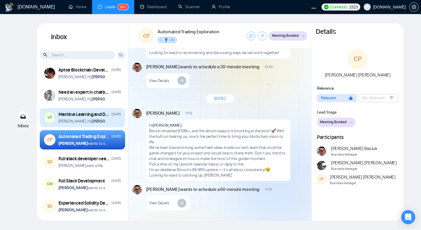
click at [109, 126] on div "VP Machine Learning and Data Operations Mar 31 Anna: Hi, Vihang Patel" at bounding box center [82, 117] width 85 height 19
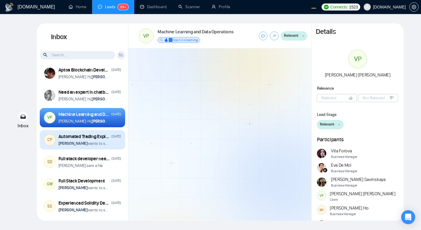
click at [108, 144] on p "Vitaliy Basiuk wants to schedule a 60-minute meeting" at bounding box center [83, 144] width 50 height 6
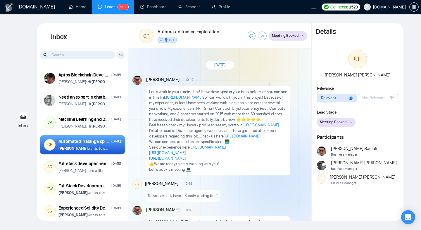
scroll to position [972, 0]
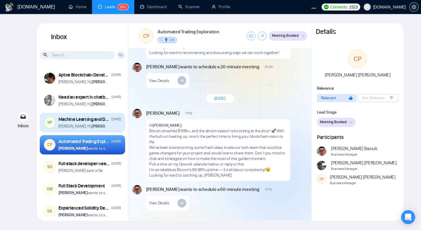
click at [109, 127] on div "Anna: Hi, Vihang Patel" at bounding box center [89, 127] width 63 height 6
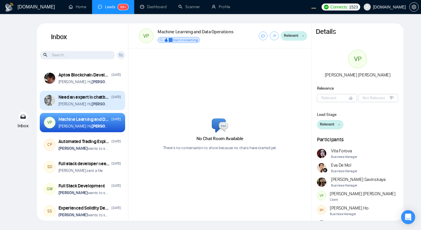
click at [112, 105] on div "Anna: Hi, Arnaud Blondin" at bounding box center [89, 104] width 63 height 6
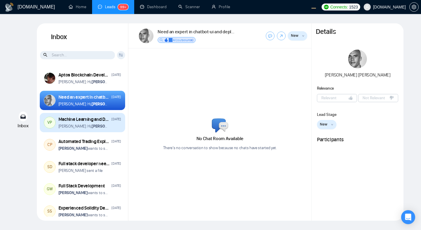
click at [109, 129] on div "Anna: Hi, Vihang Patel" at bounding box center [89, 127] width 63 height 6
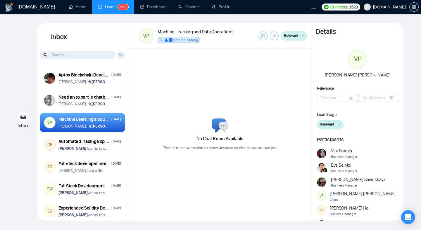
click at [287, 35] on span "Relevant" at bounding box center [291, 36] width 15 height 6
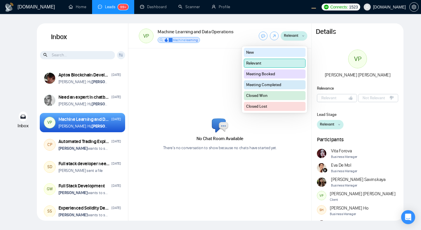
click at [270, 75] on button "Meeting Booked" at bounding box center [275, 74] width 62 height 9
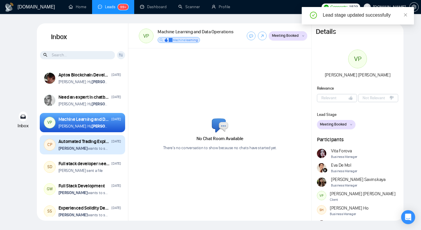
click at [110, 148] on div "Vitaliy Basiuk wants to schedule a 60-minute meeting" at bounding box center [89, 149] width 63 height 6
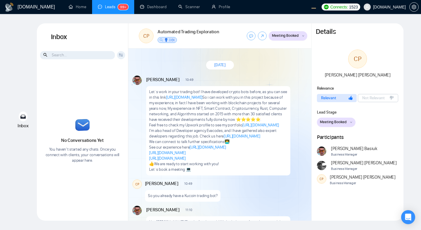
scroll to position [972, 0]
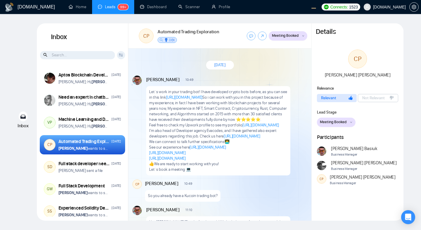
scroll to position [972, 0]
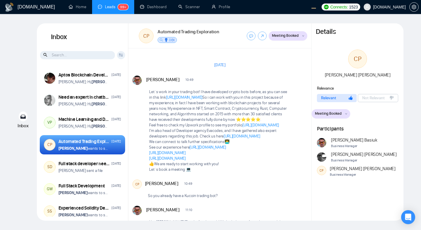
scroll to position [972, 0]
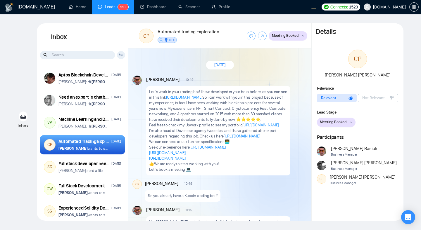
scroll to position [972, 0]
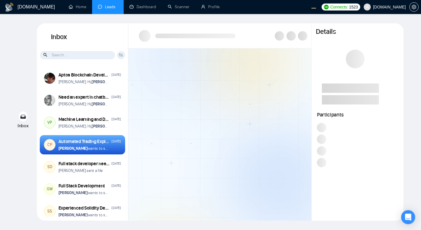
click at [232, 149] on div at bounding box center [219, 135] width 183 height 172
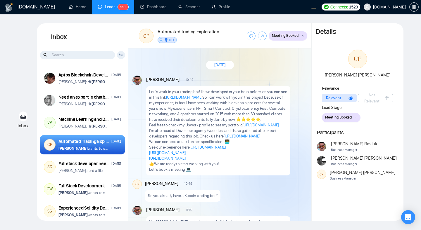
scroll to position [972, 0]
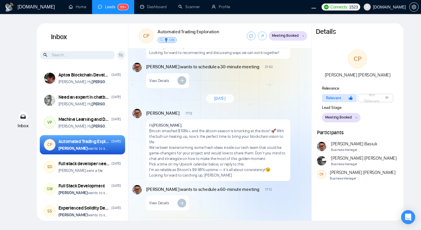
click at [295, 159] on div "[PERSON_NAME] 17:12 New Message Hi [PERSON_NAME] , Bitcoin smashed $108k+, and …" at bounding box center [226, 145] width 161 height 72
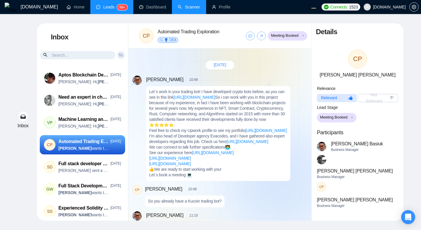
scroll to position [972, 0]
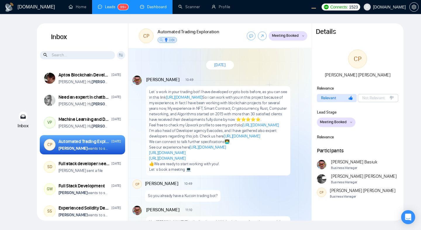
scroll to position [972, 0]
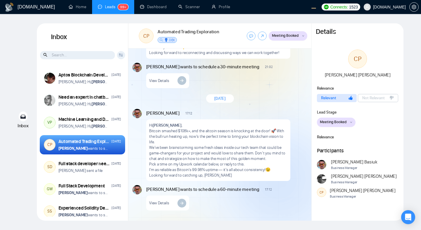
click at [287, 36] on span "Meeting Booked" at bounding box center [285, 36] width 27 height 6
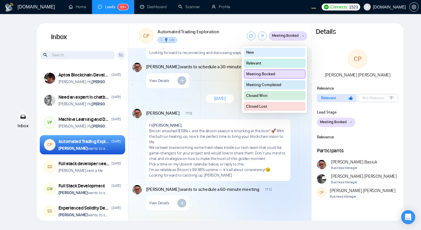
click at [277, 64] on button "Relevant" at bounding box center [275, 63] width 62 height 9
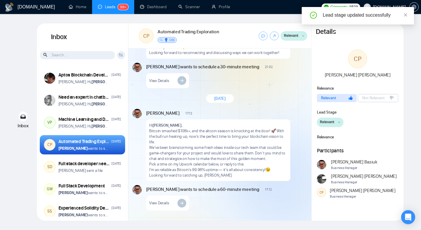
click at [295, 39] on button "Relevant" at bounding box center [294, 35] width 27 height 9
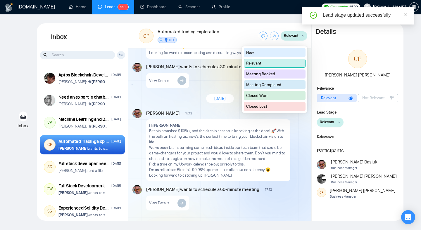
click at [278, 108] on button "Closed Lost" at bounding box center [275, 106] width 62 height 9
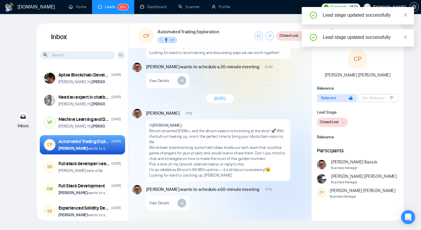
click at [283, 37] on span "Closed Lost" at bounding box center [288, 36] width 19 height 6
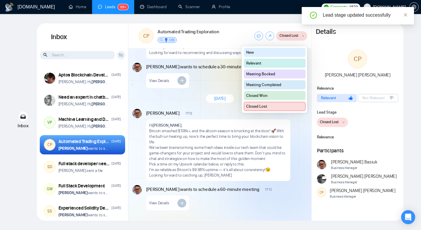
click at [269, 53] on button "New" at bounding box center [275, 52] width 62 height 9
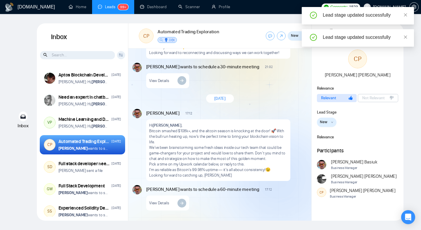
click at [254, 107] on div "Vitaliy Basiuk 17:12 New Message Hi Carlos Pachon , Bitcoin smashed $108k+, and…" at bounding box center [219, 160] width 183 height 106
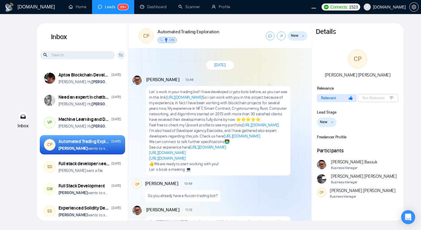
scroll to position [972, 0]
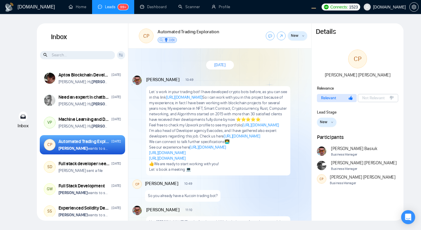
scroll to position [972, 0]
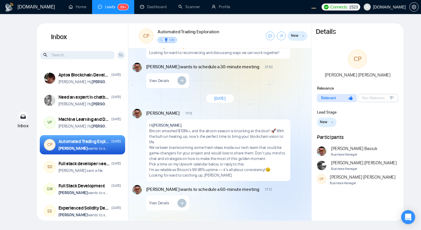
click at [247, 78] on div "[PERSON_NAME] wants to schedule a 30-minute meeting 21:02 New Message View Deta…" at bounding box center [226, 75] width 161 height 25
click at [297, 37] on span "New" at bounding box center [295, 36] width 8 height 6
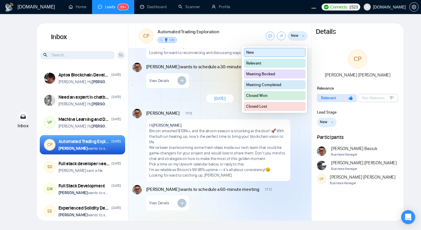
click at [283, 66] on button "Relevant" at bounding box center [275, 63] width 62 height 9
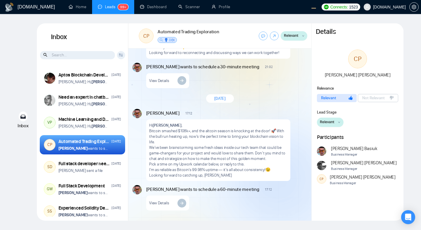
click at [296, 40] on button "Relevant" at bounding box center [294, 35] width 27 height 9
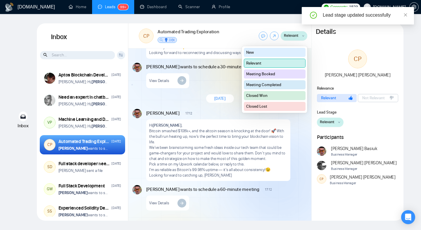
click at [287, 96] on button "Closed Won" at bounding box center [275, 95] width 62 height 9
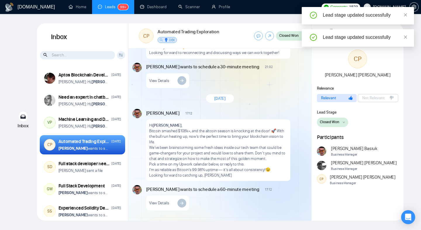
click at [285, 123] on p "Hi Carlos Pachon ," at bounding box center [218, 126] width 138 height 6
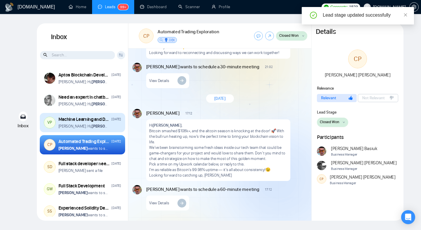
click at [106, 128] on div "Anna: Hi, Vihang Patel" at bounding box center [89, 127] width 63 height 6
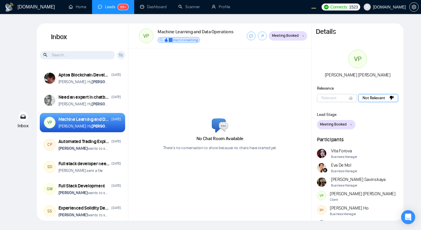
click at [369, 99] on span "Not Relevant" at bounding box center [373, 98] width 22 height 6
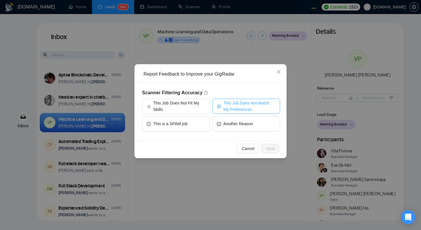
click at [240, 110] on span "This Job Does Not Match My Preferences" at bounding box center [249, 106] width 52 height 13
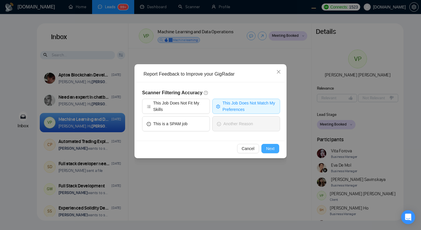
click at [264, 148] on button "Next" at bounding box center [270, 148] width 18 height 9
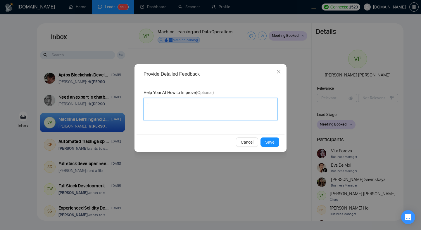
click at [207, 111] on textarea at bounding box center [210, 109] width 134 height 22
type textarea "n"
type textarea "na"
type textarea "nah"
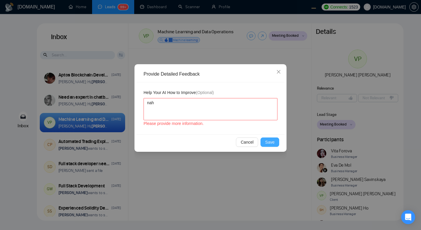
click at [268, 143] on span "Save" at bounding box center [269, 142] width 9 height 6
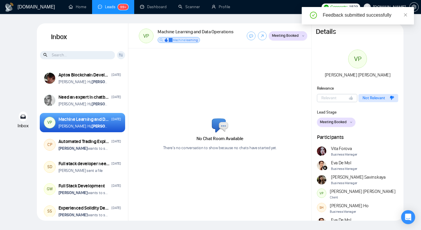
click at [220, 74] on div "No Chat Room Available There’s no conversation to show because no chats have st…" at bounding box center [219, 135] width 183 height 172
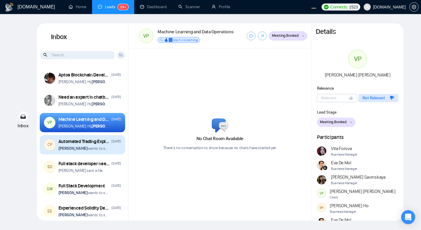
click at [104, 145] on div "Automated Trading Exploration Jan 8 Vitaliy Basiuk wants to schedule a 60-minut…" at bounding box center [89, 145] width 63 height 13
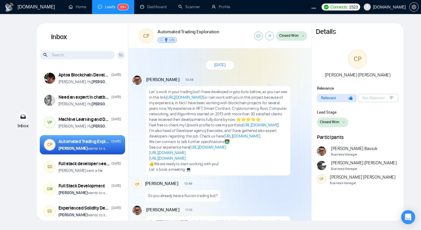
scroll to position [972, 0]
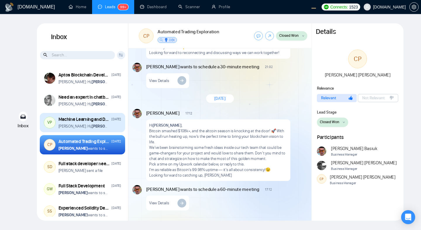
click at [106, 129] on div "Anna: Hi, Vihang Patel" at bounding box center [89, 127] width 63 height 6
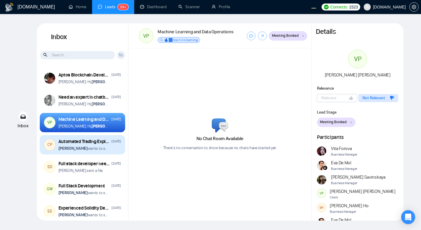
click at [110, 150] on div "Vitaliy Basiuk wants to schedule a 60-minute meeting" at bounding box center [89, 149] width 63 height 6
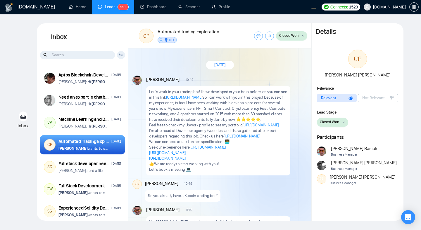
scroll to position [972, 0]
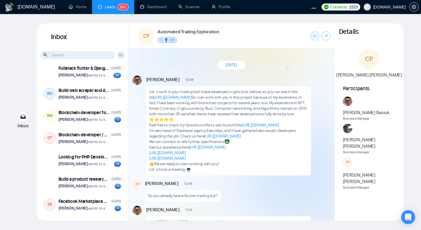
scroll to position [1181, 0]
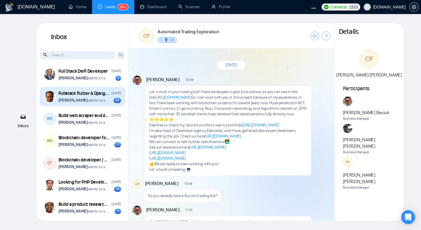
click at [100, 103] on p "Dima Basiuk wants to schedule a 60-minute meeting" at bounding box center [83, 101] width 50 height 6
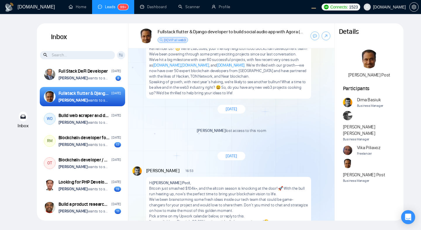
scroll to position [989, 0]
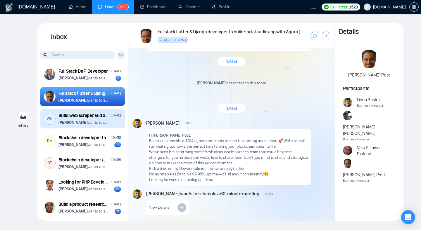
click at [110, 126] on div "Build web scraper and database for SaaS tool December 12, 2024 Dima Basiuk want…" at bounding box center [89, 118] width 63 height 13
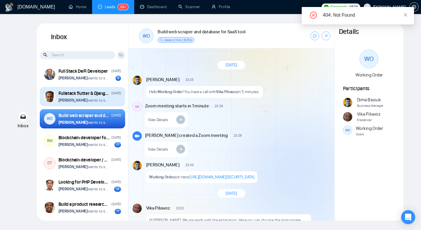
click at [113, 96] on div "December 13, 2024" at bounding box center [115, 94] width 9 height 6
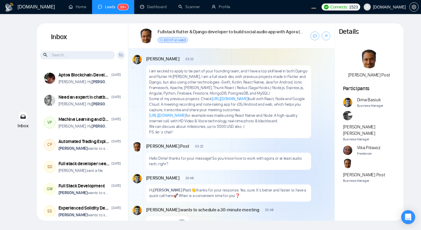
scroll to position [245, 0]
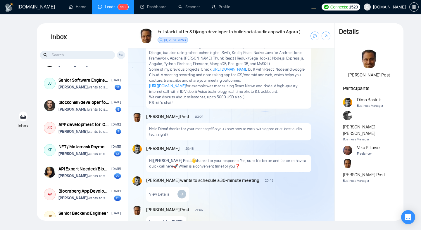
scroll to position [1447, 0]
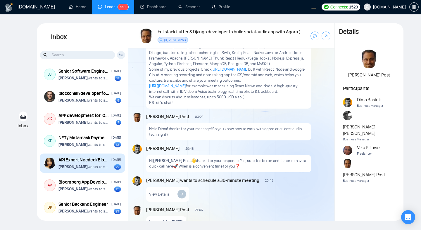
click at [103, 173] on div "API Expert Needed (Blockchain) December 9, 2024 Dima Basiuk wants to schedule a…" at bounding box center [82, 163] width 85 height 19
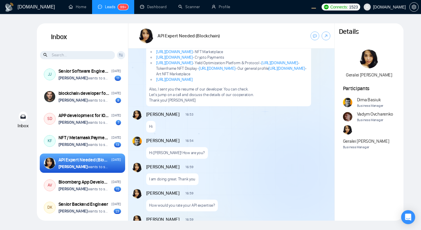
scroll to position [91, 0]
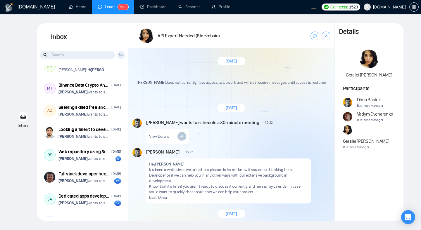
scroll to position [584, 0]
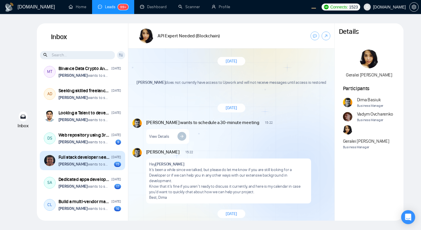
click at [107, 166] on p "[PERSON_NAME] wants to schedule a 60-minute meeting" at bounding box center [83, 165] width 50 height 6
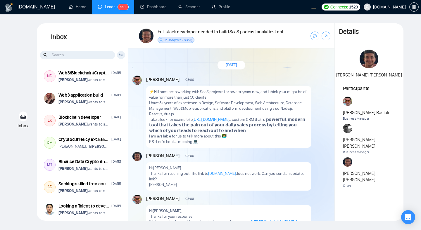
click at [93, 56] on input at bounding box center [77, 55] width 75 height 8
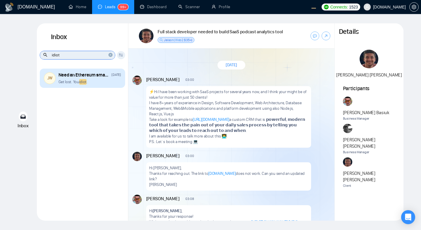
type input "idiot"
click at [104, 79] on div "Get lost. You idiot ." at bounding box center [89, 82] width 63 height 6
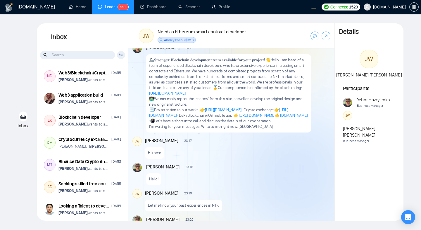
scroll to position [33, 0]
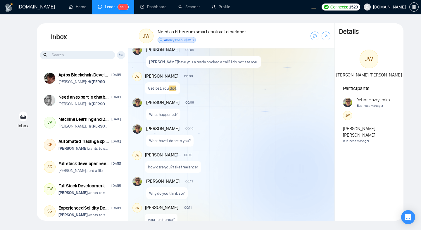
scroll to position [543, 0]
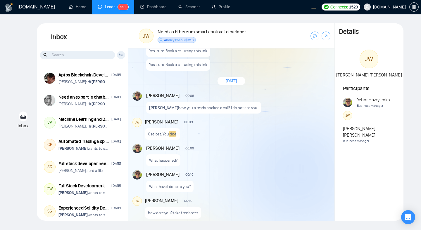
scroll to position [493, 0]
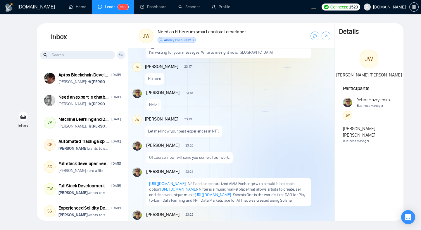
scroll to position [96, 0]
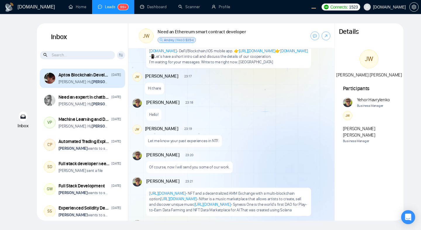
click at [112, 82] on div "Eugene: Hi, Cesar Villarroya" at bounding box center [89, 82] width 63 height 6
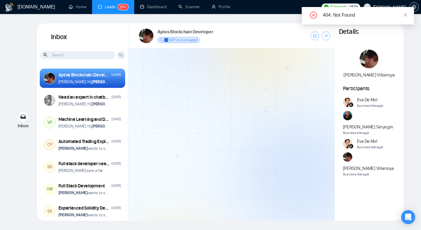
click at [79, 55] on input at bounding box center [77, 55] width 75 height 8
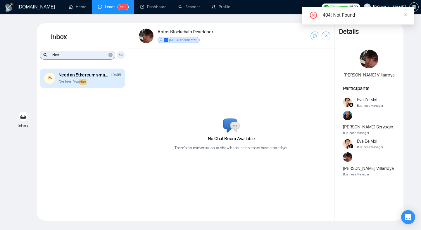
type input "idiot"
click at [99, 82] on div "Get lost. You idiot ." at bounding box center [89, 82] width 63 height 6
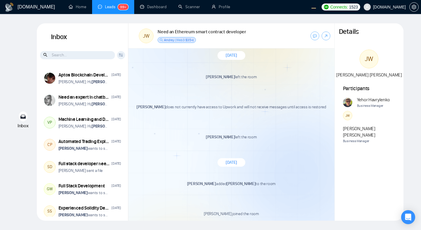
scroll to position [1597, 0]
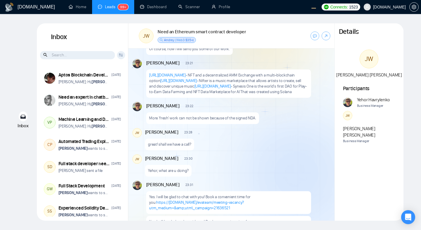
scroll to position [226, 0]
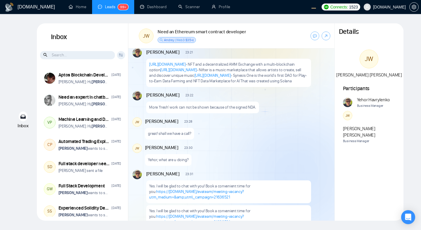
click at [87, 54] on input at bounding box center [77, 55] width 75 height 8
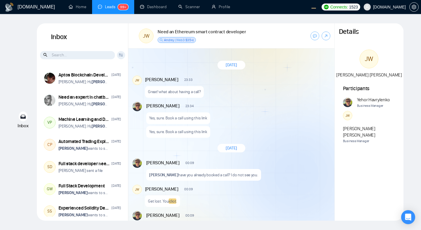
scroll to position [61, 0]
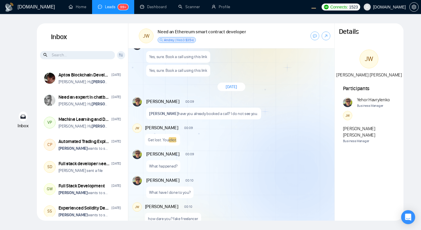
click at [102, 54] on input at bounding box center [77, 55] width 75 height 8
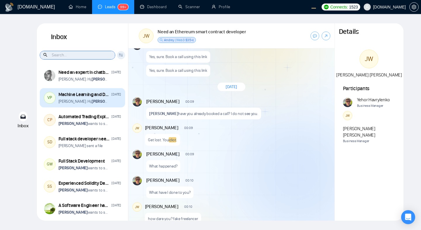
scroll to position [28, 0]
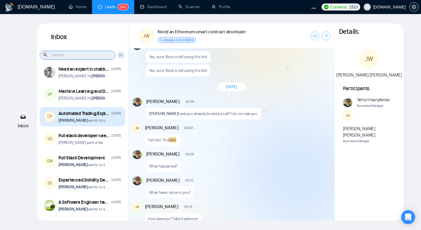
click at [109, 122] on div "Vitaliy Basiuk wants to schedule a 60-minute meeting" at bounding box center [89, 121] width 63 height 6
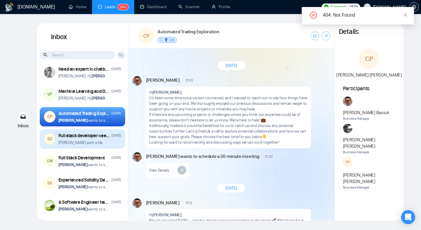
scroll to position [916, 0]
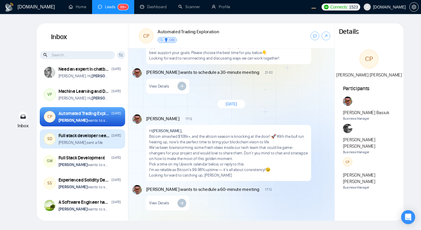
click at [100, 145] on div "Ruslan sent a file" at bounding box center [89, 143] width 63 height 6
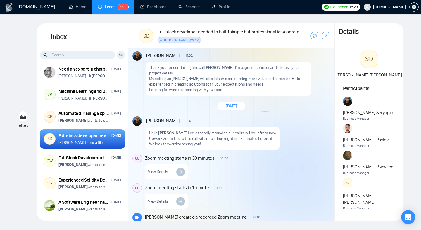
scroll to position [1464, 0]
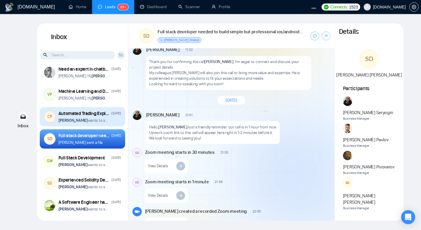
click at [103, 118] on p "Vitaliy Basiuk wants to schedule a 60-minute meeting" at bounding box center [83, 121] width 50 height 6
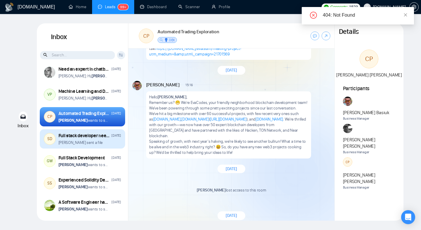
scroll to position [767, 0]
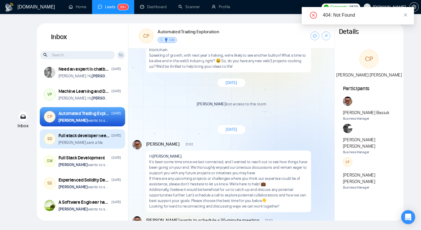
click at [93, 142] on div "[PERSON_NAME] sent a file" at bounding box center [89, 143] width 63 height 6
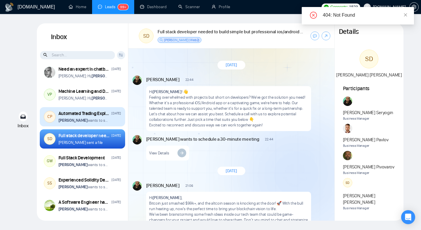
click at [109, 116] on div "Automated Trading Exploration" at bounding box center [83, 113] width 51 height 6
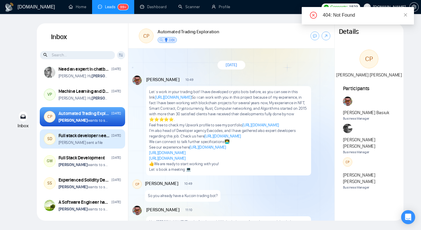
click at [112, 137] on div "Full stack developer needed to build simple but professional ios/android app Ja…" at bounding box center [89, 136] width 63 height 6
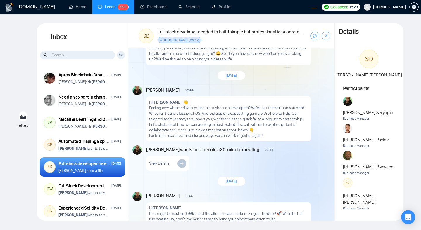
scroll to position [1555, 0]
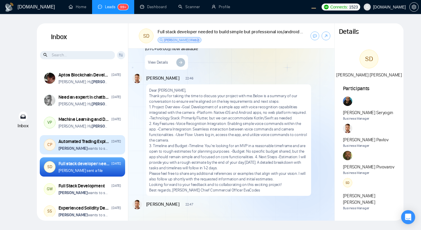
click at [114, 149] on div "Vitaliy Basiuk wants to schedule a 60-minute meeting" at bounding box center [89, 149] width 63 height 6
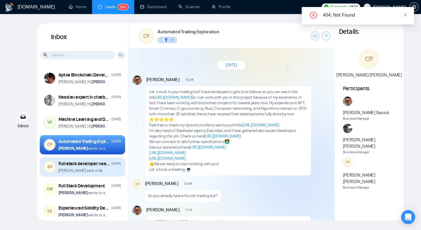
click at [106, 172] on div "Ruslan sent a file" at bounding box center [89, 171] width 63 height 6
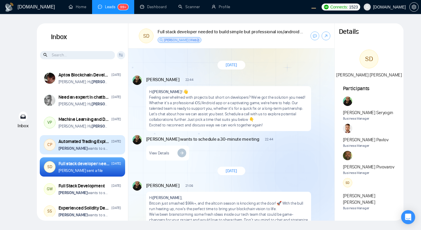
click at [105, 151] on p "Vitaliy Basiuk wants to schedule a 60-minute meeting" at bounding box center [83, 149] width 50 height 6
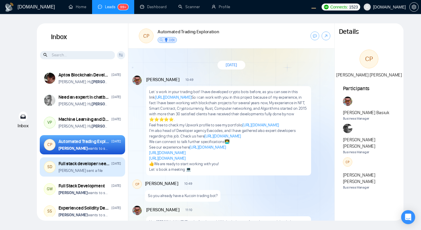
click at [110, 166] on div "Full stack developer needed to build simple but professional ios/android app" at bounding box center [83, 164] width 51 height 6
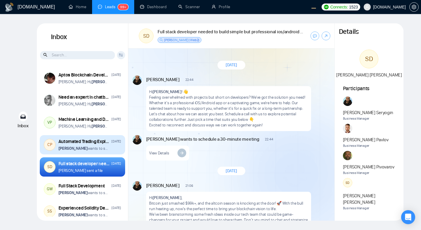
click at [112, 150] on div "Vitaliy Basiuk wants to schedule a 60-minute meeting" at bounding box center [89, 149] width 63 height 6
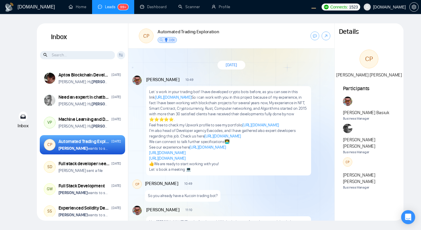
click at [103, 55] on input at bounding box center [77, 55] width 75 height 8
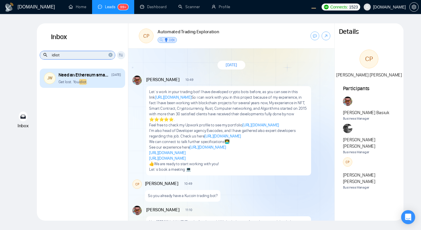
type input "idiot"
click at [107, 84] on div "Get lost. You idiot ." at bounding box center [89, 82] width 63 height 6
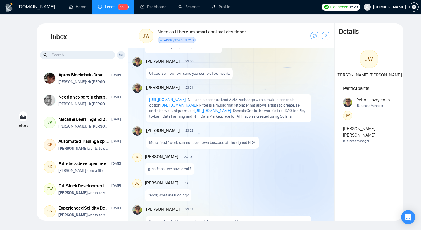
scroll to position [183, 0]
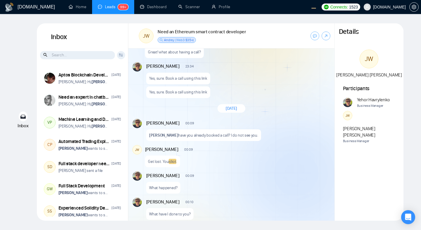
scroll to position [444, 0]
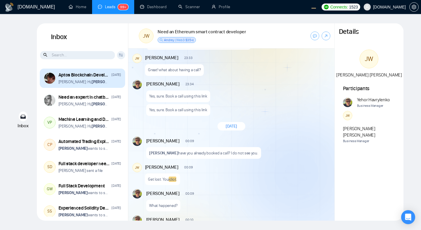
click at [112, 81] on div "[PERSON_NAME]: Hi, [PERSON_NAME]" at bounding box center [89, 82] width 63 height 6
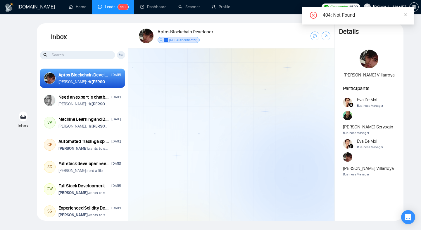
click at [89, 56] on input at bounding box center [77, 55] width 75 height 8
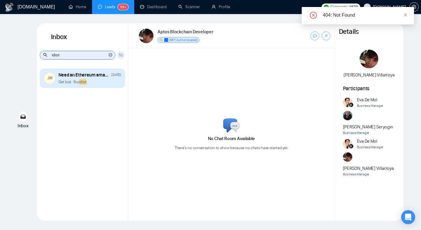
type input "idiot"
click at [113, 79] on div "Get lost. You idiot ." at bounding box center [89, 82] width 63 height 6
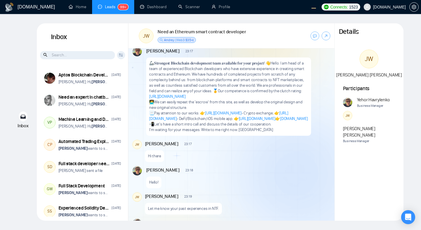
scroll to position [30, 0]
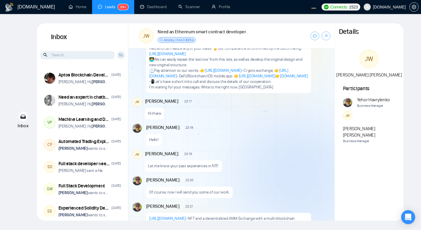
scroll to position [71, 0]
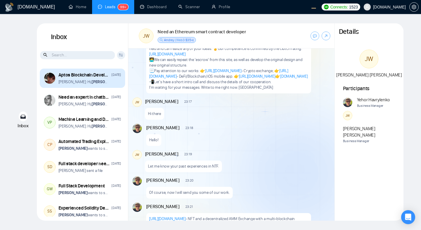
click at [115, 81] on div "Eugene: Hi, Cesar Villarroya" at bounding box center [89, 82] width 63 height 6
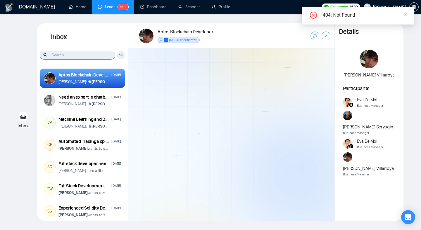
click at [87, 53] on input at bounding box center [77, 55] width 75 height 8
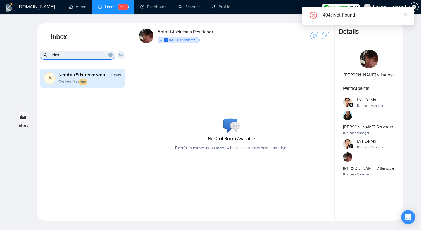
type input "idiot"
click at [106, 82] on div "Get lost. You idiot ." at bounding box center [89, 82] width 63 height 6
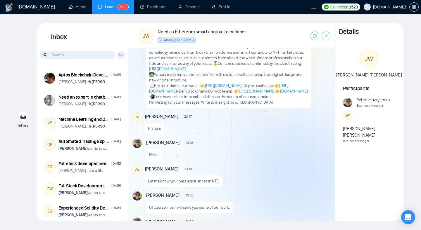
scroll to position [57, 0]
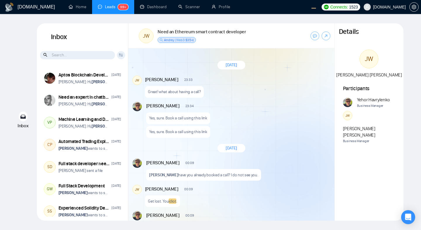
scroll to position [484, 0]
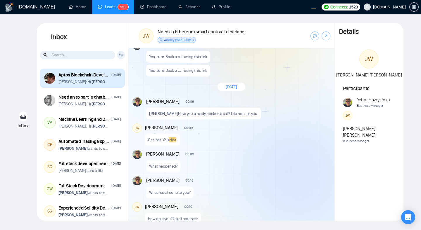
click at [111, 80] on div "[PERSON_NAME]: Hi, [PERSON_NAME]" at bounding box center [89, 82] width 63 height 6
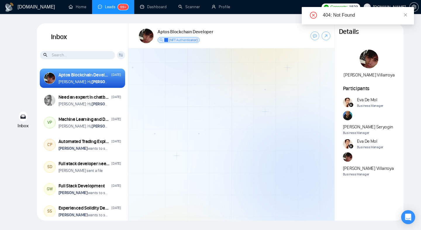
click at [82, 54] on input at bounding box center [77, 55] width 75 height 8
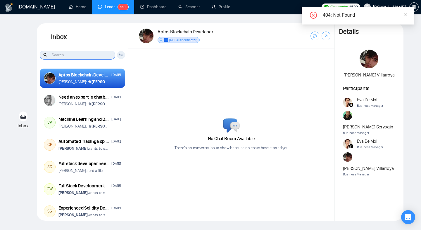
type input "f"
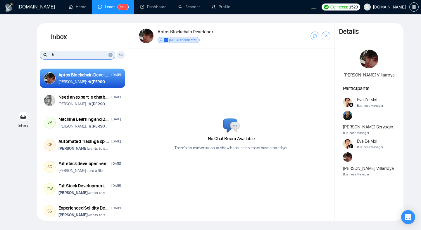
type input "f"
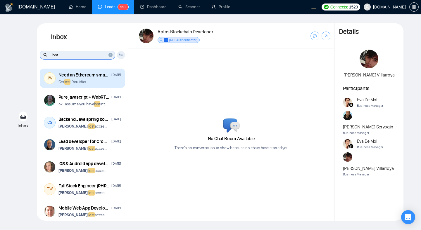
type input "lost"
click at [103, 84] on div "Get lost . You idiot." at bounding box center [89, 82] width 63 height 6
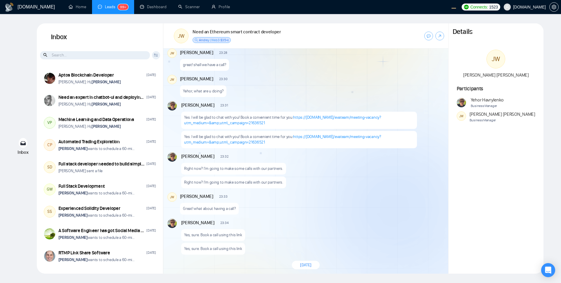
scroll to position [245, 0]
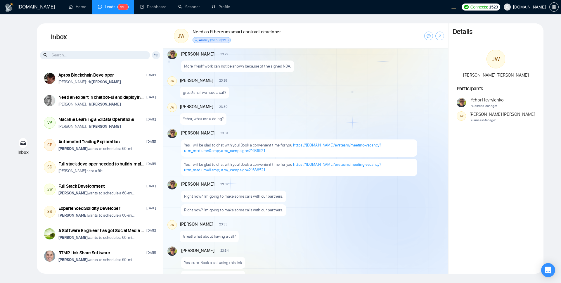
click at [315, 183] on div "New Message" at bounding box center [338, 183] width 210 height 5
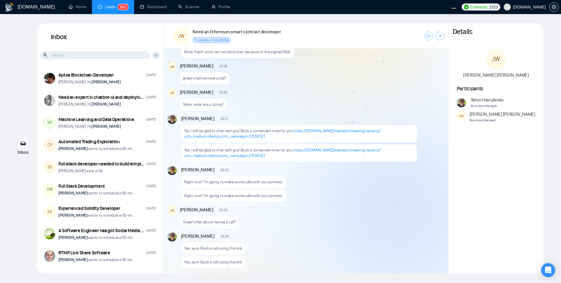
scroll to position [258, 0]
click at [329, 191] on div "Yehor Havrylenko 23:32 New Message Right now? I'm going to make some calls with…" at bounding box center [312, 184] width 263 height 36
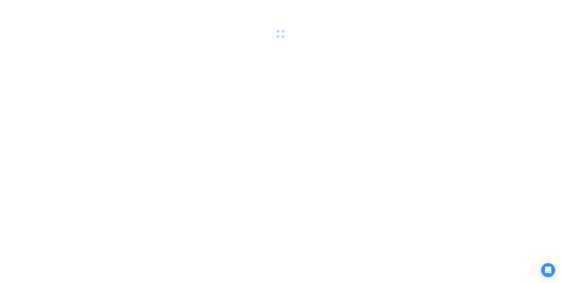
click at [340, 178] on div at bounding box center [280, 141] width 561 height 283
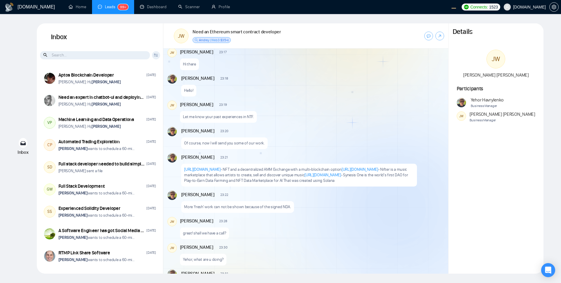
scroll to position [104, 0]
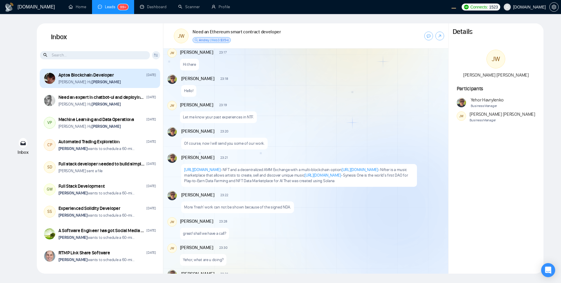
click at [134, 80] on div "[PERSON_NAME]: Hi, [PERSON_NAME]" at bounding box center [107, 82] width 98 height 6
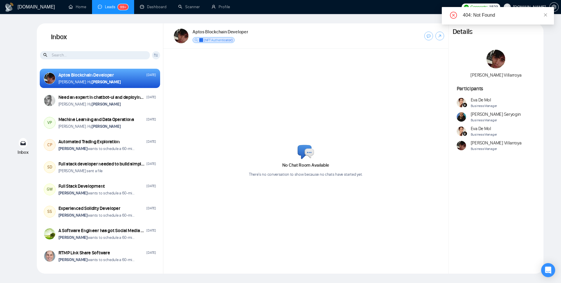
click at [126, 58] on input at bounding box center [95, 55] width 110 height 8
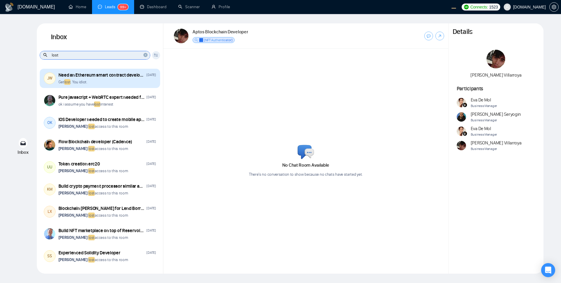
type input "lost"
click at [135, 86] on div "JW Need an Ethereum smart contract developer July 13, 2022 Get lost . You idiot." at bounding box center [100, 78] width 120 height 19
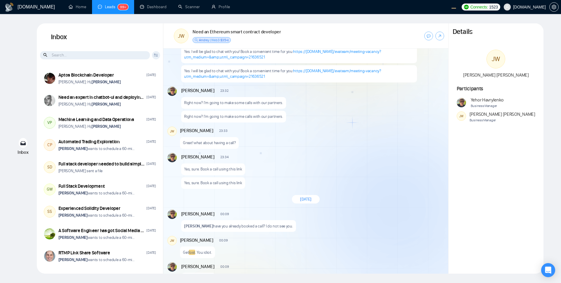
scroll to position [337, 0]
click at [337, 217] on div "Yehor Havrylenko 00:09 New Message" at bounding box center [312, 214] width 262 height 8
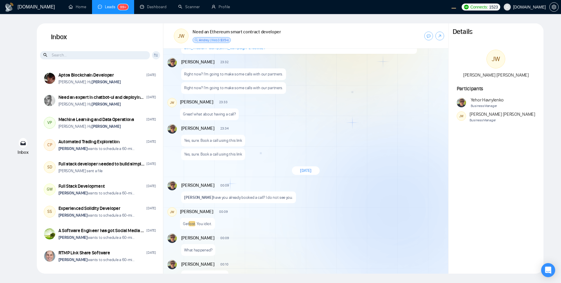
scroll to position [376, 0]
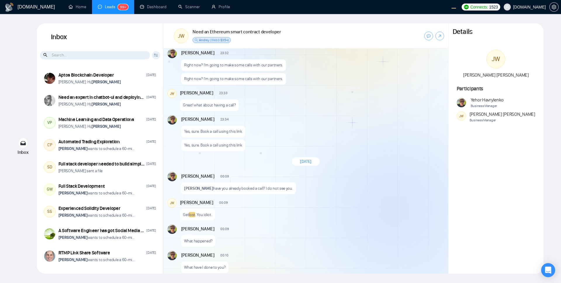
click at [308, 220] on div "Jackson William 00:09 New Message Get lost . You idiot." at bounding box center [312, 209] width 264 height 22
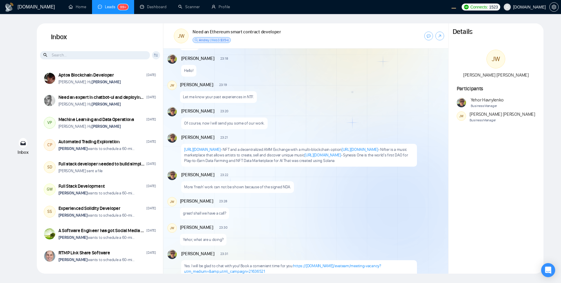
scroll to position [123, 0]
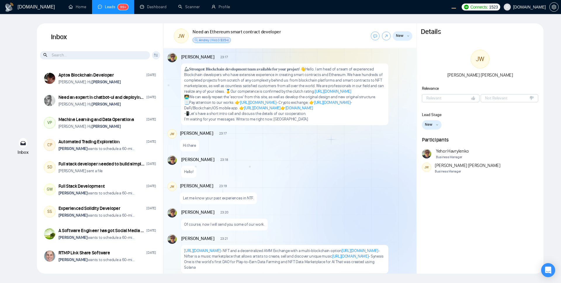
scroll to position [3, 0]
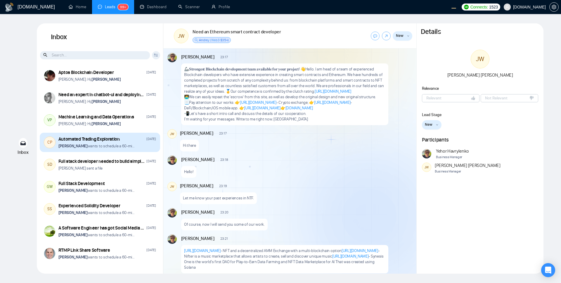
click at [143, 142] on div "Automated Trading Exploration Jan 8 Vitaliy Basiuk wants to schedule a 60-minut…" at bounding box center [107, 142] width 98 height 13
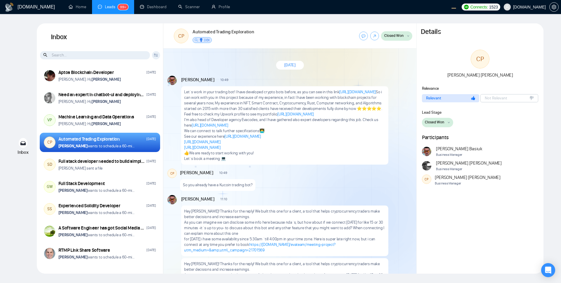
scroll to position [818, 0]
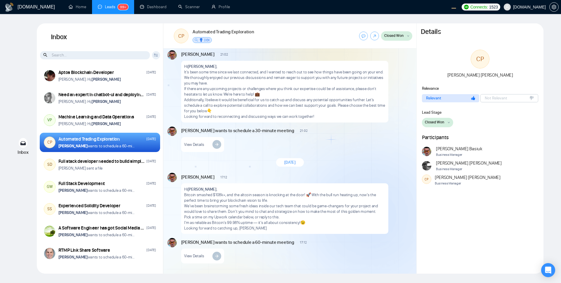
click at [445, 123] on button "Closed Won" at bounding box center [437, 122] width 31 height 9
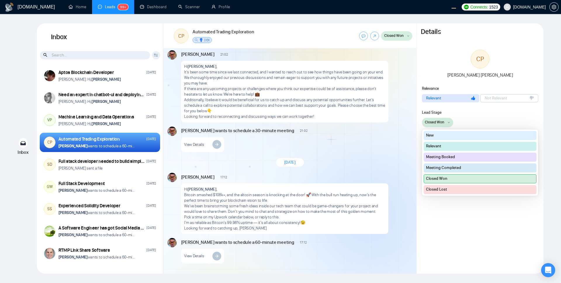
click at [456, 146] on button "Relevant" at bounding box center [480, 146] width 113 height 9
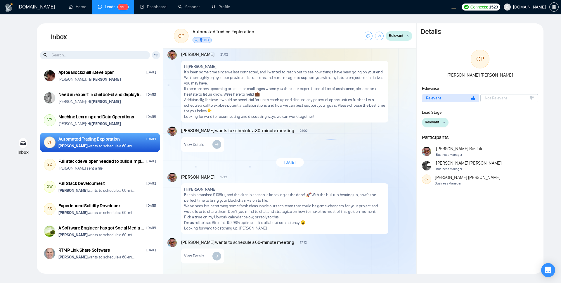
click at [441, 125] on button "Relevant" at bounding box center [435, 122] width 27 height 9
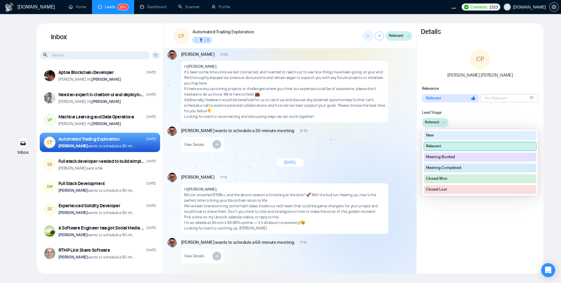
click at [458, 158] on button "Meeting Booked" at bounding box center [480, 157] width 113 height 9
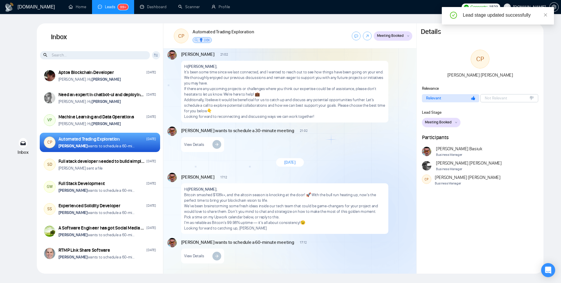
click at [446, 122] on span "Meeting Booked" at bounding box center [438, 122] width 27 height 6
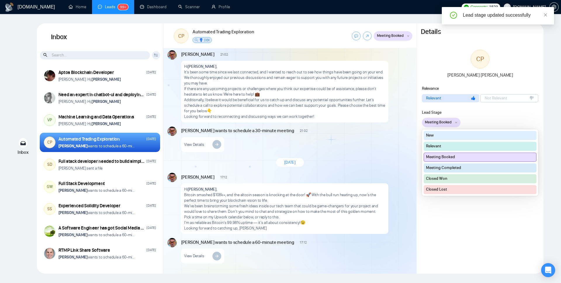
click at [456, 177] on button "Closed Won" at bounding box center [480, 178] width 113 height 9
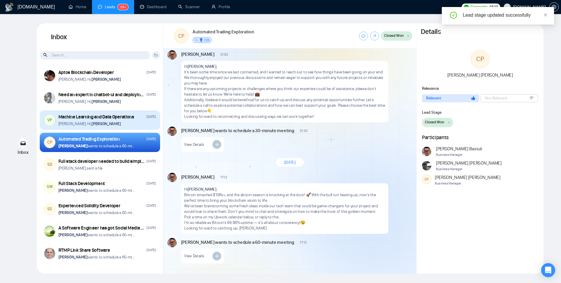
click at [128, 126] on div "Anna: Hi, Vihang Patel" at bounding box center [107, 124] width 98 height 6
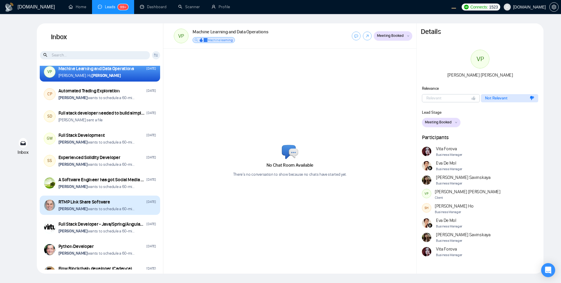
scroll to position [63, 0]
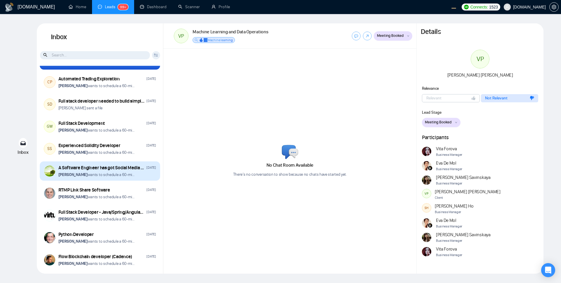
click at [148, 174] on div "[PERSON_NAME] wants to schedule a 60-minute meeting" at bounding box center [107, 175] width 98 height 6
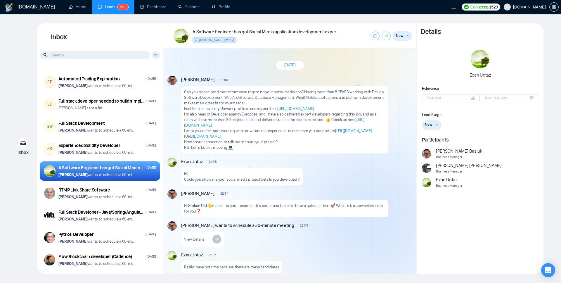
scroll to position [655, 0]
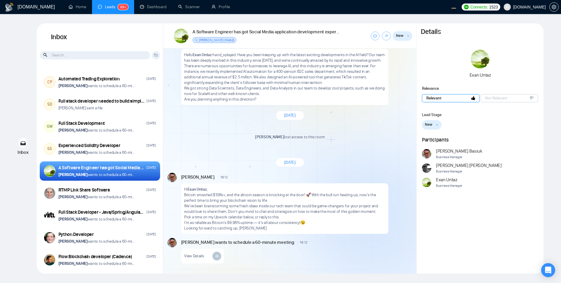
click at [458, 99] on button "Relevant" at bounding box center [451, 98] width 58 height 8
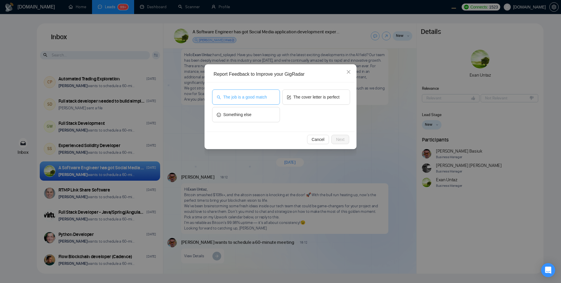
click at [253, 101] on button "The job is a good match" at bounding box center [246, 96] width 68 height 15
click at [305, 101] on button "The cover letter is perfect" at bounding box center [316, 96] width 68 height 15
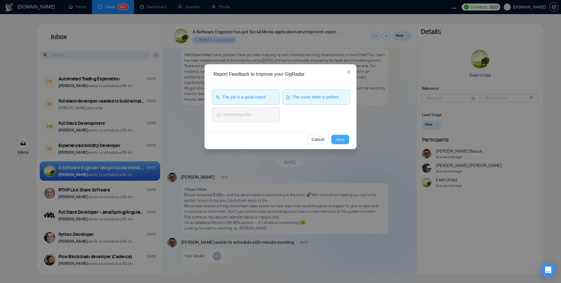
click at [340, 138] on span "Next" at bounding box center [340, 139] width 8 height 6
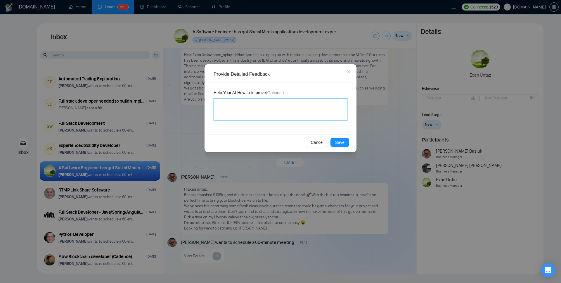
click at [272, 112] on textarea at bounding box center [281, 109] width 134 height 22
type textarea "p"
type textarea "pe"
type textarea "per"
type textarea "perf"
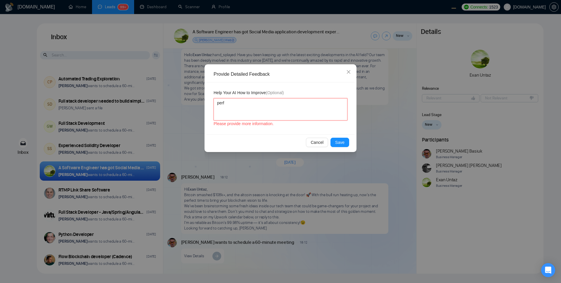
type textarea "perfe"
type textarea "perfec"
type textarea "perfect"
click at [305, 114] on textarea "perfect" at bounding box center [281, 109] width 134 height 22
click at [341, 142] on span "Save" at bounding box center [339, 142] width 9 height 6
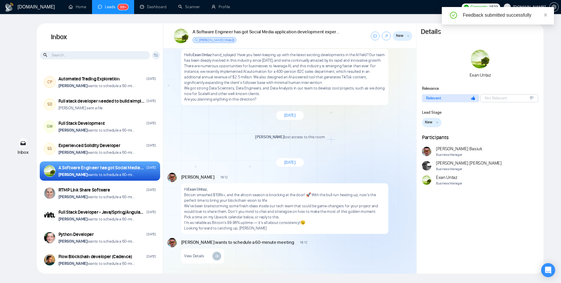
click at [514, 147] on div "Vitaliy Basiuk Business Manager Wilson Meza Business Manager Exan Untaz Busines…" at bounding box center [480, 166] width 117 height 41
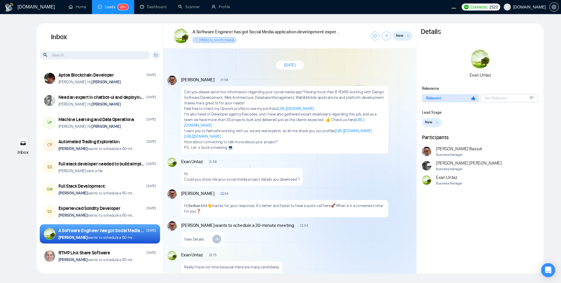
scroll to position [655, 0]
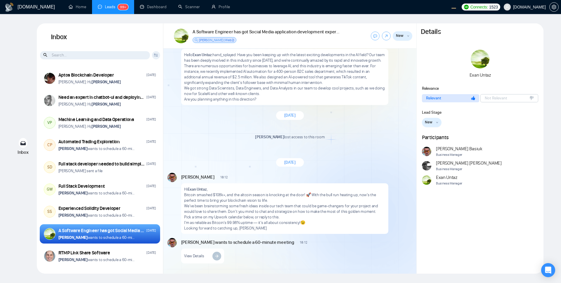
click at [437, 124] on button "New" at bounding box center [432, 122] width 20 height 9
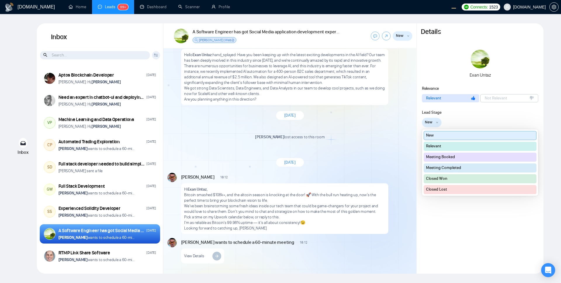
click at [447, 149] on button "Relevant" at bounding box center [480, 146] width 113 height 9
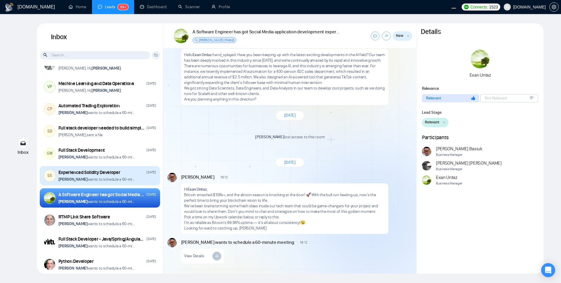
scroll to position [37, 0]
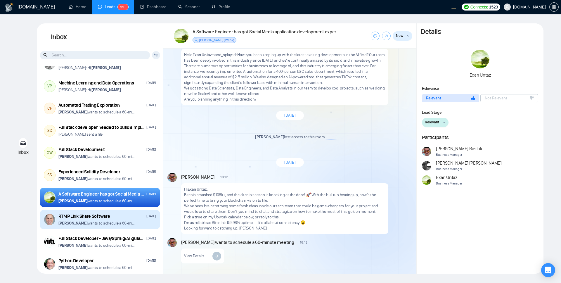
click at [141, 222] on div "[PERSON_NAME] wants to schedule a 60-minute meeting" at bounding box center [107, 223] width 98 height 6
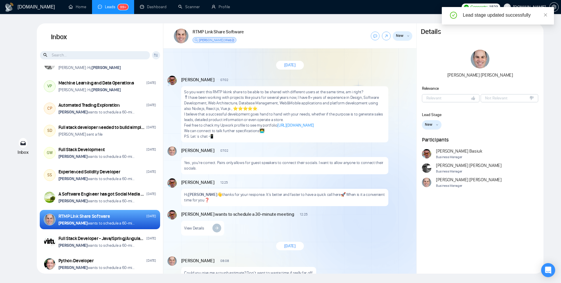
scroll to position [612, 0]
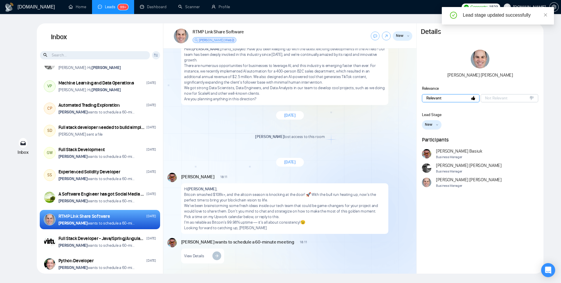
click at [448, 98] on button "Relevant" at bounding box center [451, 98] width 58 height 8
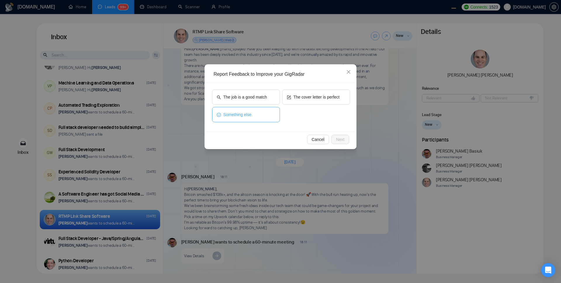
click at [245, 115] on span "Something else" at bounding box center [237, 114] width 28 height 6
click at [346, 142] on button "Next" at bounding box center [340, 139] width 18 height 9
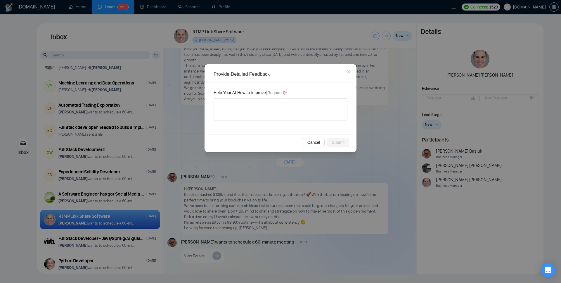
click at [288, 121] on div "Help Your AI How to Improve (Required) *" at bounding box center [281, 108] width 148 height 52
click at [272, 109] on textarea at bounding box center [281, 109] width 134 height 22
type textarea "pe"
type textarea "per"
type textarea "perf"
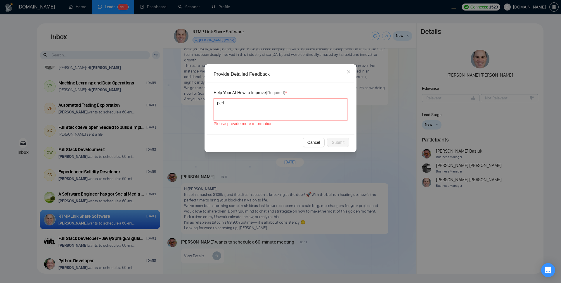
type textarea "perfe"
type textarea "perfec"
type textarea "perfect"
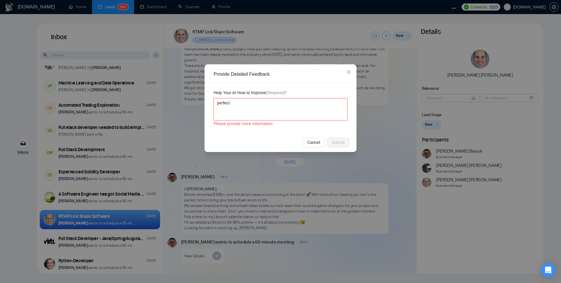
type textarea "perfect"
click at [293, 116] on textarea "perfect 😍" at bounding box center [281, 109] width 134 height 22
type textarea "perfect 😍"
click at [311, 133] on div "Help Your AI How to Improve (Required) * perfect 😍 Please provide more informat…" at bounding box center [281, 108] width 148 height 52
click at [341, 147] on div "Cancel Submit" at bounding box center [281, 141] width 148 height 15
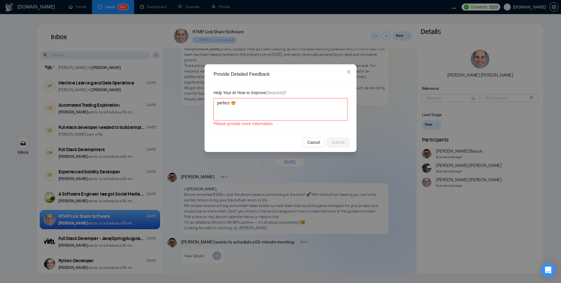
click at [281, 109] on textarea "perfect 😍" at bounding box center [281, 109] width 134 height 22
type textarea "perfect"
click at [291, 116] on textarea at bounding box center [281, 109] width 134 height 22
click at [288, 132] on div "Help Your AI How to Improve (Required) * Please provide your feedback." at bounding box center [281, 108] width 148 height 52
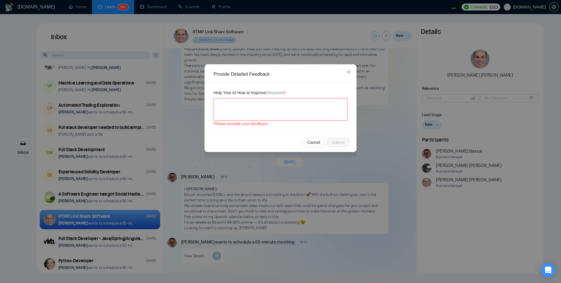
click at [319, 109] on textarea at bounding box center [281, 109] width 134 height 22
type textarea "r"
type textarea "re"
type textarea "rea"
type textarea "real"
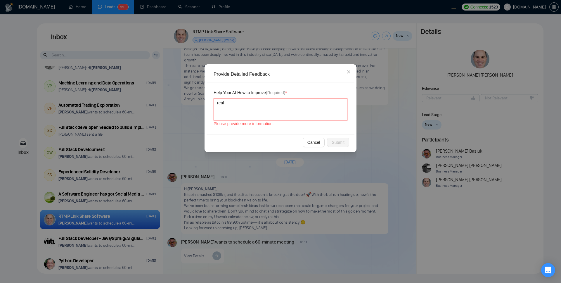
type textarea "reall"
type textarea "really"
type textarea "really p"
type textarea "really pe"
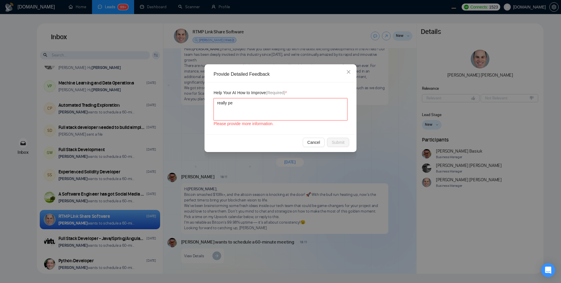
type textarea "really per"
type textarea "really perfe"
type textarea "really perfec"
type textarea "really perfect"
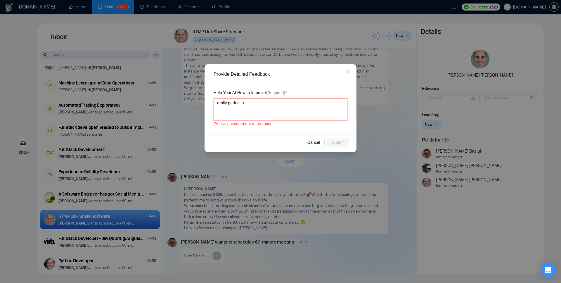
type textarea "really perfect aw"
type textarea "really perfect awe"
type textarea "really perfect awes"
type textarea "really perfect aweso"
type textarea "really perfect awesom"
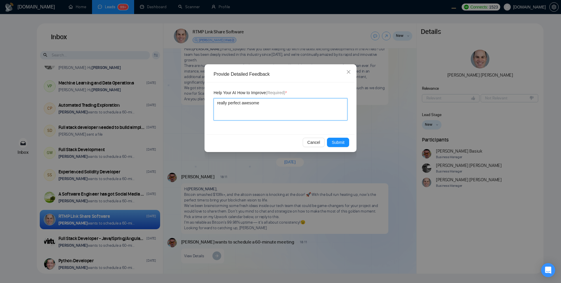
type textarea "really perfect awesome"
click at [316, 128] on div "Help Your AI How to Improve (Required) * really perfect awesome" at bounding box center [281, 108] width 148 height 52
click at [339, 142] on span "Submit" at bounding box center [338, 142] width 13 height 6
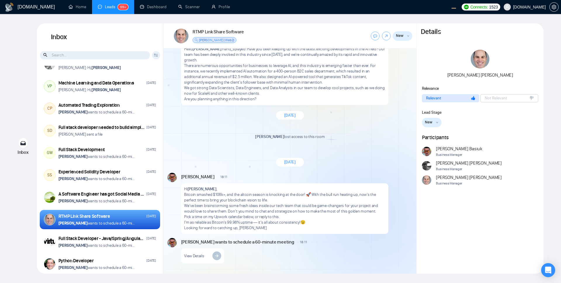
click at [431, 122] on span "New" at bounding box center [429, 122] width 8 height 6
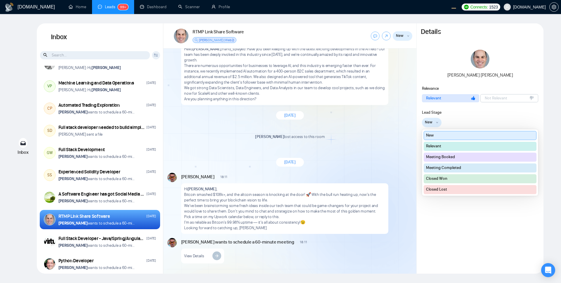
click at [470, 119] on div "New New Relevant Meeting Booked Meeting Completed Closed Won Closed Lost" at bounding box center [480, 122] width 117 height 9
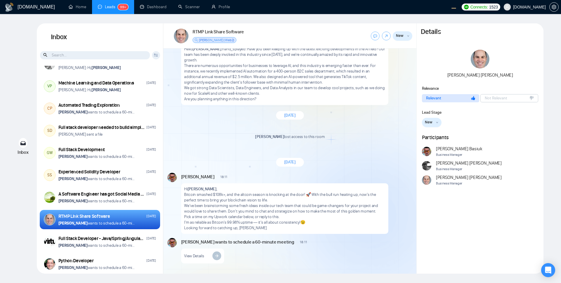
click at [432, 124] on button "New" at bounding box center [432, 122] width 20 height 9
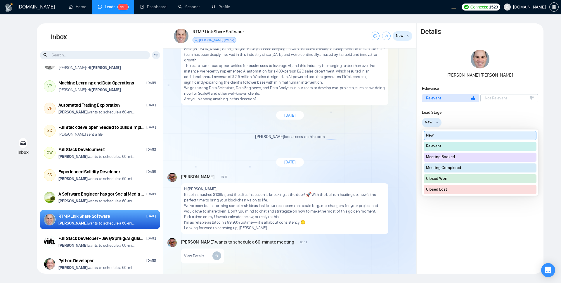
click at [445, 148] on button "Relevant" at bounding box center [480, 146] width 113 height 9
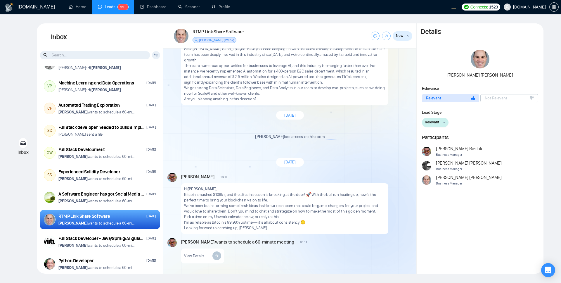
click at [432, 122] on span "Relevant" at bounding box center [432, 122] width 15 height 6
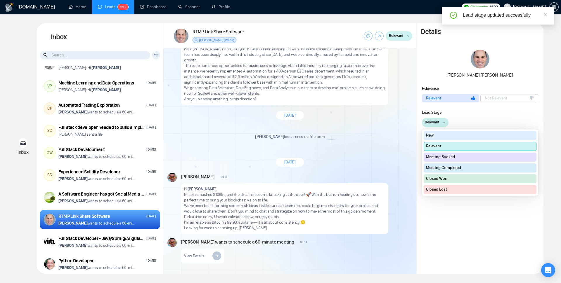
click at [443, 157] on button "Meeting Booked" at bounding box center [480, 157] width 113 height 9
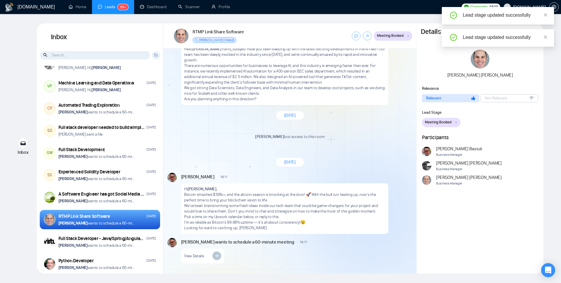
click at [434, 125] on span "Meeting Booked" at bounding box center [438, 122] width 27 height 6
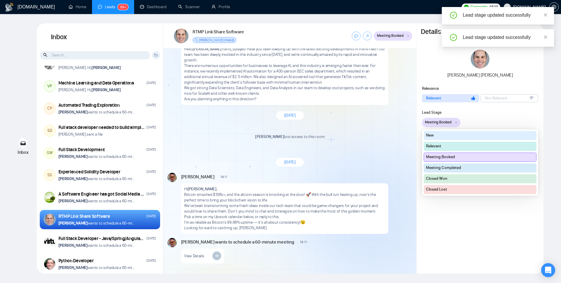
click at [449, 170] on button "Meeting Completed" at bounding box center [480, 167] width 113 height 9
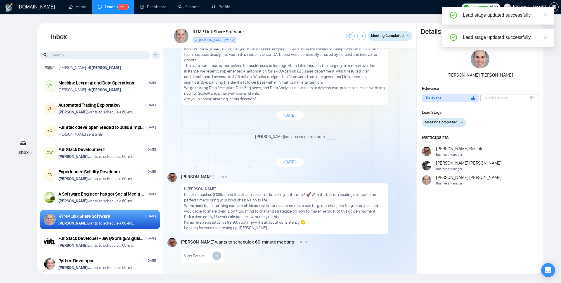
click at [494, 169] on div "[PERSON_NAME] Business Manager [PERSON_NAME] Business Manager [PERSON_NAME] Bus…" at bounding box center [480, 166] width 117 height 41
